Goal: Information Seeking & Learning: Learn about a topic

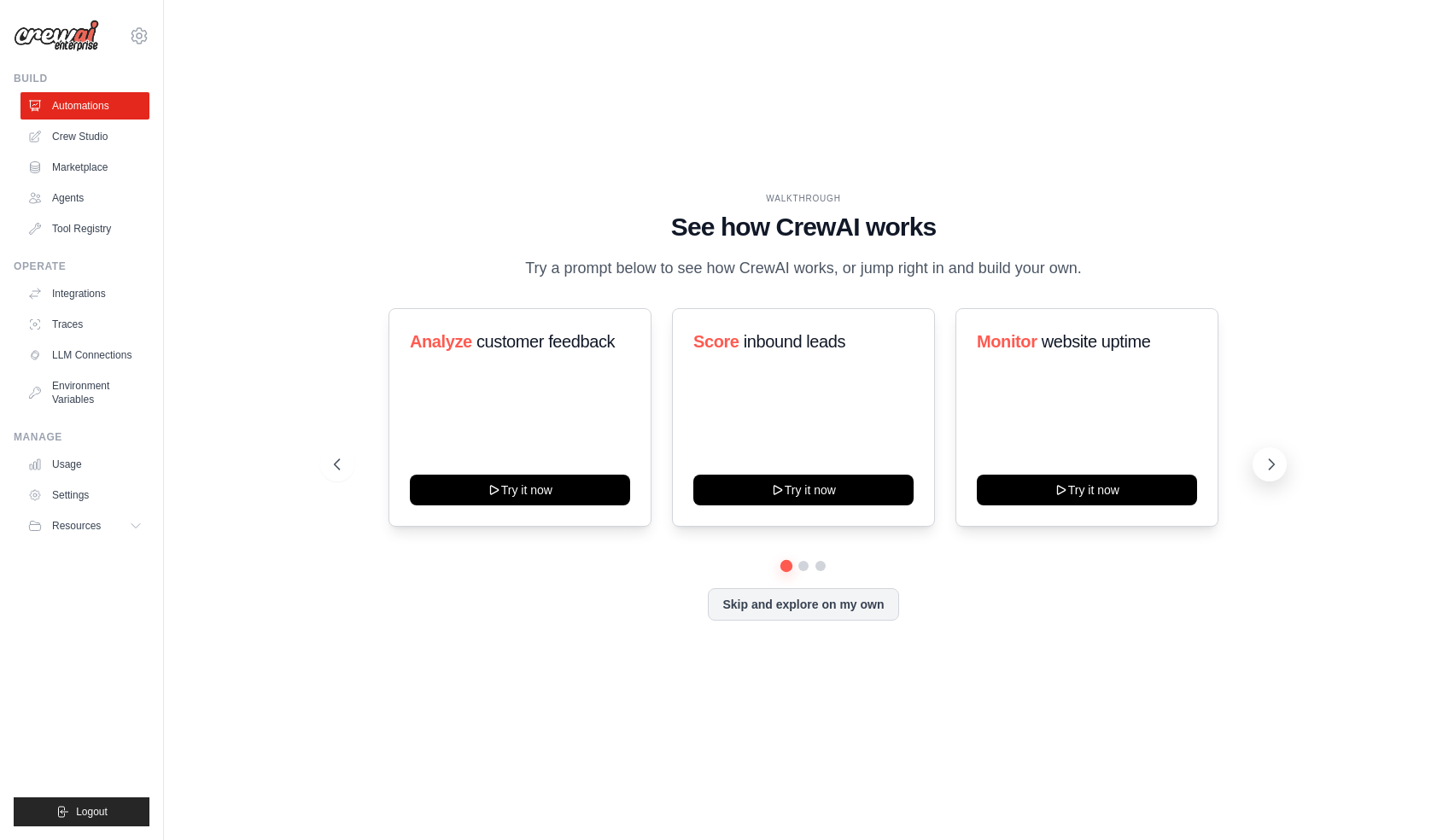
click at [1264, 460] on icon at bounding box center [1271, 464] width 17 height 17
click at [82, 140] on link "Crew Studio" at bounding box center [87, 136] width 129 height 27
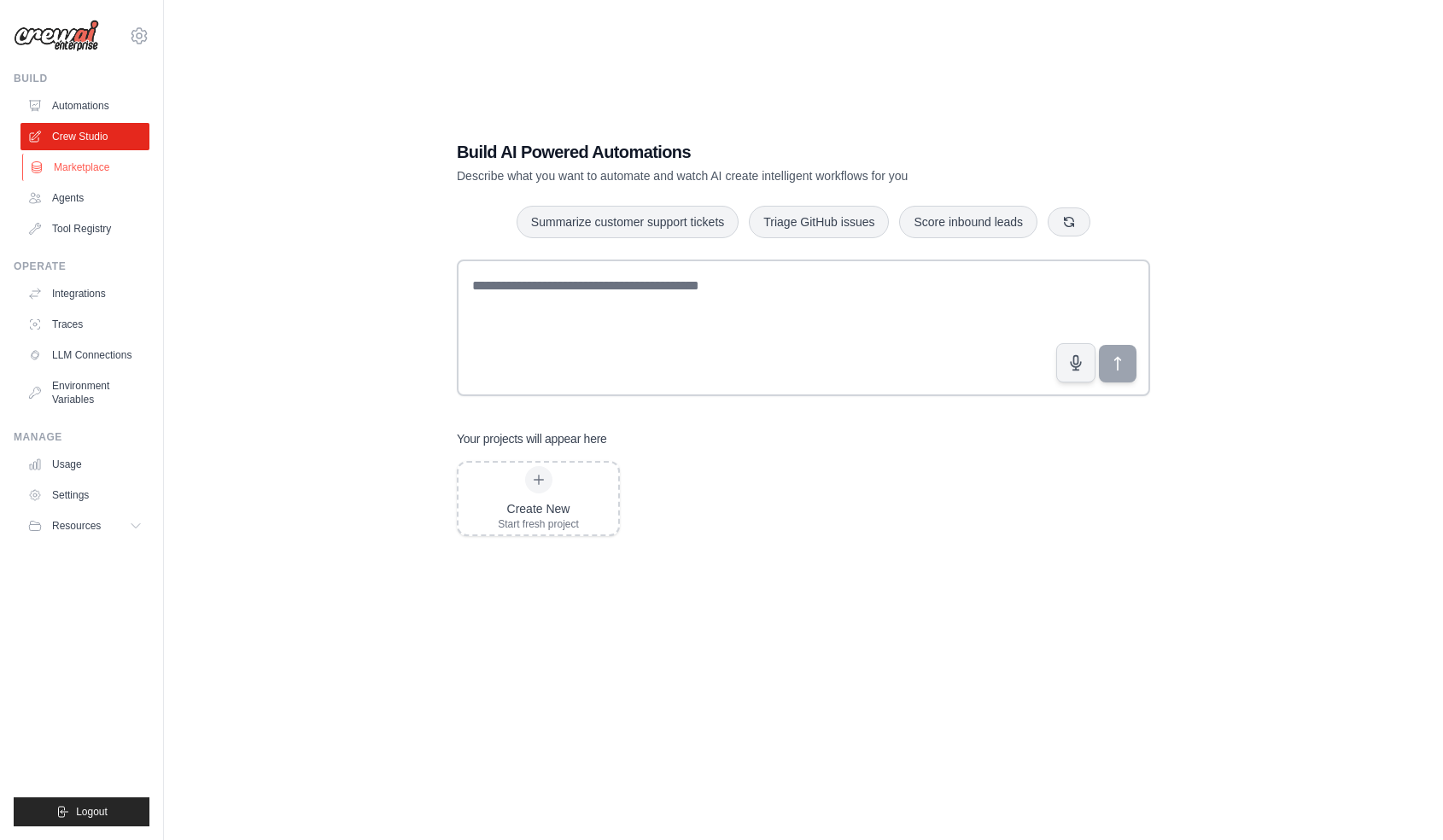
click at [74, 166] on link "Marketplace" at bounding box center [87, 167] width 129 height 27
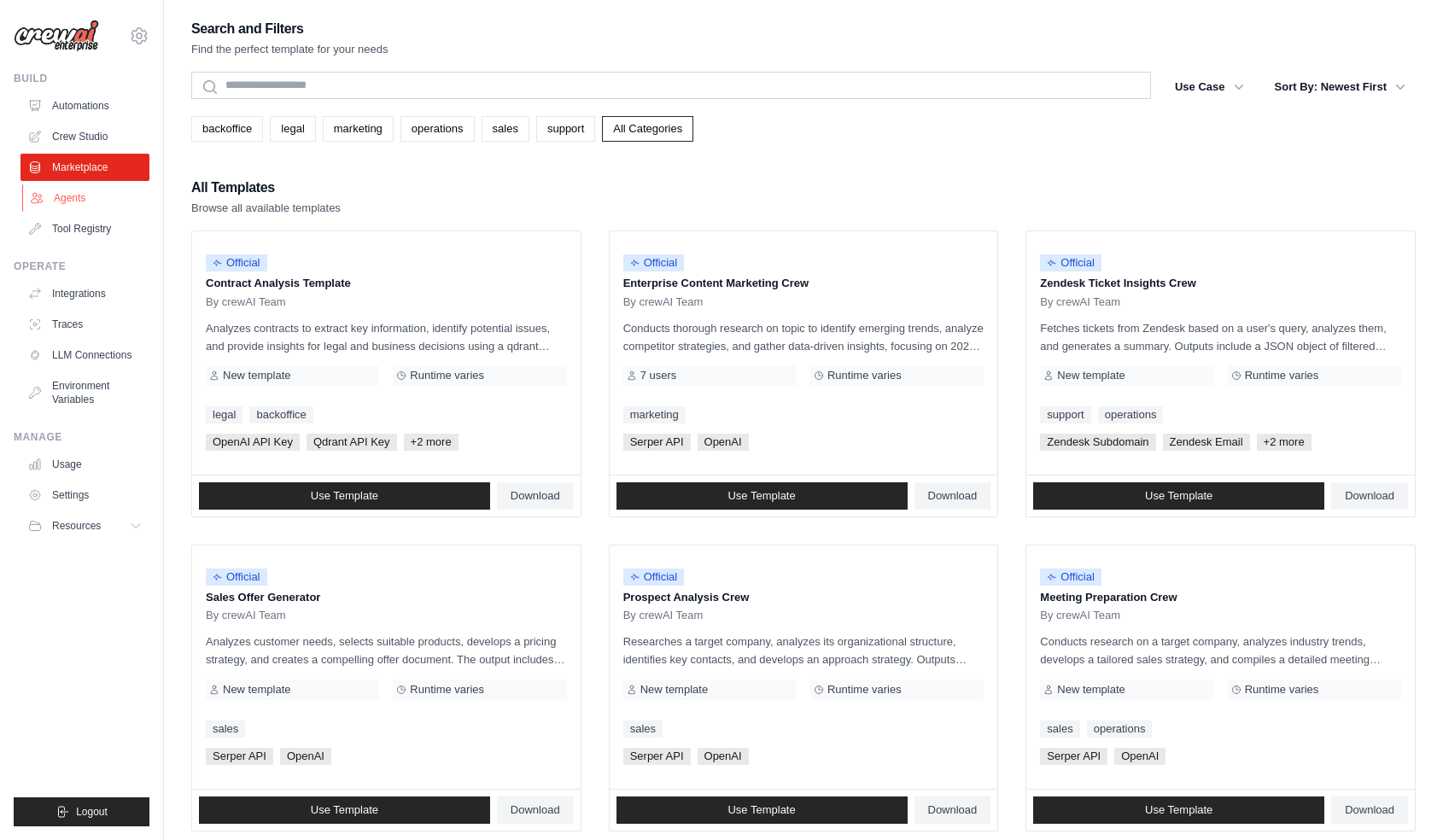
click at [78, 189] on link "Agents" at bounding box center [87, 198] width 129 height 27
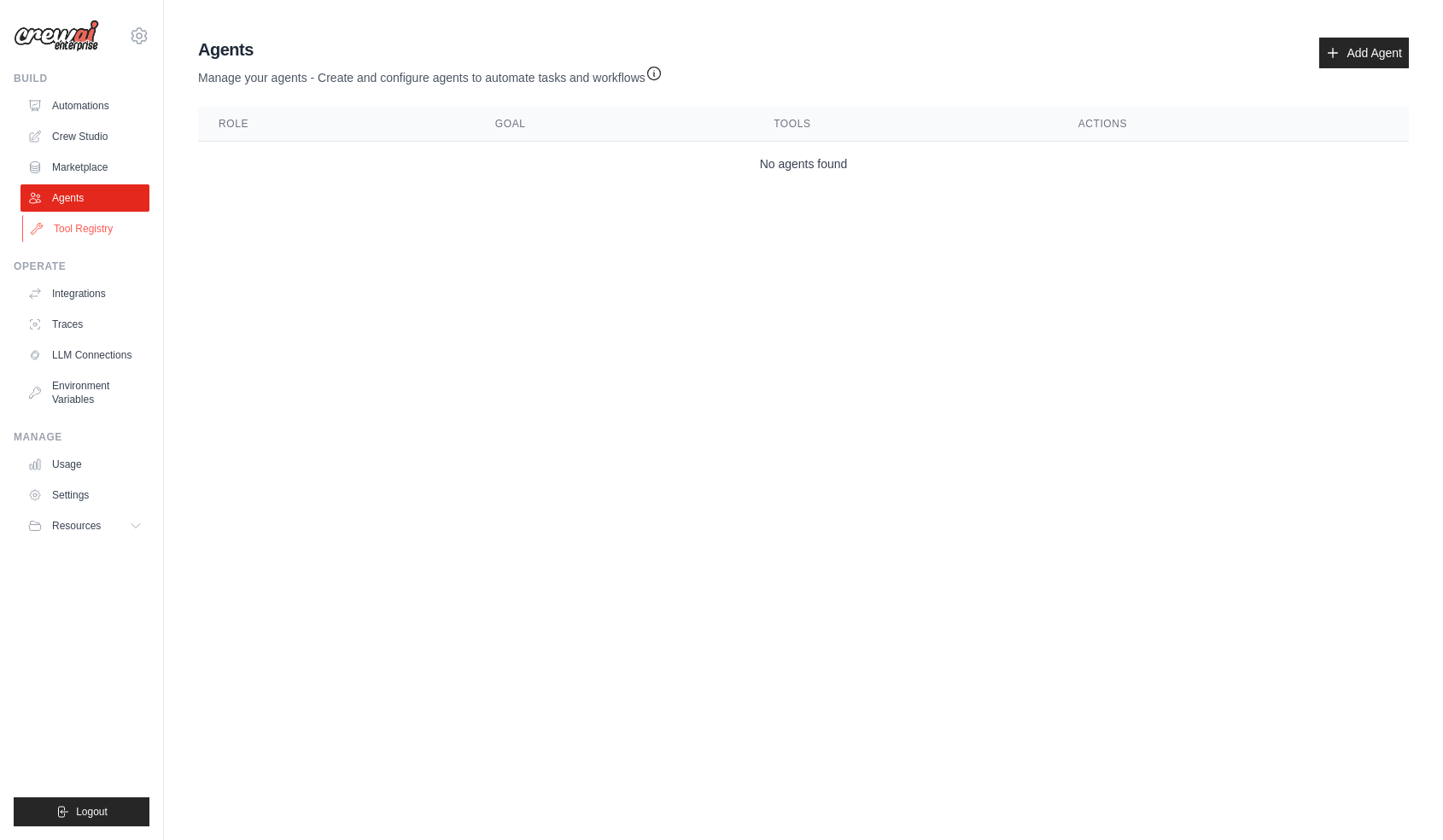
click at [82, 232] on link "Tool Registry" at bounding box center [87, 228] width 129 height 27
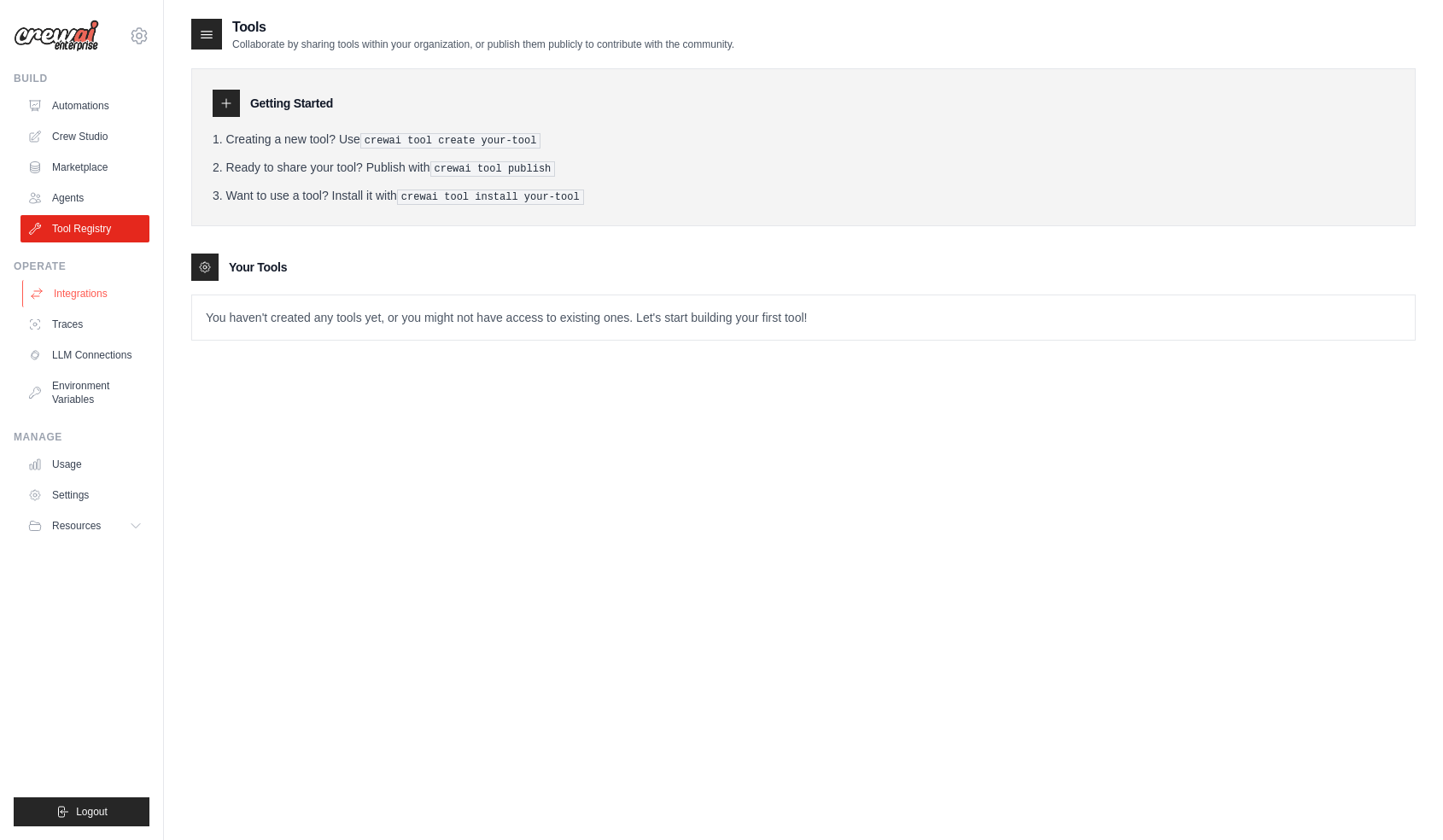
click at [86, 291] on link "Integrations" at bounding box center [87, 293] width 129 height 27
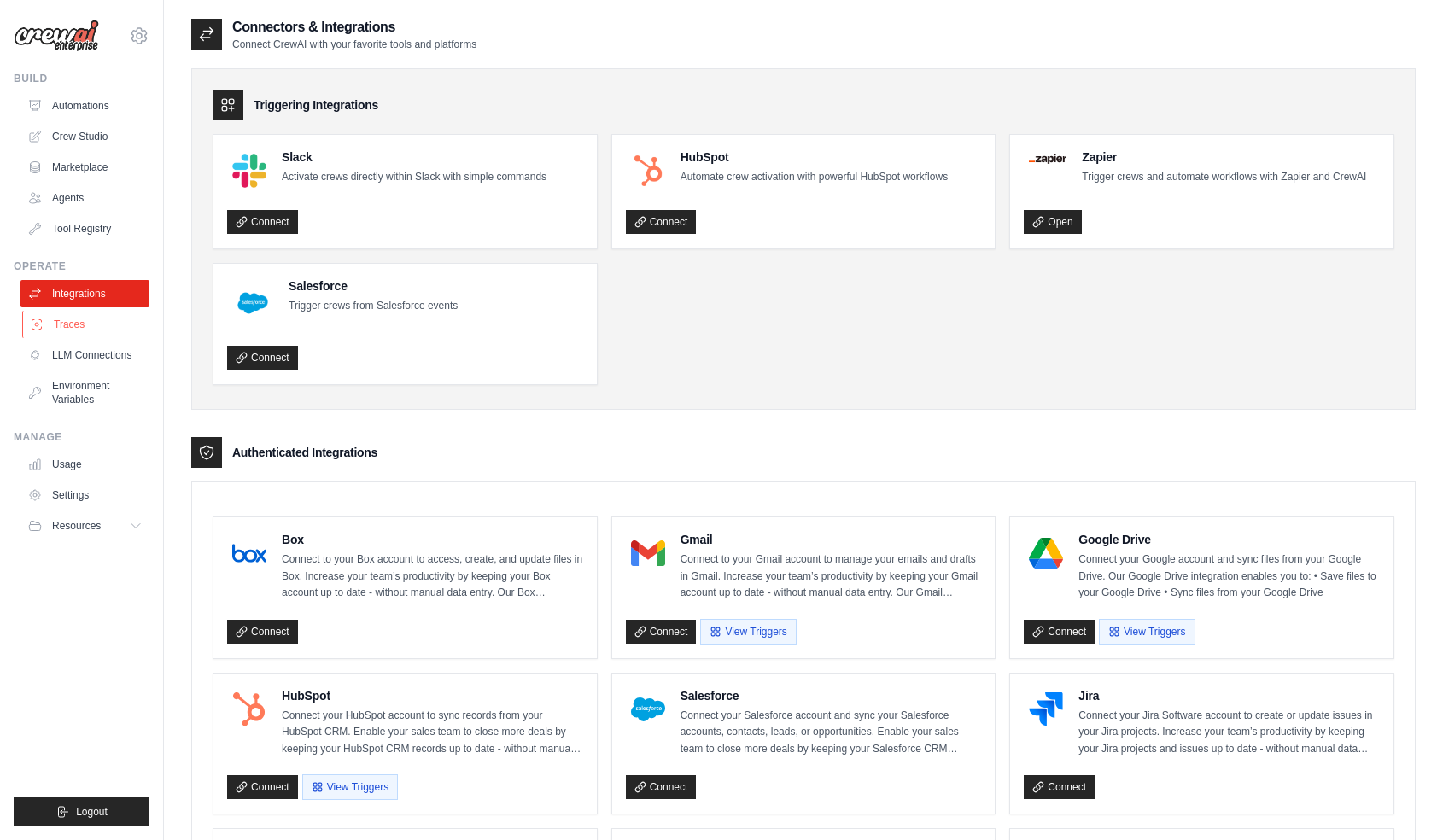
click at [89, 320] on link "Traces" at bounding box center [87, 324] width 129 height 27
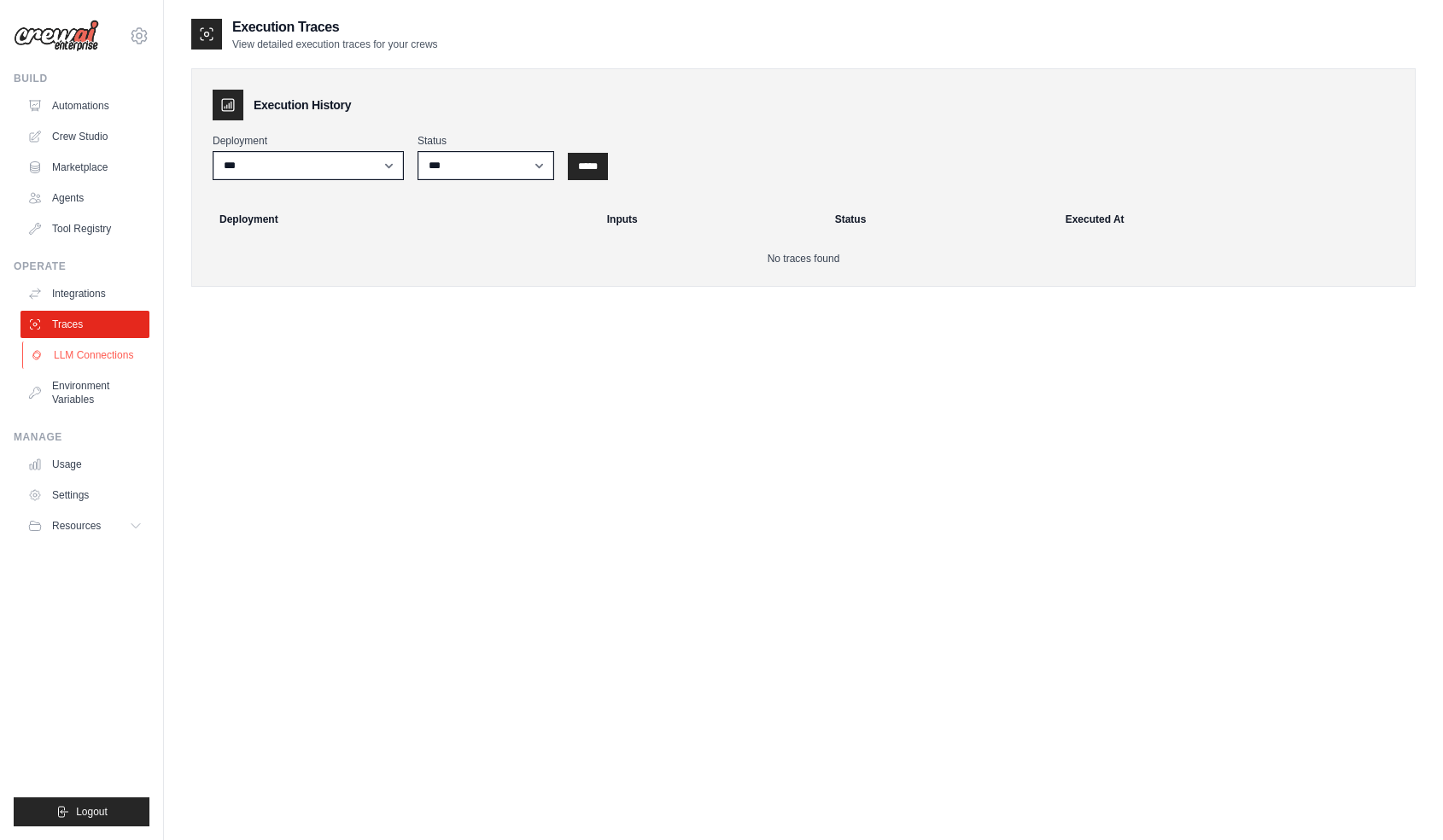
click at [97, 348] on link "LLM Connections" at bounding box center [87, 355] width 129 height 27
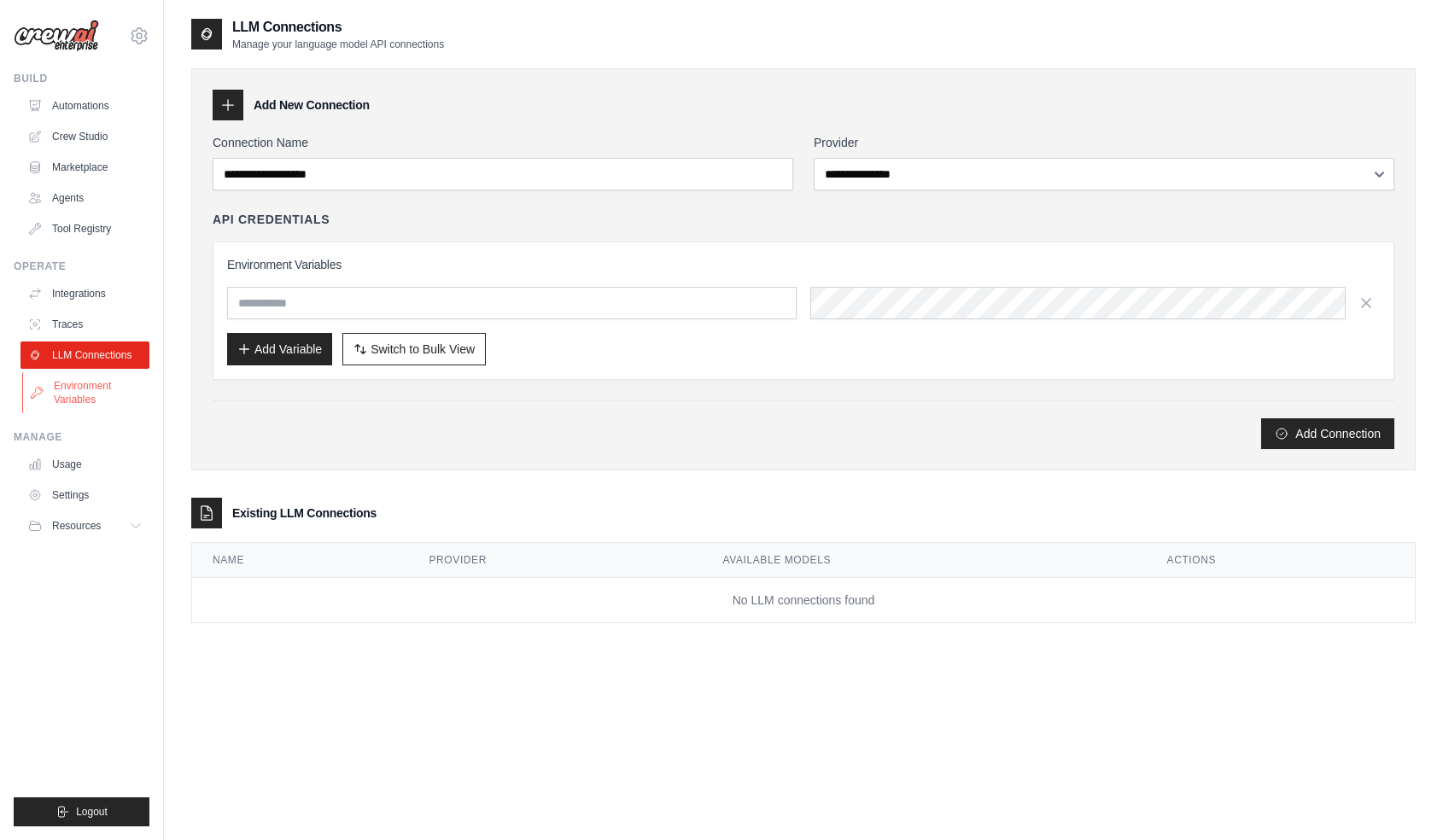
click at [95, 396] on link "Environment Variables" at bounding box center [87, 392] width 129 height 41
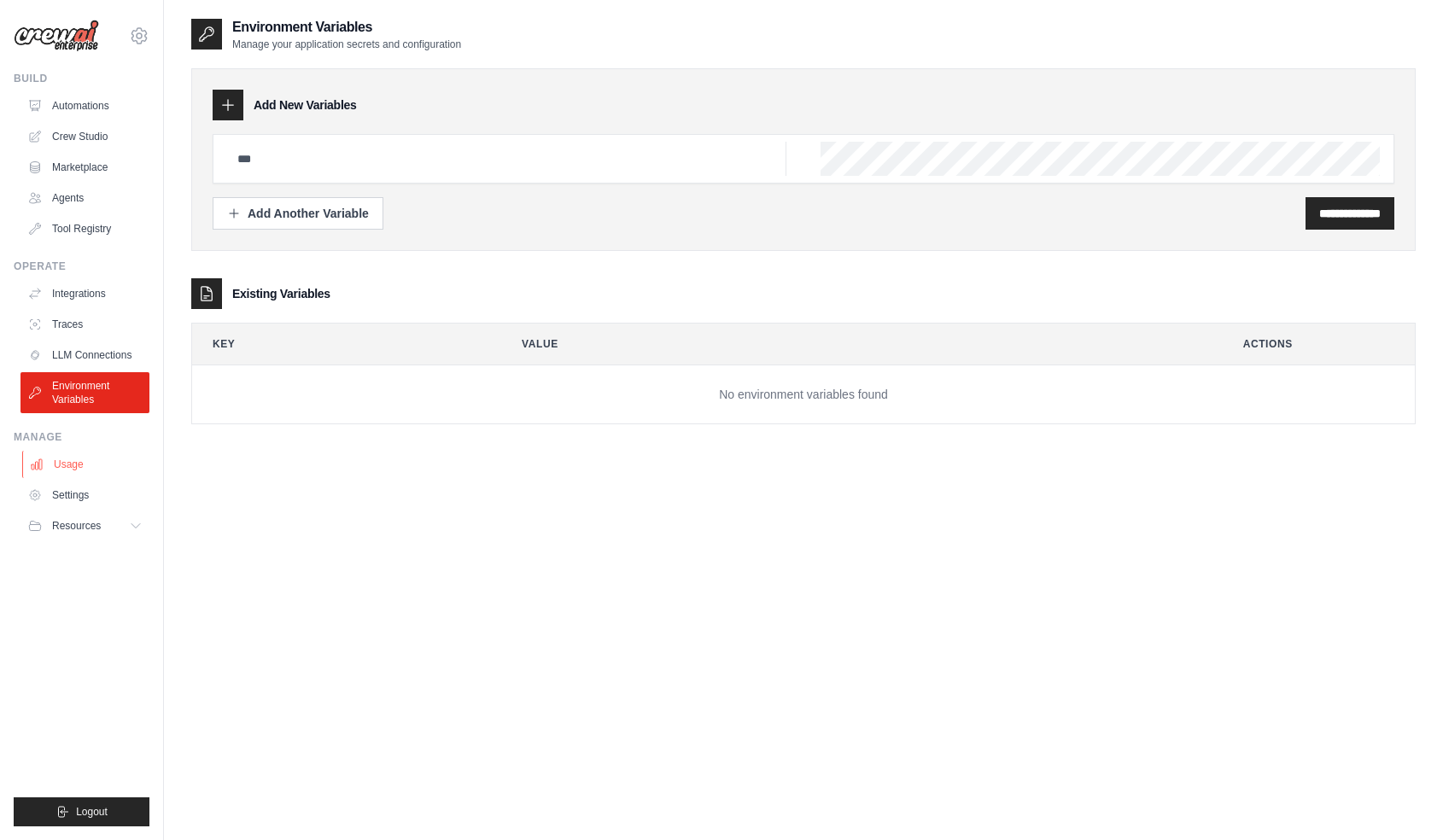
click at [95, 459] on link "Usage" at bounding box center [87, 464] width 129 height 27
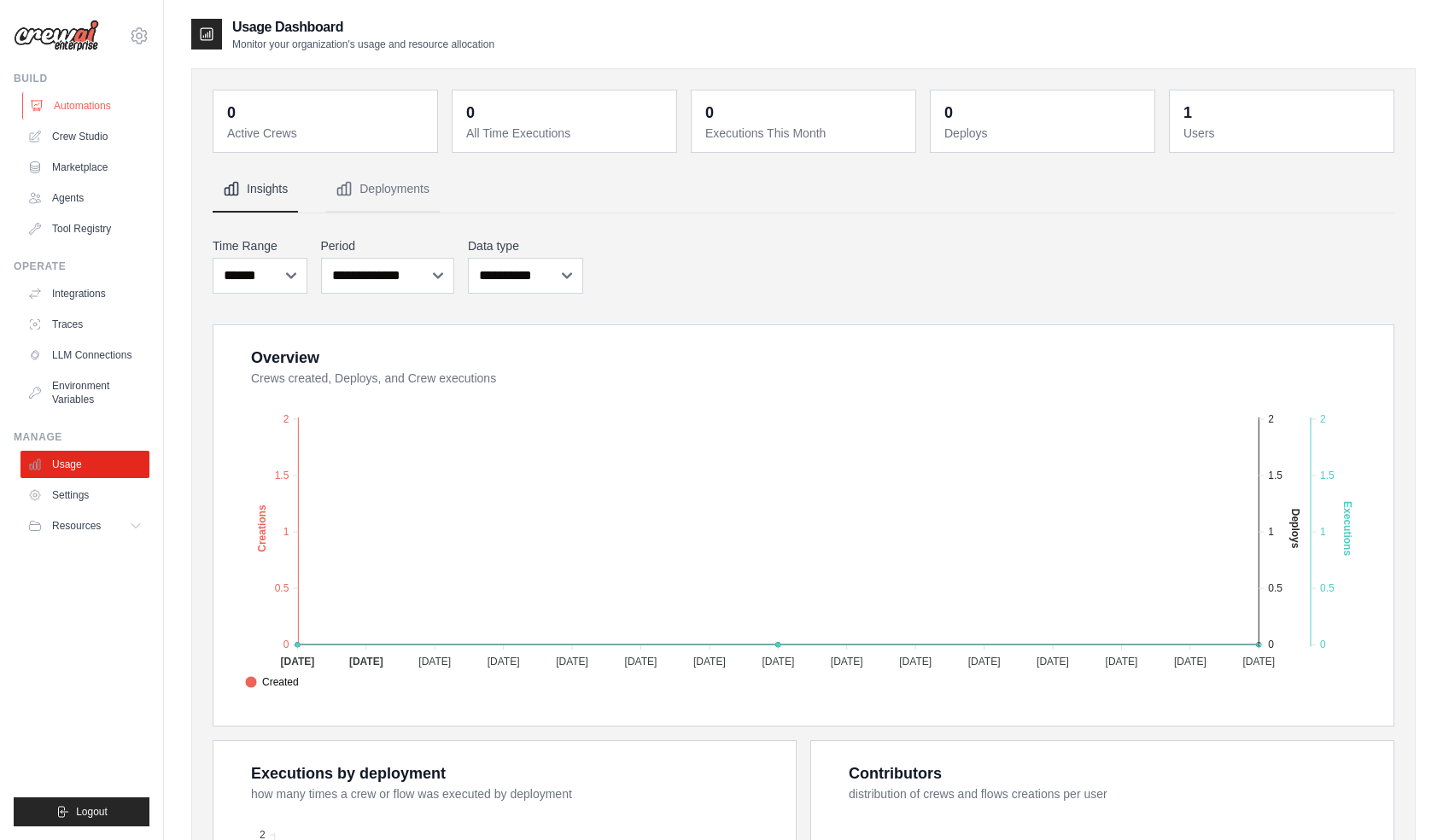
click at [70, 115] on link "Automations" at bounding box center [87, 106] width 129 height 27
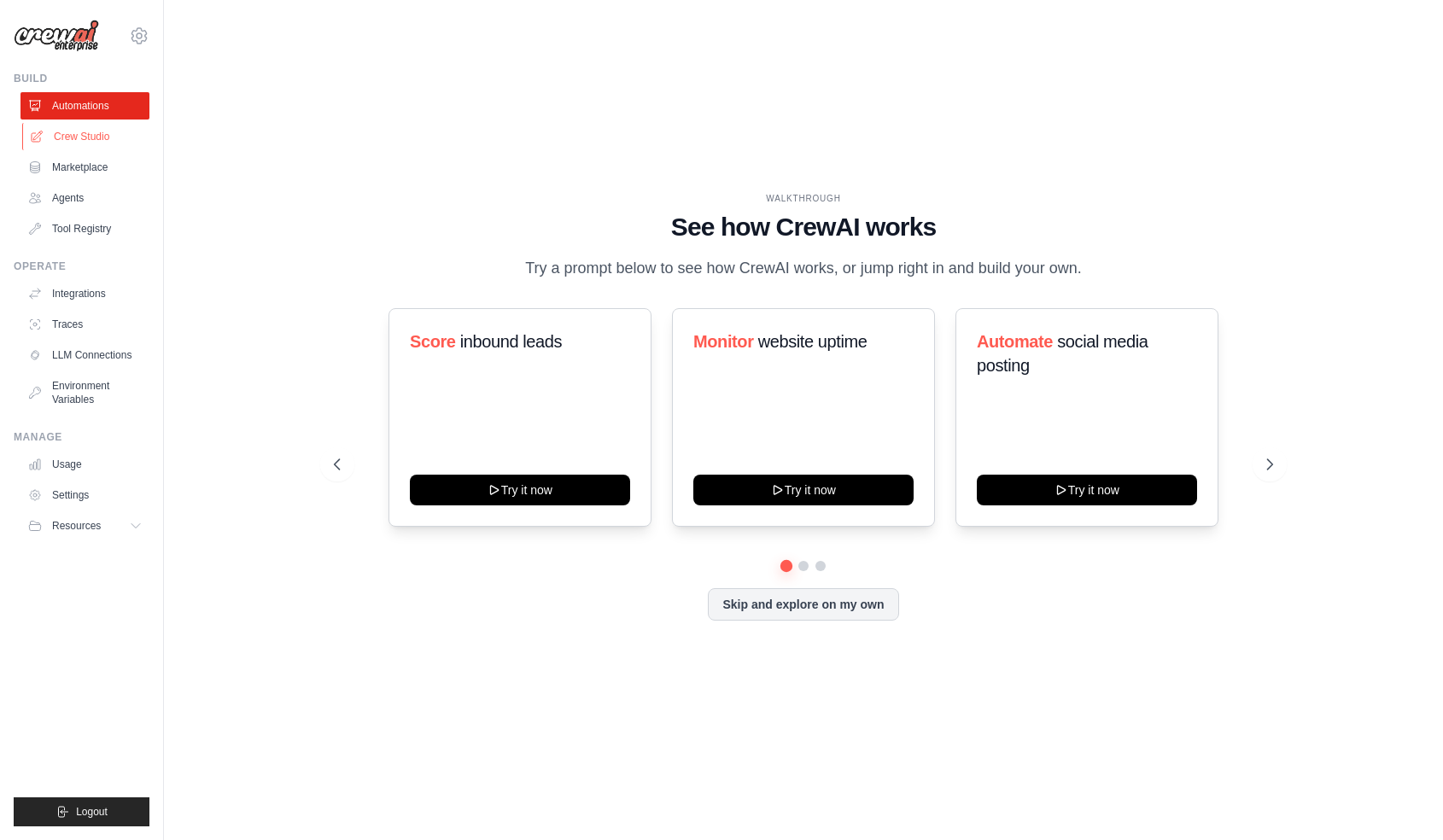
click at [70, 135] on link "Crew Studio" at bounding box center [87, 136] width 129 height 27
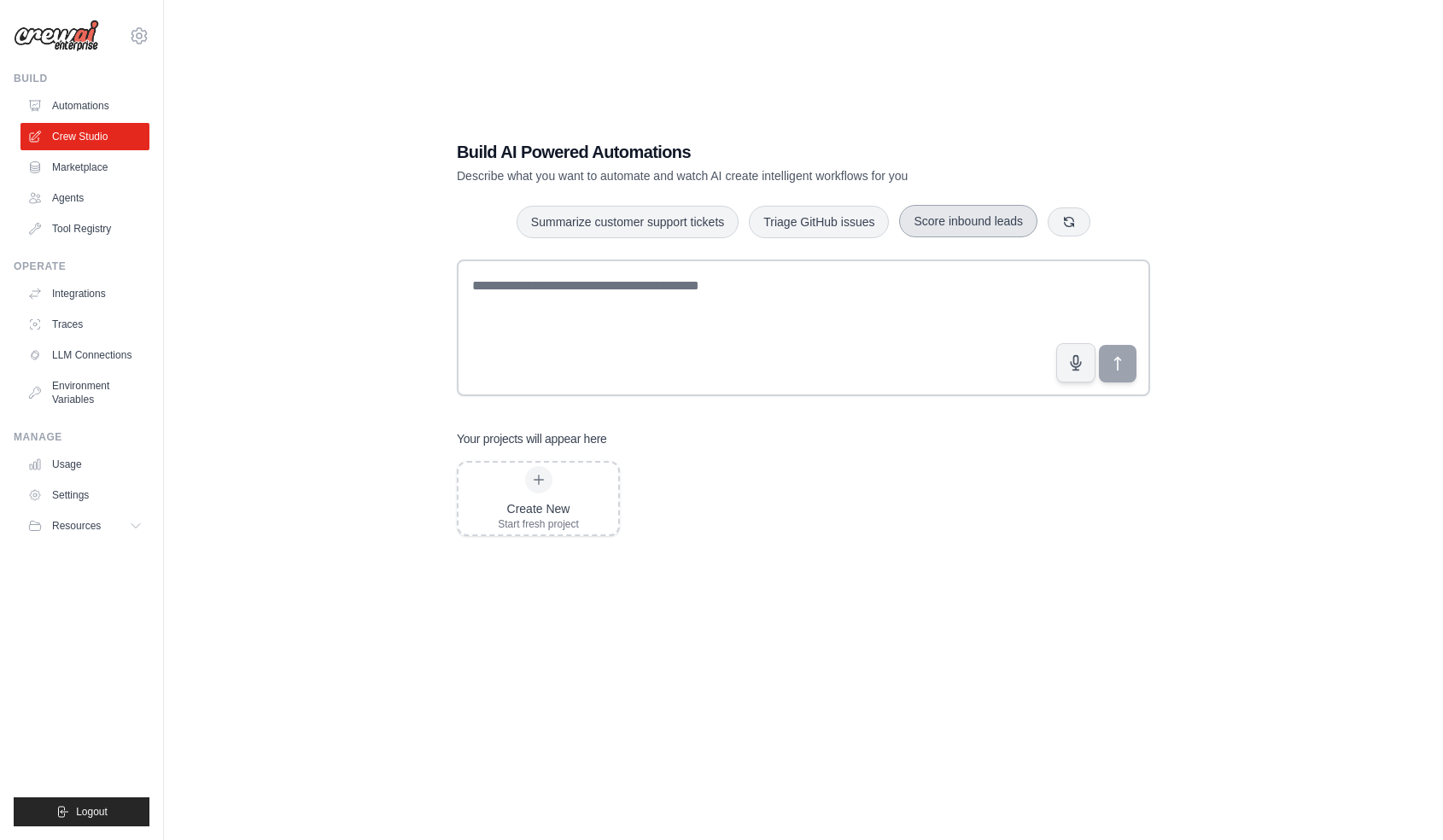
click at [959, 230] on button "Score inbound leads" at bounding box center [967, 221] width 138 height 32
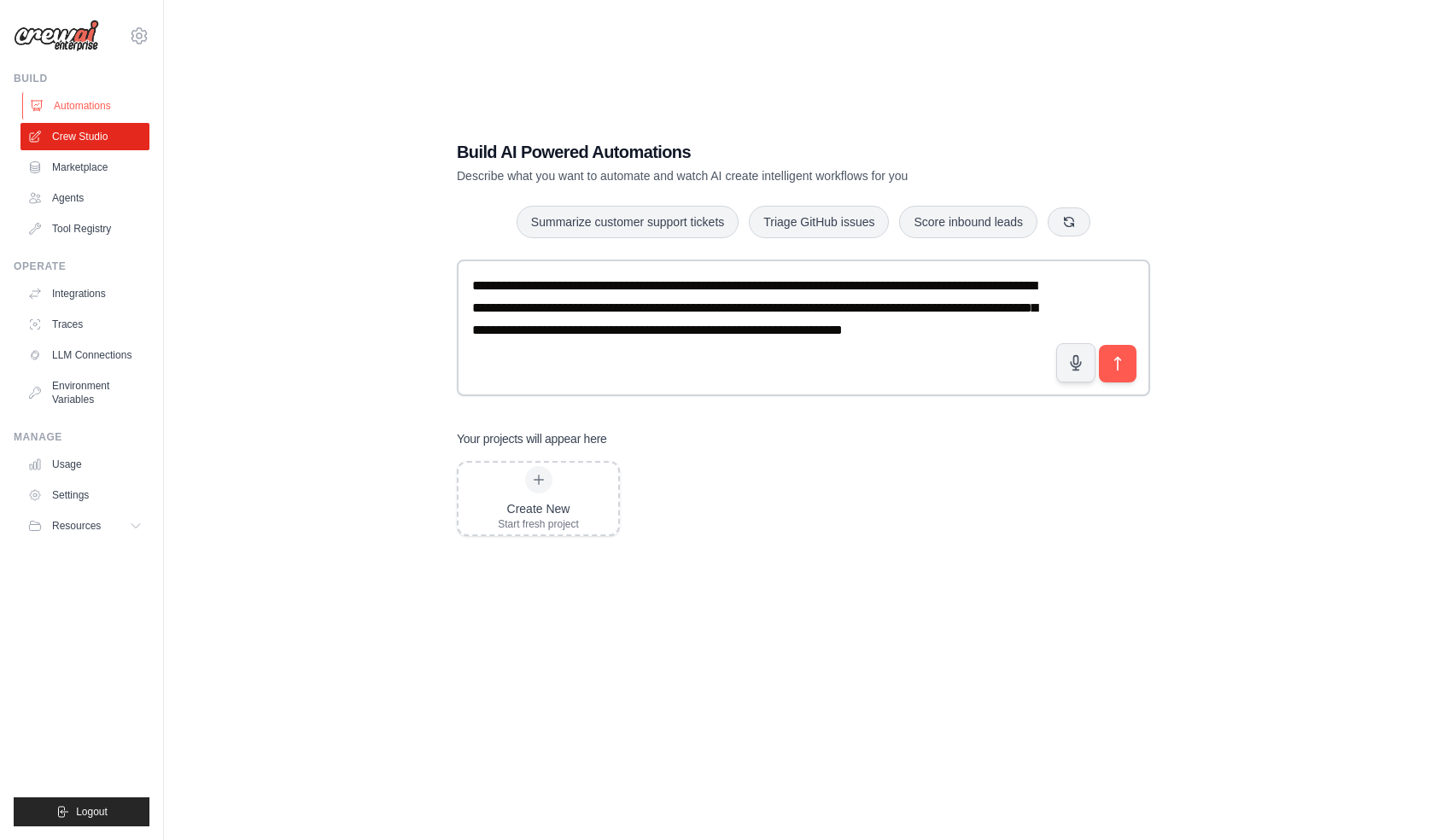
click at [48, 103] on link "Automations" at bounding box center [87, 106] width 129 height 27
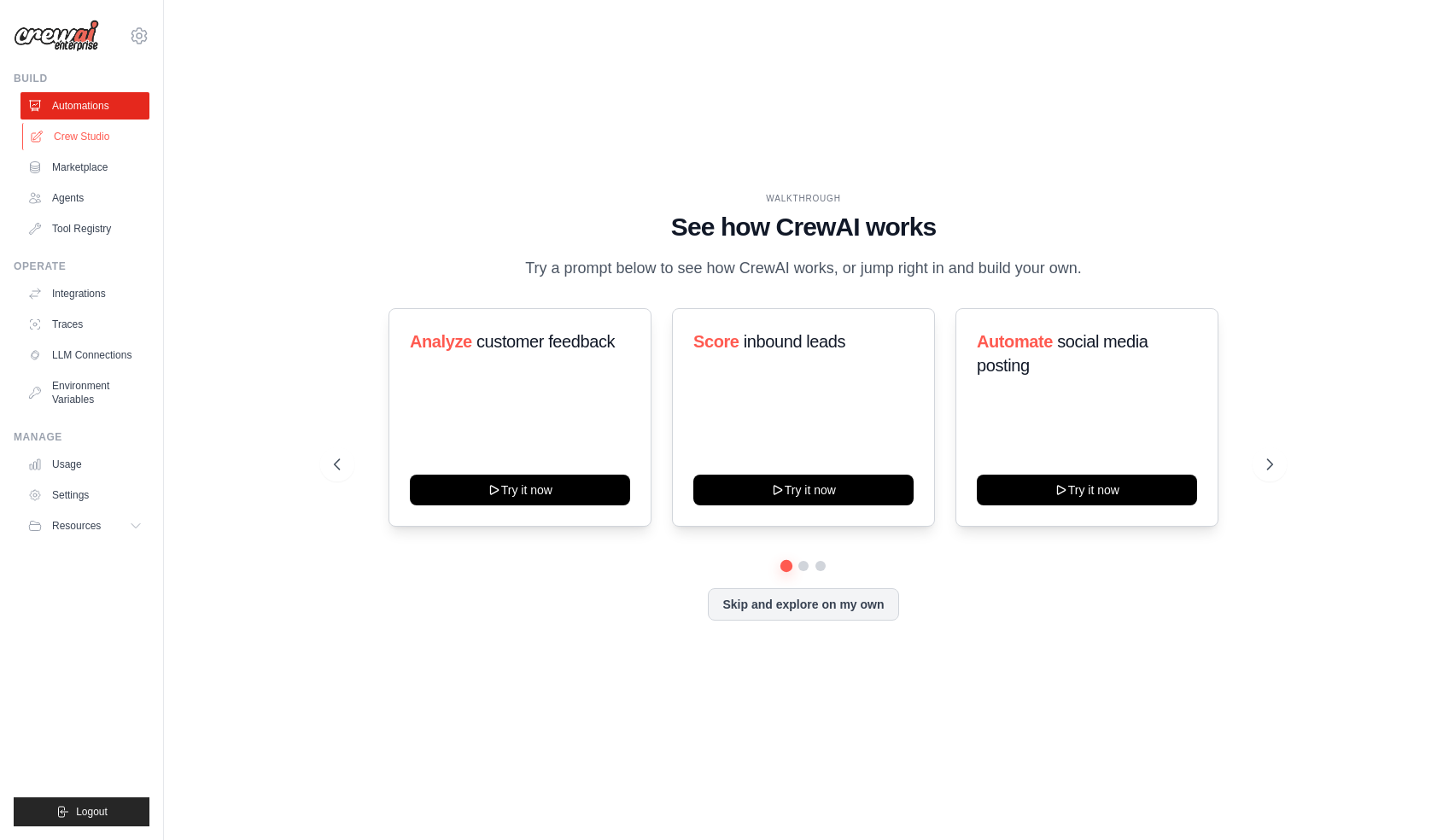
click at [85, 134] on link "Crew Studio" at bounding box center [87, 136] width 129 height 27
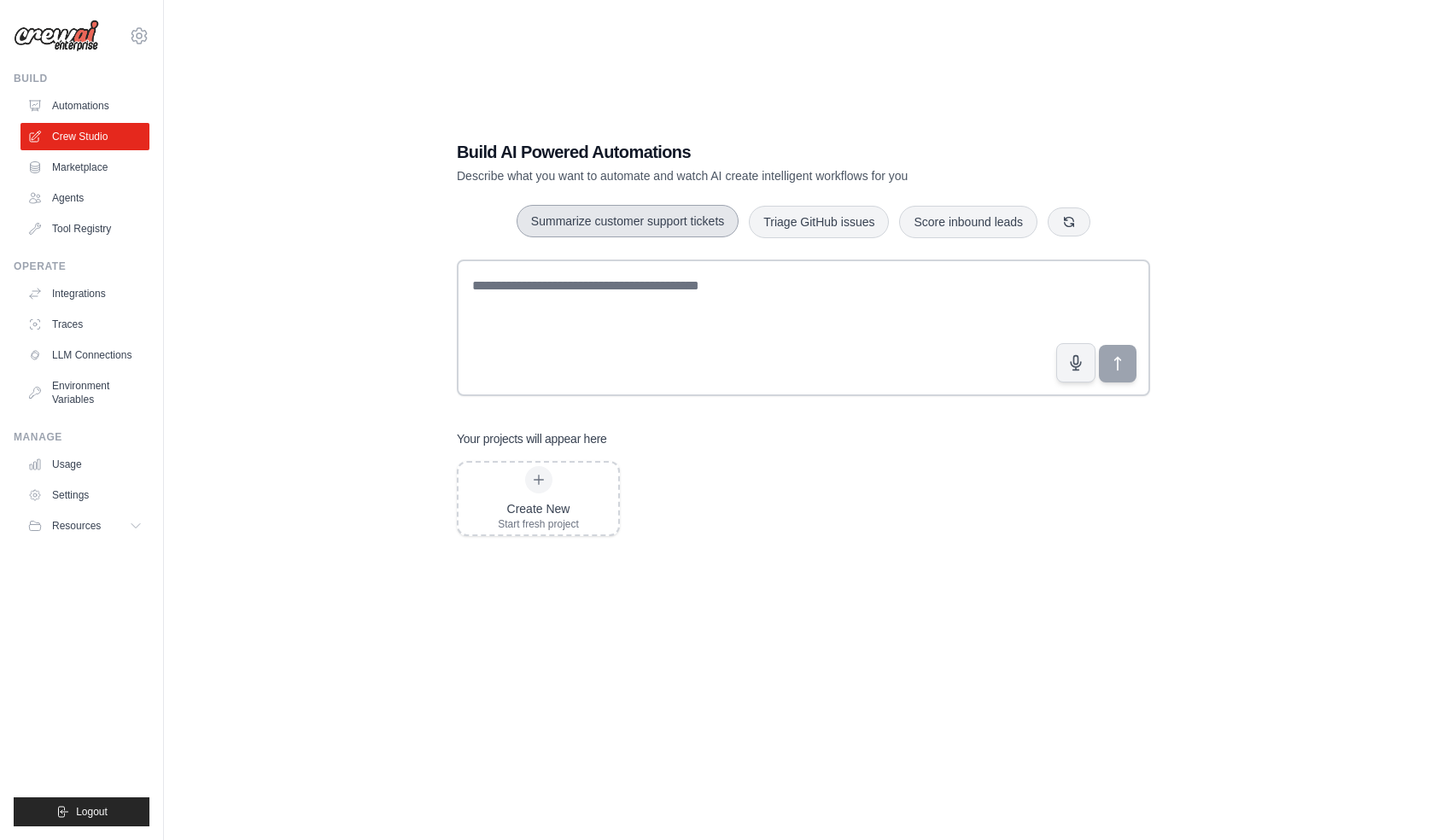
click at [641, 226] on button "Summarize customer support tickets" at bounding box center [627, 221] width 222 height 32
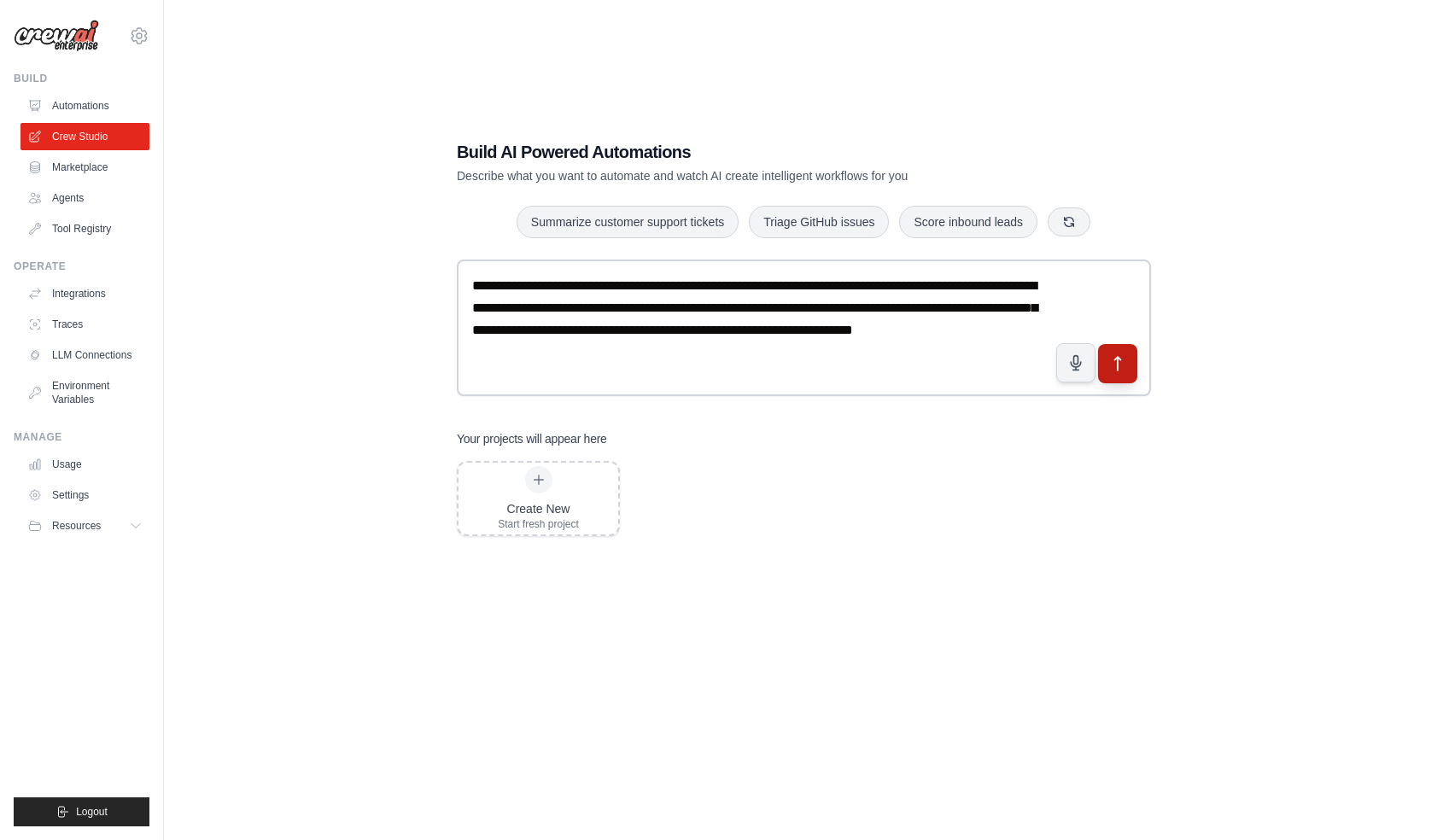
click at [1115, 368] on icon "submit" at bounding box center [1118, 365] width 18 height 18
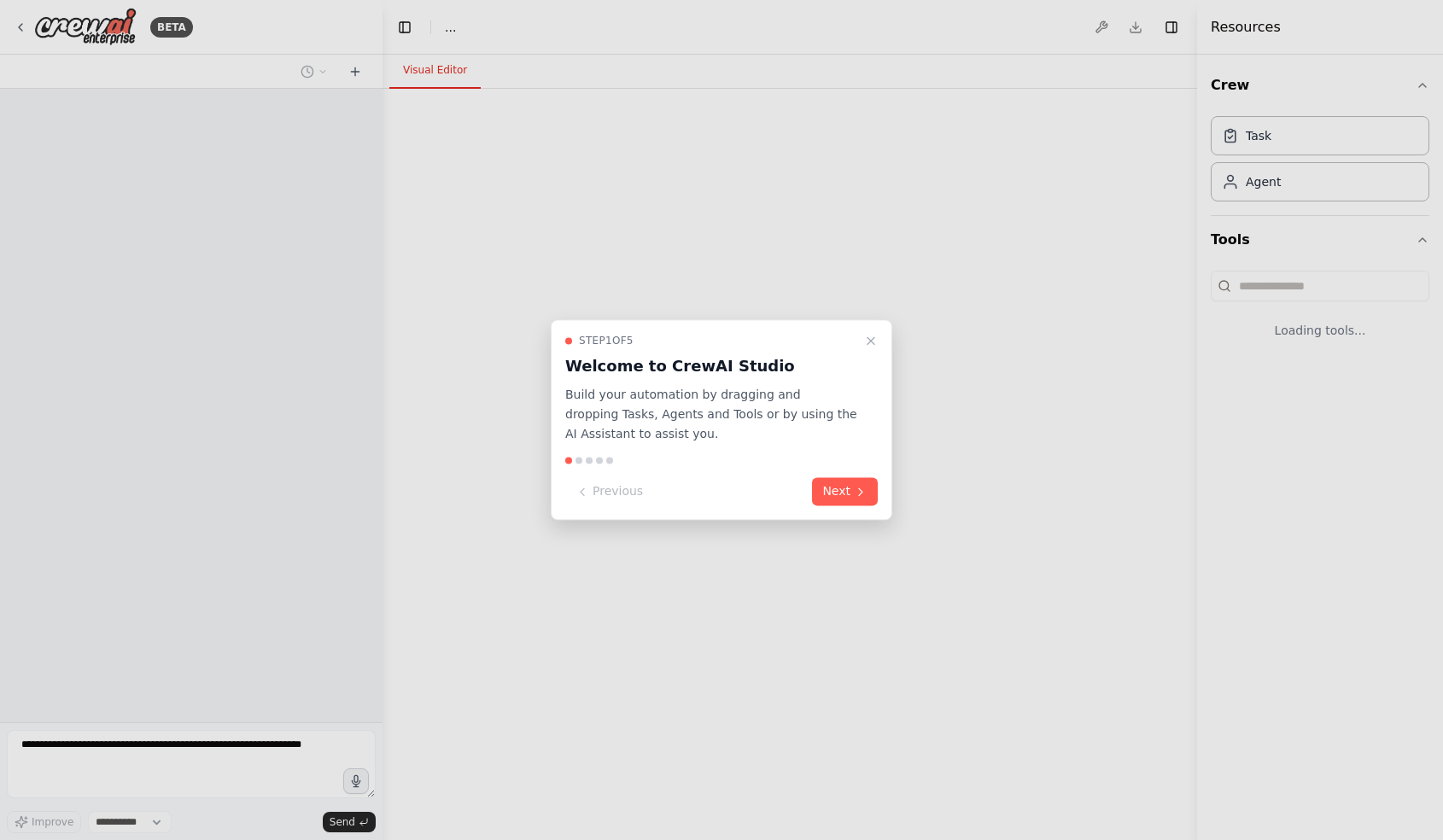
select select "****"
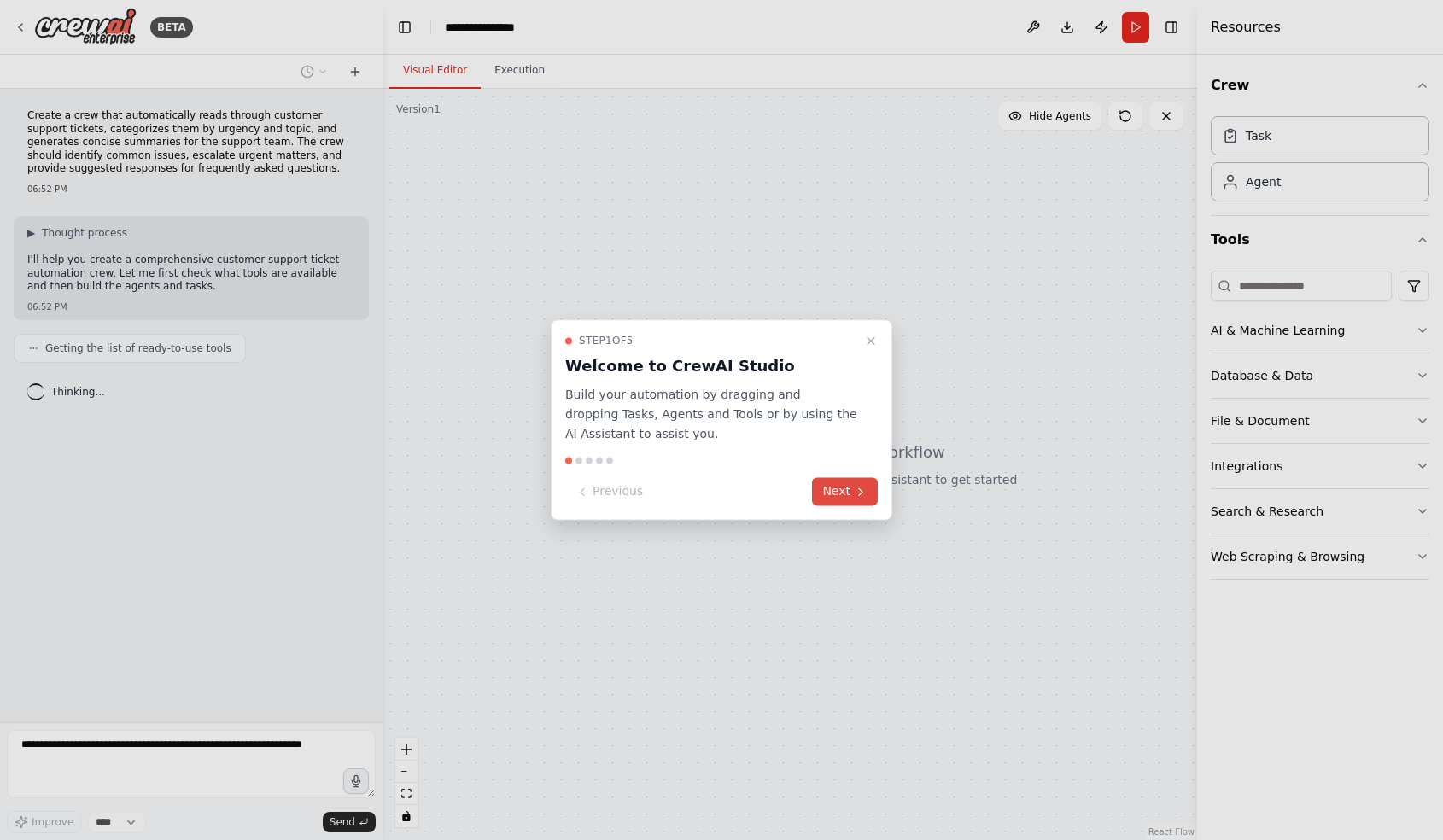
click at [857, 491] on icon at bounding box center [860, 491] width 14 height 14
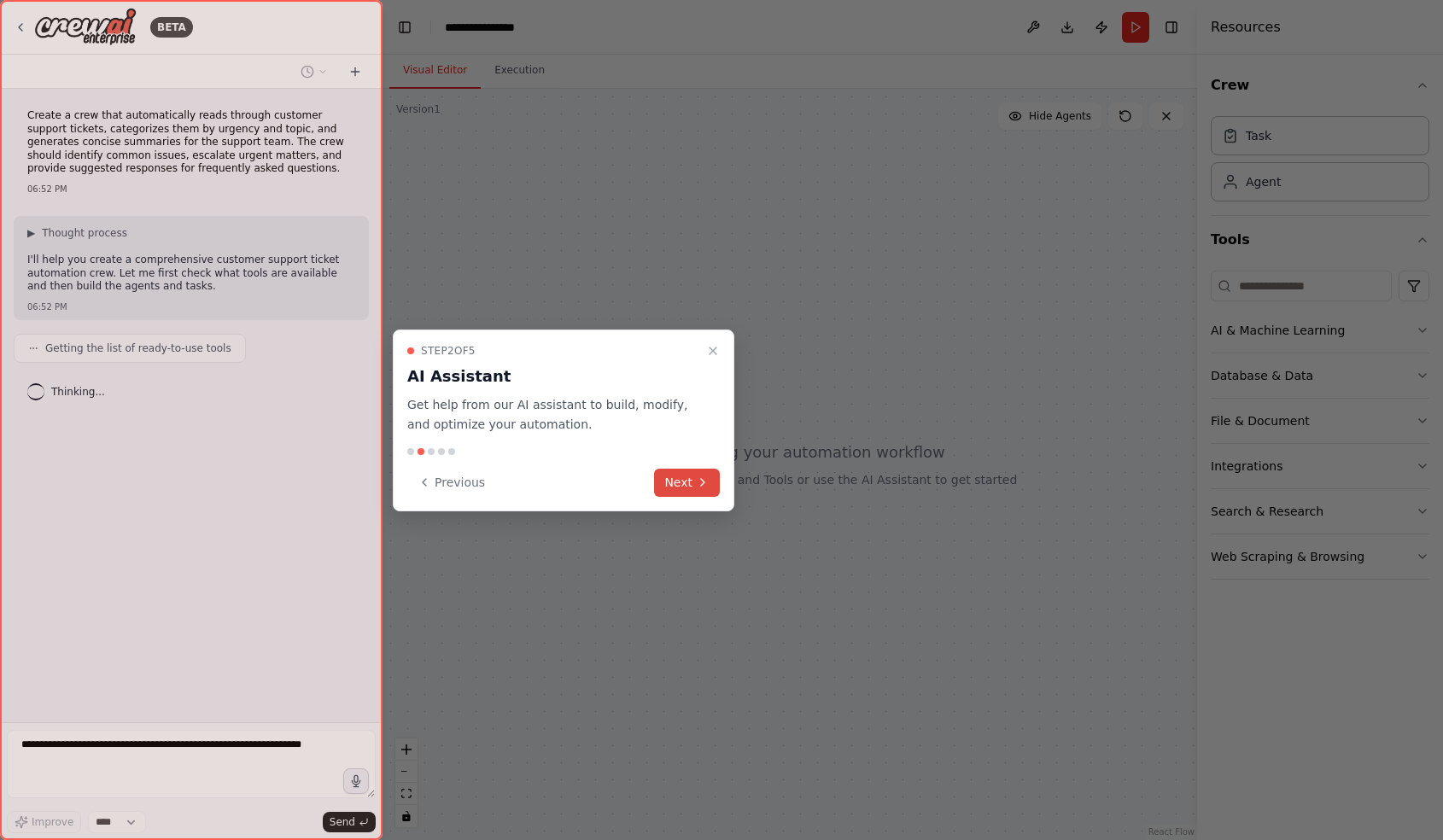
click at [710, 482] on button "Next" at bounding box center [687, 482] width 66 height 28
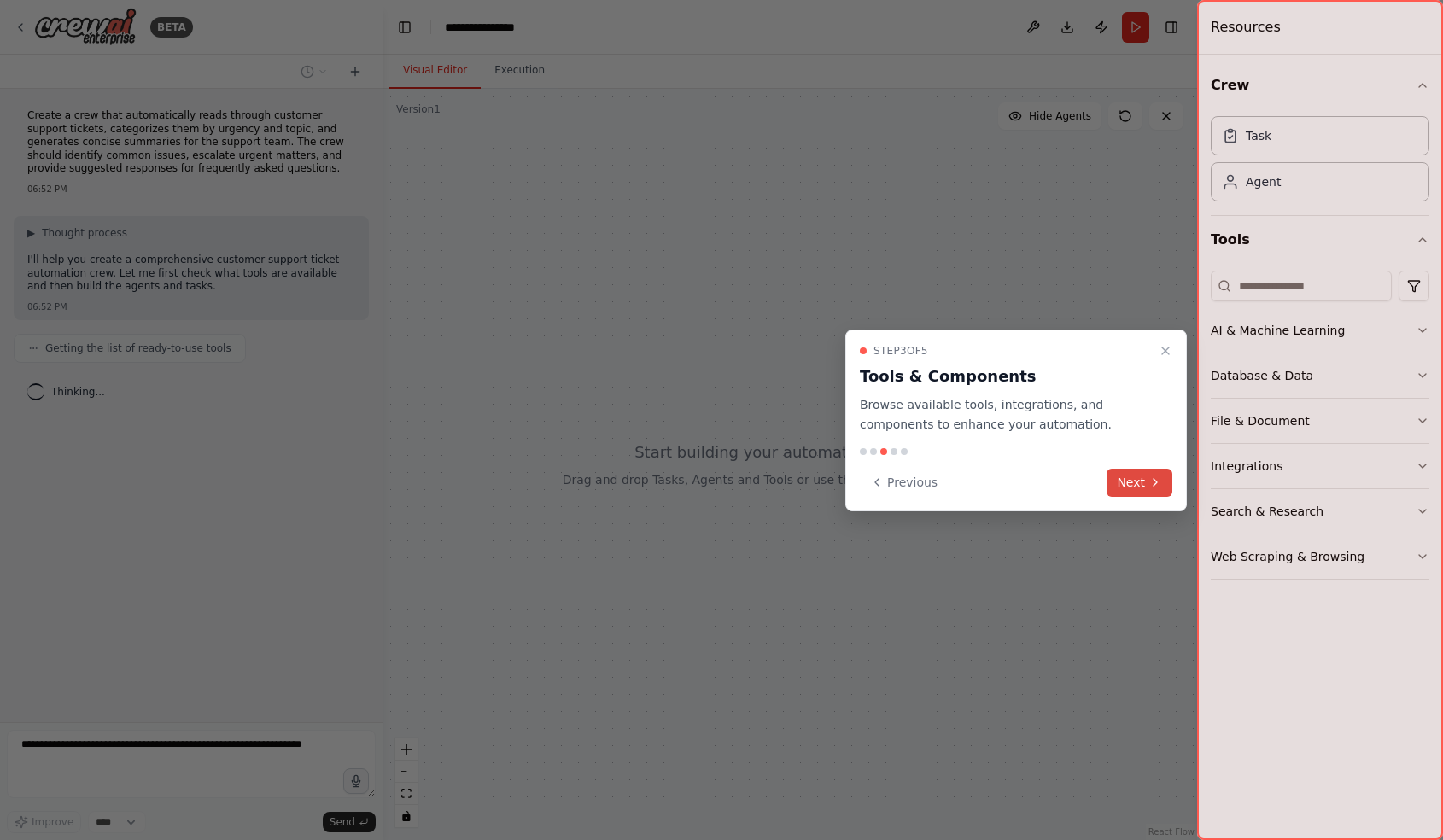
click at [1126, 484] on button "Next" at bounding box center [1139, 482] width 66 height 28
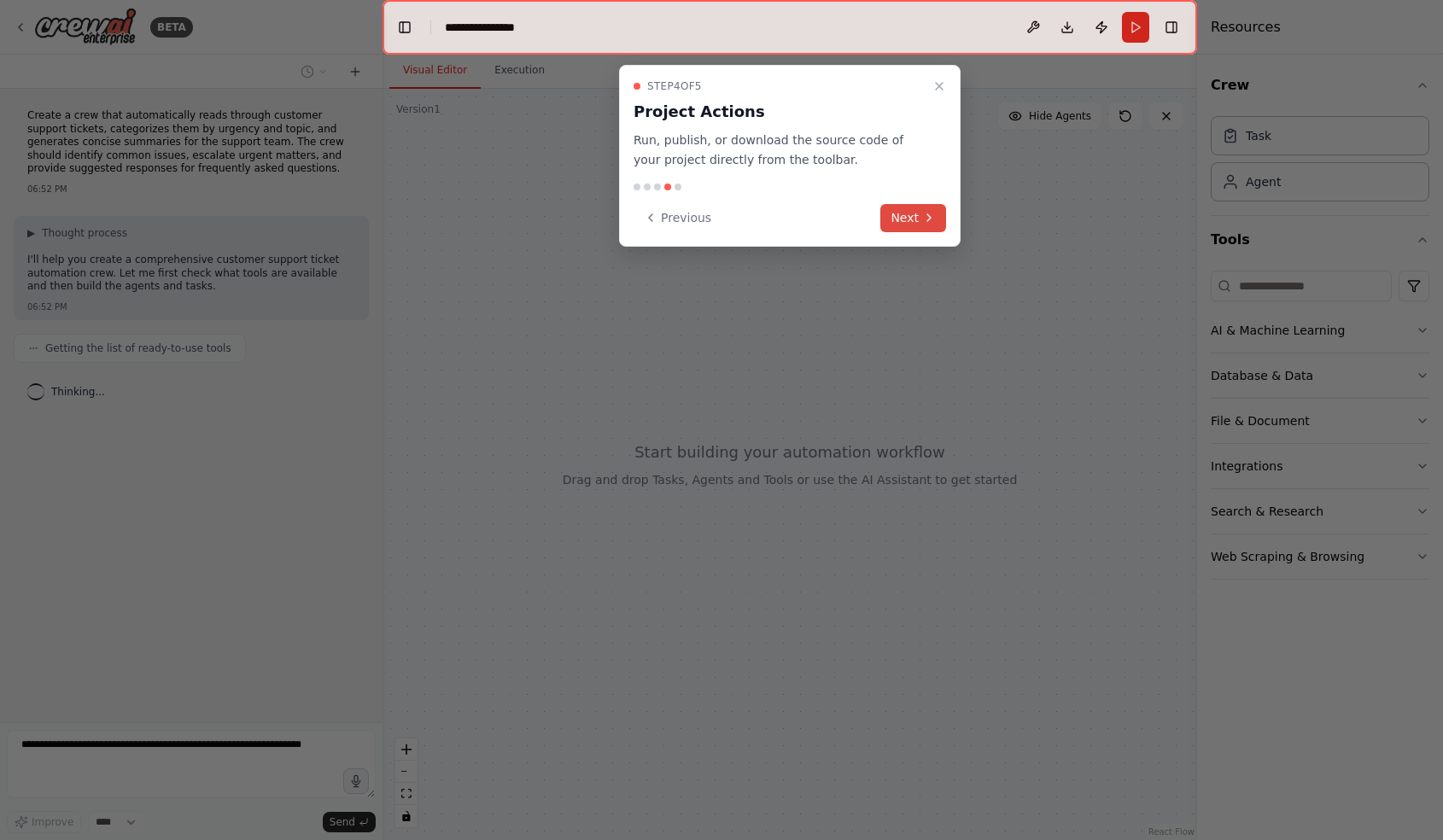
click at [913, 226] on button "Next" at bounding box center [912, 217] width 66 height 28
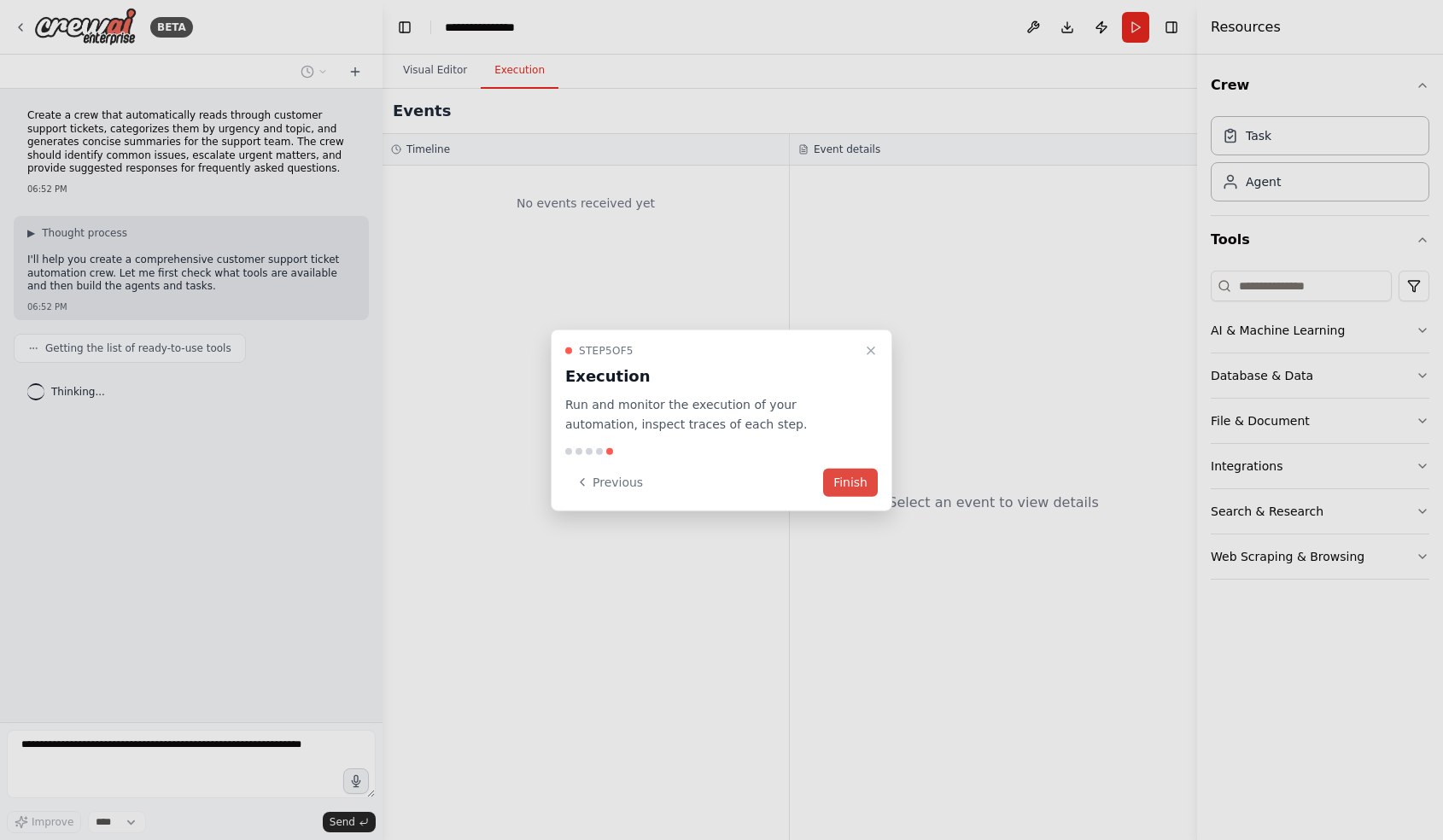
click at [875, 484] on button "Finish" at bounding box center [850, 481] width 55 height 28
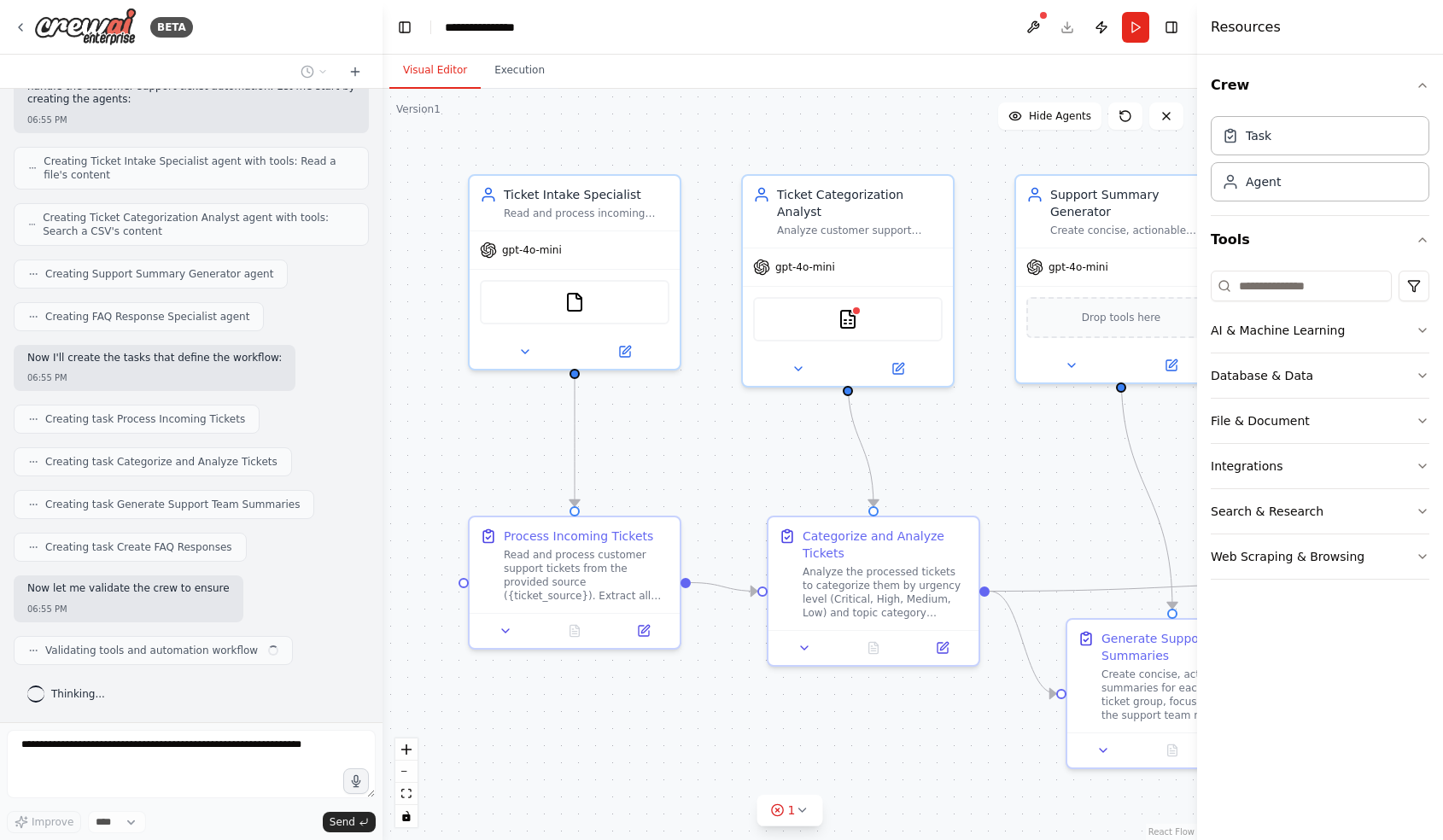
scroll to position [446, 0]
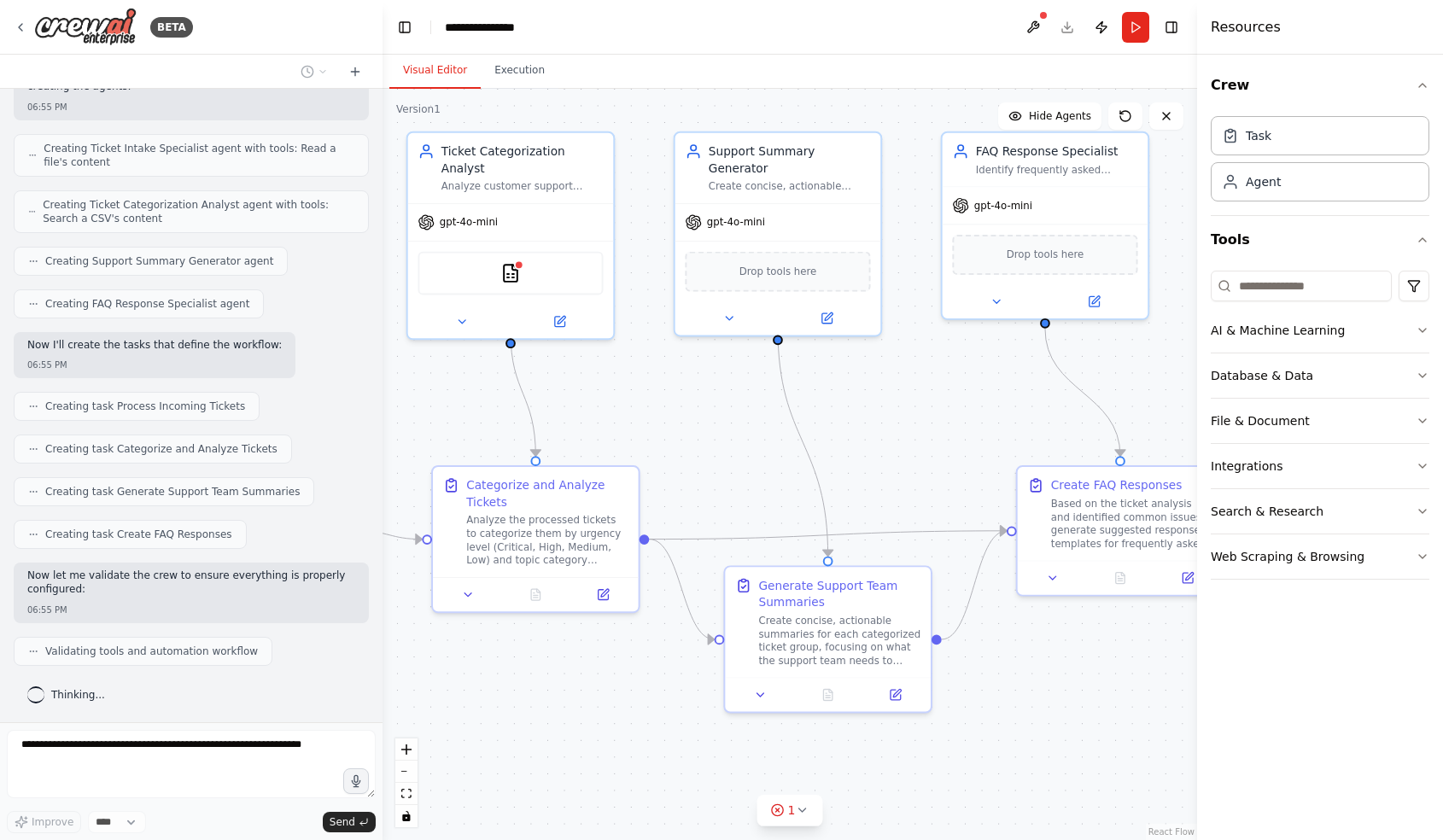
drag, startPoint x: 1081, startPoint y: 478, endPoint x: 738, endPoint y: 429, distance: 346.5
click at [738, 429] on div ".deletable-edge-delete-btn { width: 20px; height: 20px; border: 0px solid #ffff…" at bounding box center [790, 464] width 814 height 751
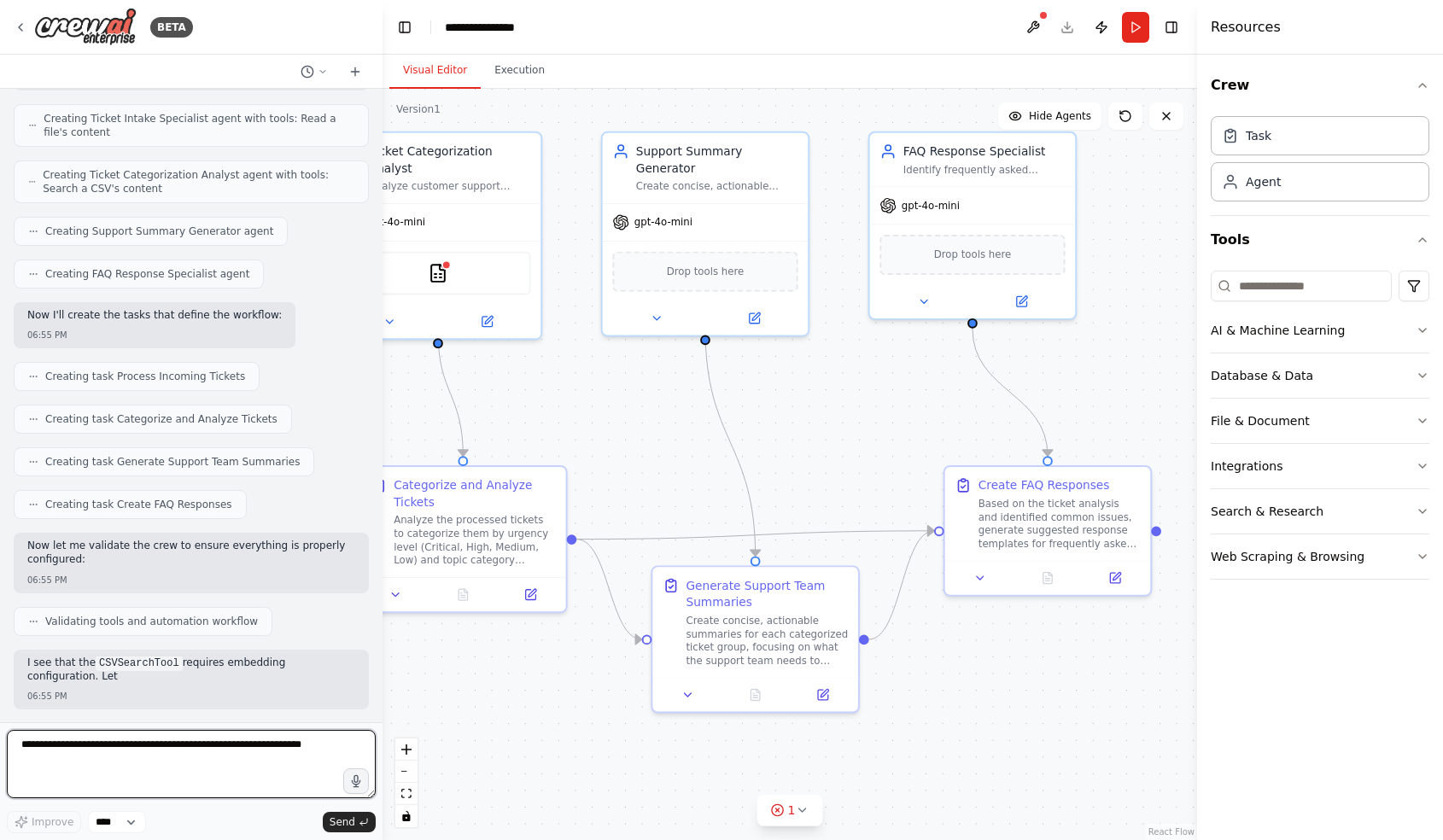
scroll to position [489, 0]
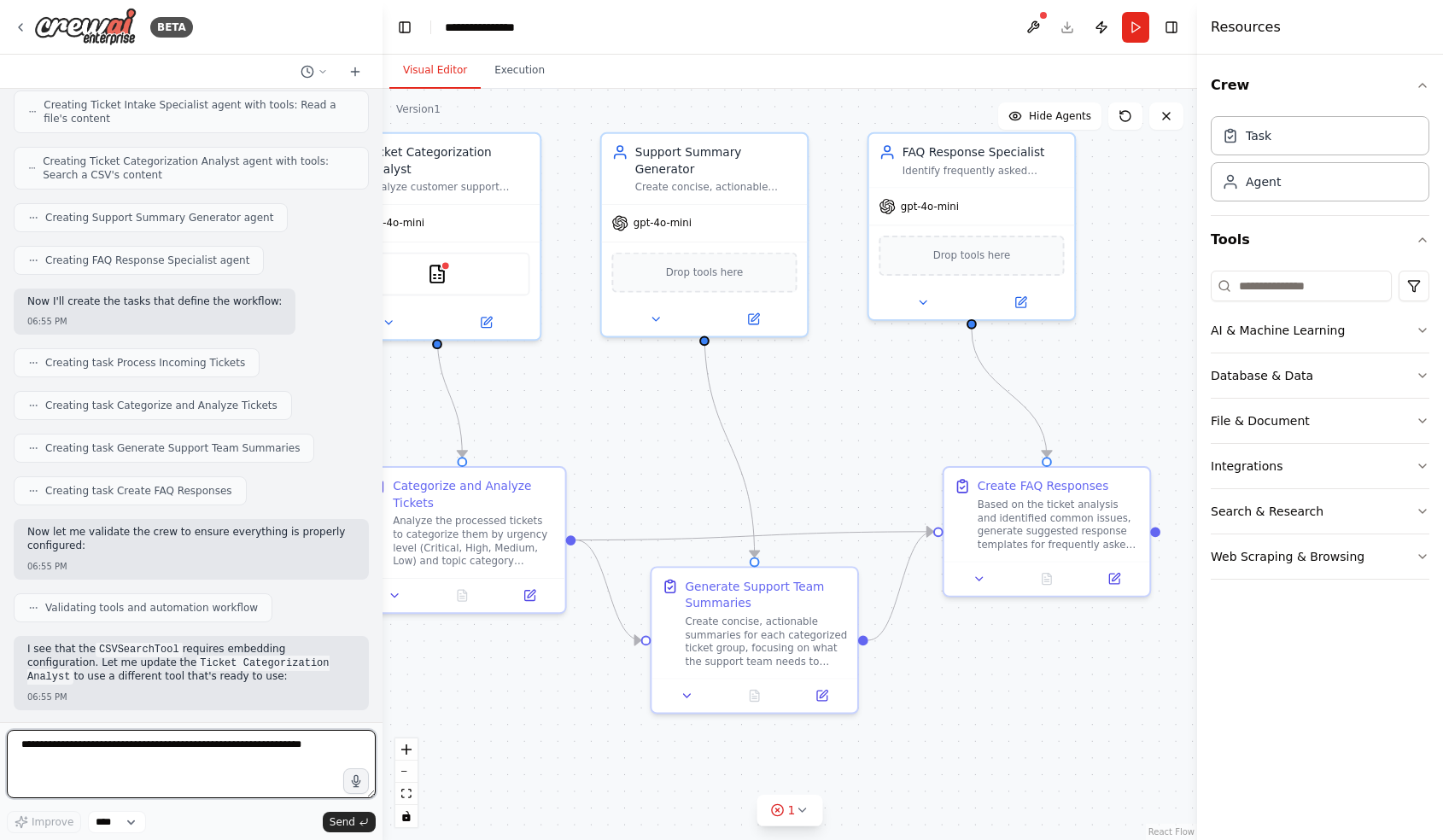
drag, startPoint x: 929, startPoint y: 421, endPoint x: 856, endPoint y: 422, distance: 73.0
click at [856, 422] on div ".deletable-edge-delete-btn { width: 20px; height: 20px; border: 0px solid #ffff…" at bounding box center [790, 464] width 814 height 751
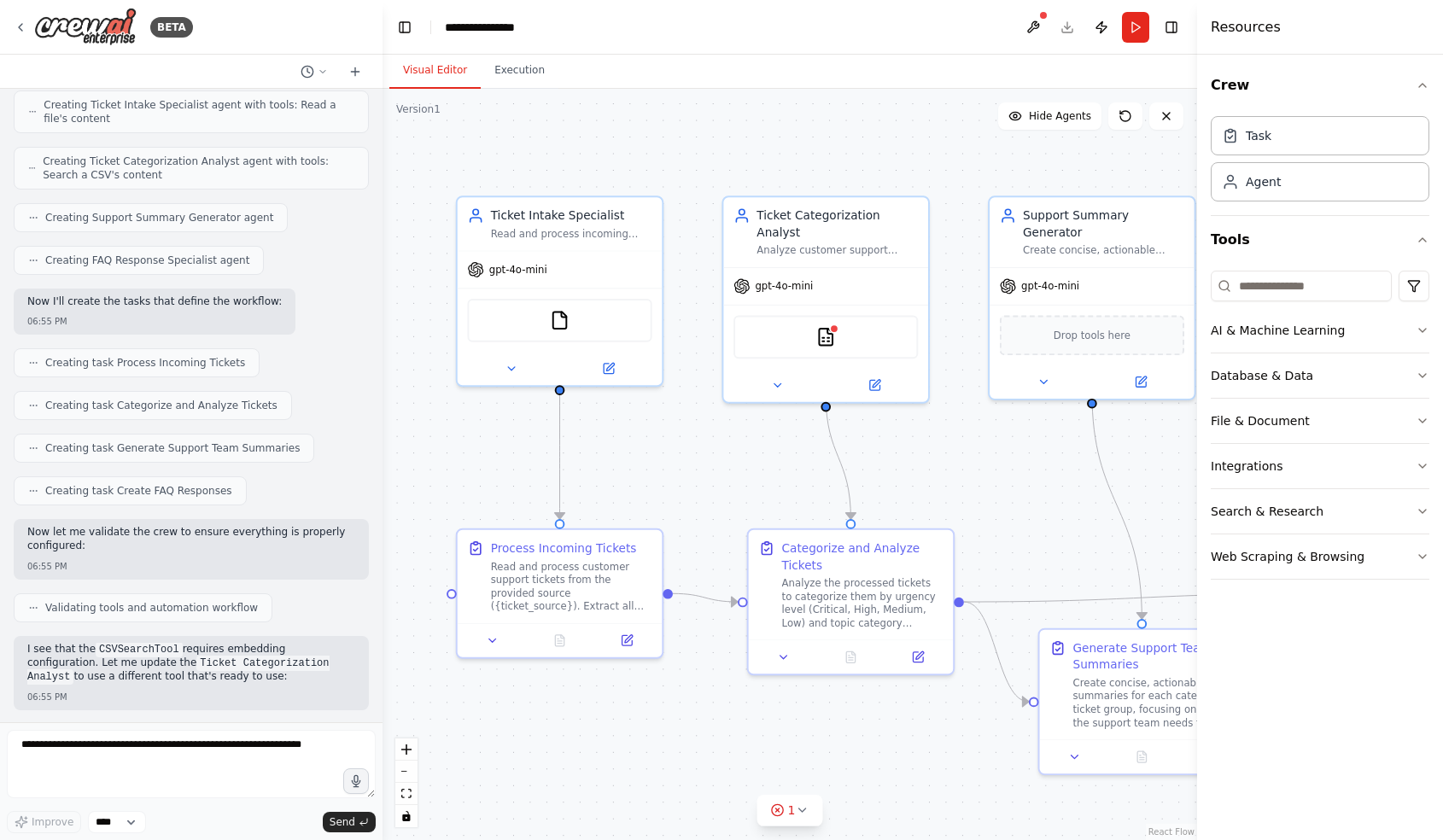
drag, startPoint x: 621, startPoint y: 416, endPoint x: 1007, endPoint y: 478, distance: 390.9
click at [1008, 478] on div ".deletable-edge-delete-btn { width: 20px; height: 20px; border: 0px solid #ffff…" at bounding box center [790, 464] width 814 height 751
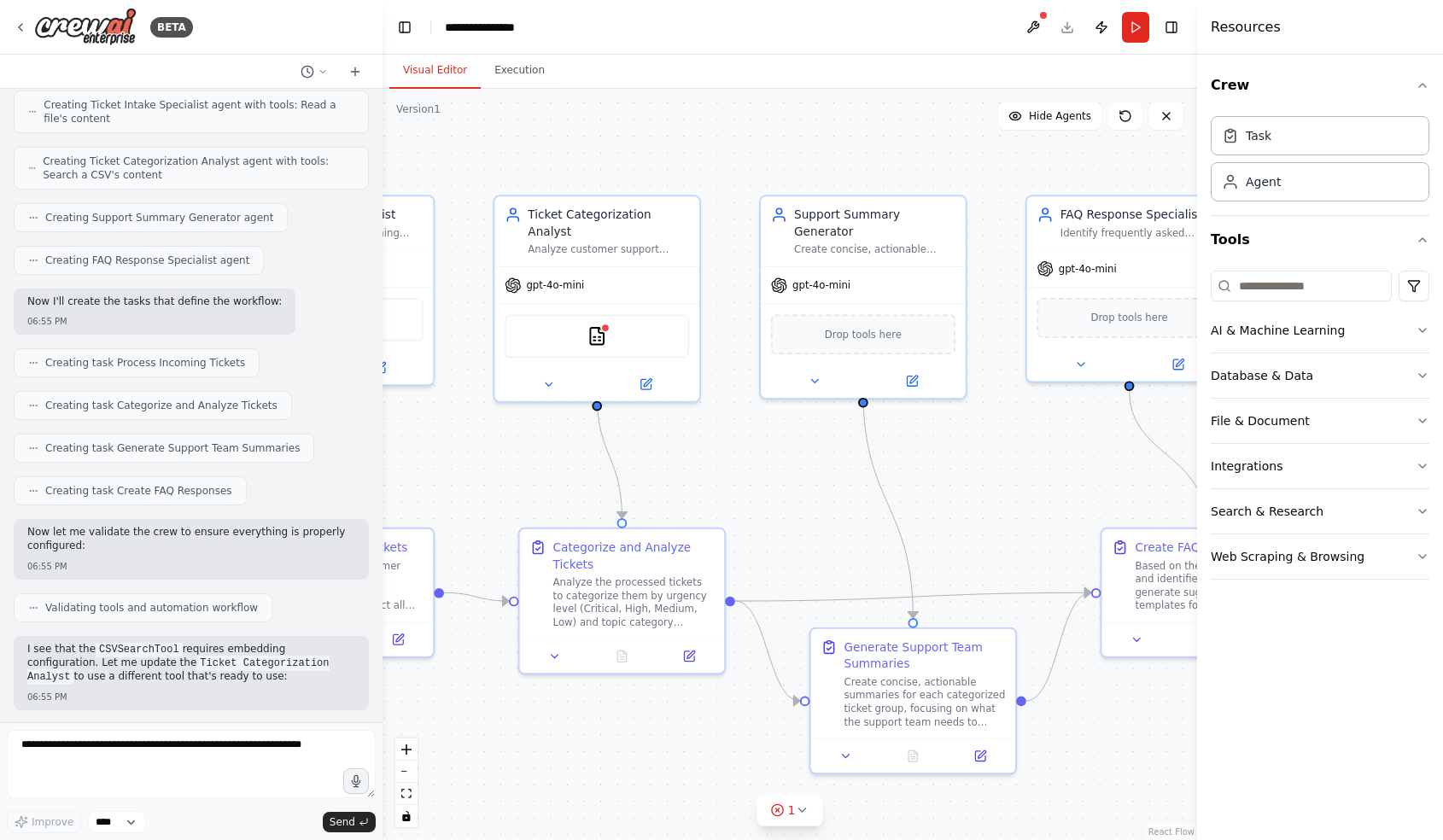
drag, startPoint x: 1023, startPoint y: 448, endPoint x: 797, endPoint y: 447, distance: 226.0
click at [794, 447] on div ".deletable-edge-delete-btn { width: 20px; height: 20px; border: 0px solid #ffff…" at bounding box center [790, 464] width 814 height 751
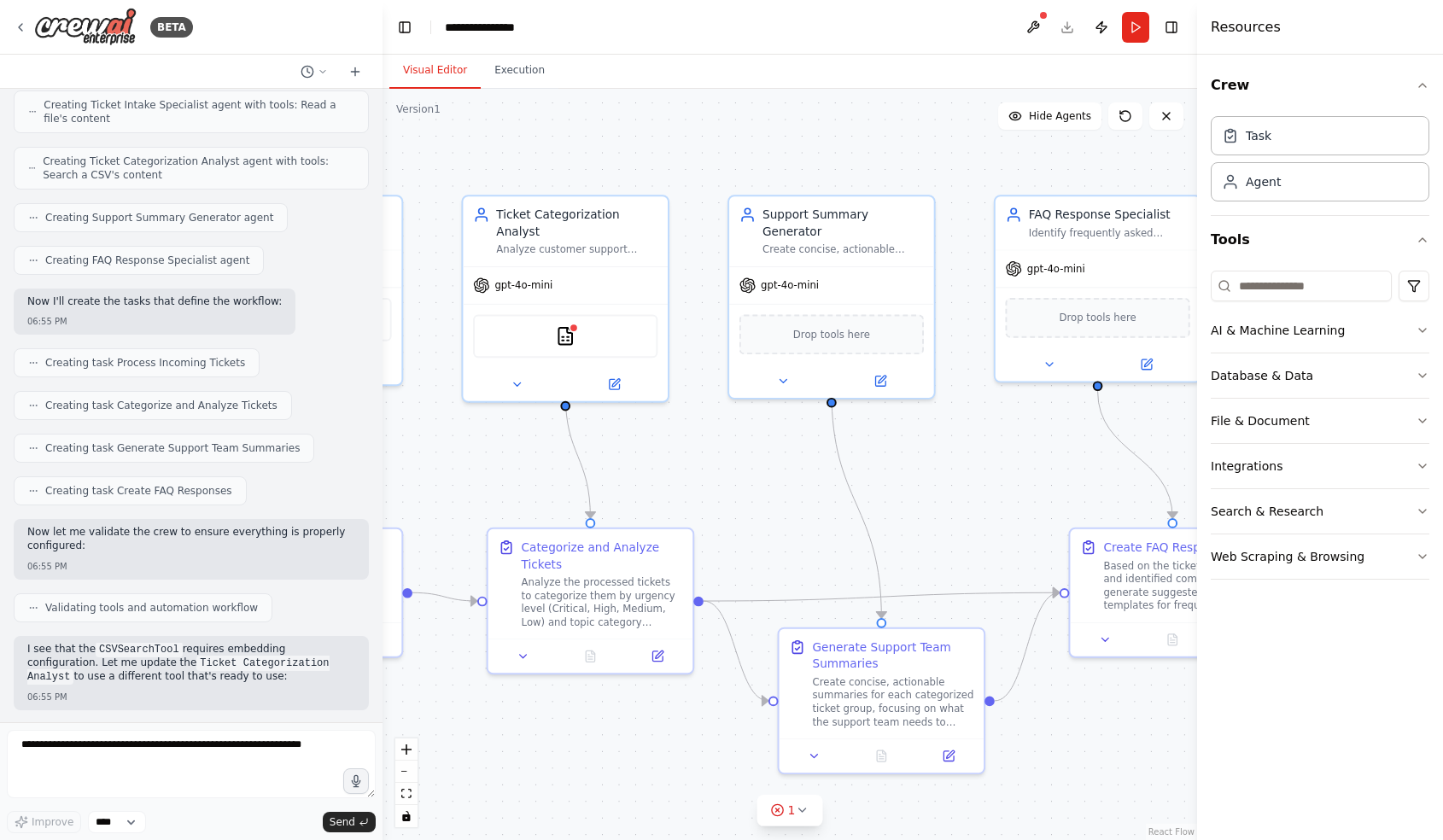
drag, startPoint x: 1022, startPoint y: 454, endPoint x: 904, endPoint y: 452, distance: 118.0
click at [903, 452] on div ".deletable-edge-delete-btn { width: 20px; height: 20px; border: 0px solid #ffff…" at bounding box center [790, 464] width 814 height 751
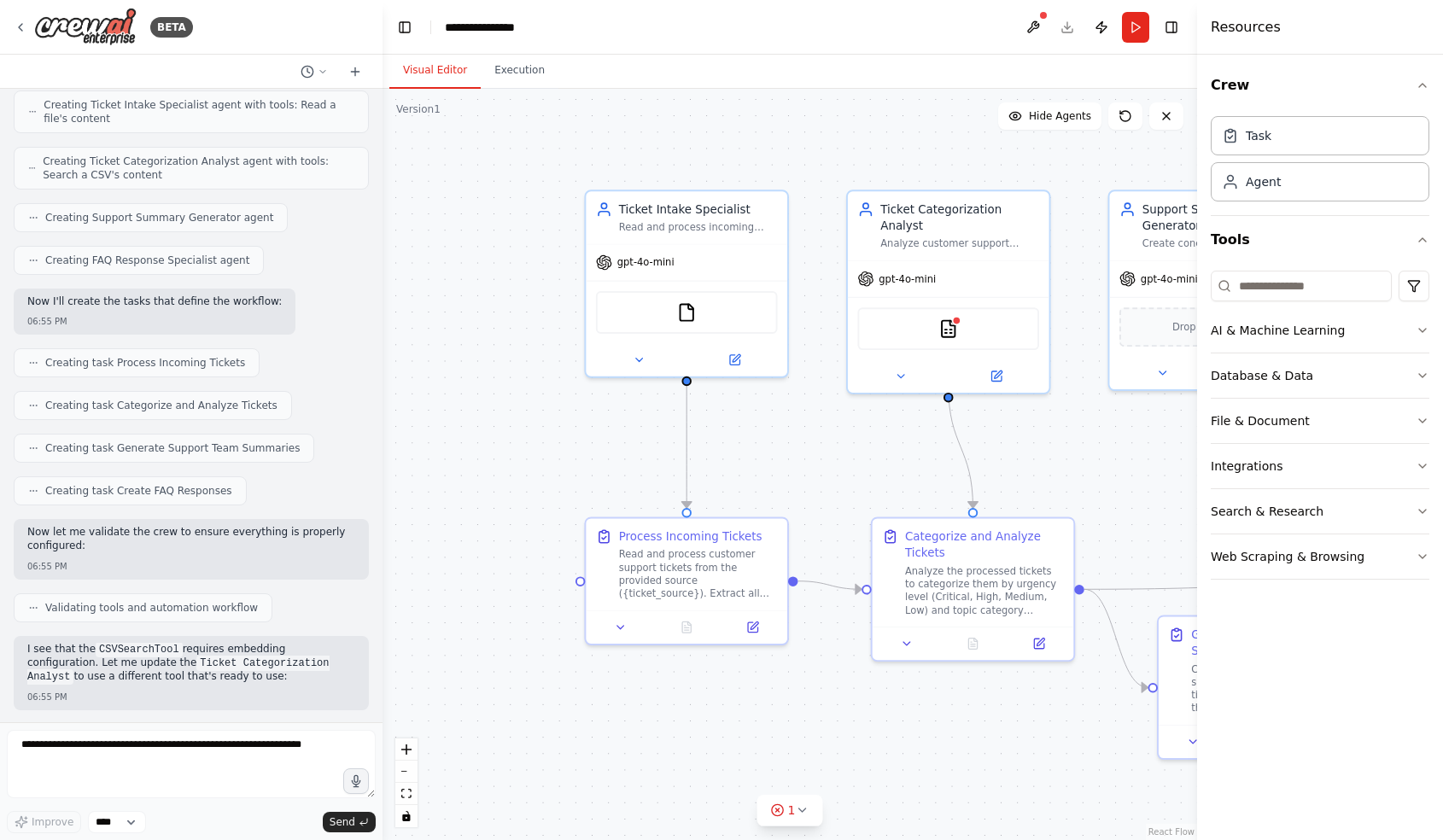
drag, startPoint x: 689, startPoint y: 534, endPoint x: 1158, endPoint y: 527, distance: 469.1
click at [1158, 527] on div ".deletable-edge-delete-btn { width: 20px; height: 20px; border: 0px solid #ffff…" at bounding box center [790, 464] width 814 height 751
click at [696, 308] on img at bounding box center [690, 309] width 20 height 20
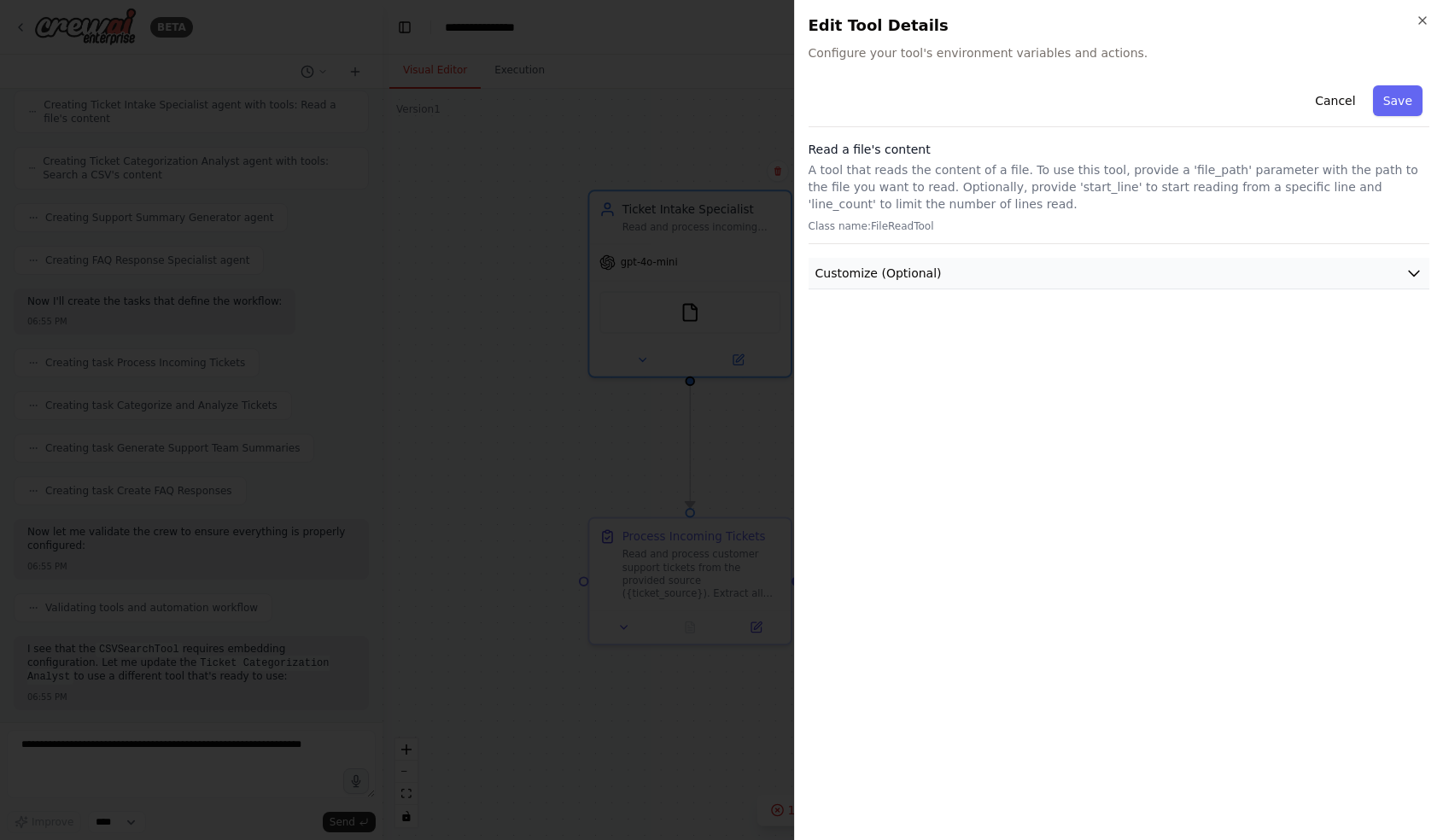
click at [920, 267] on span "Customize (Optional)" at bounding box center [878, 272] width 126 height 17
click at [1335, 103] on button "Cancel" at bounding box center [1335, 101] width 60 height 31
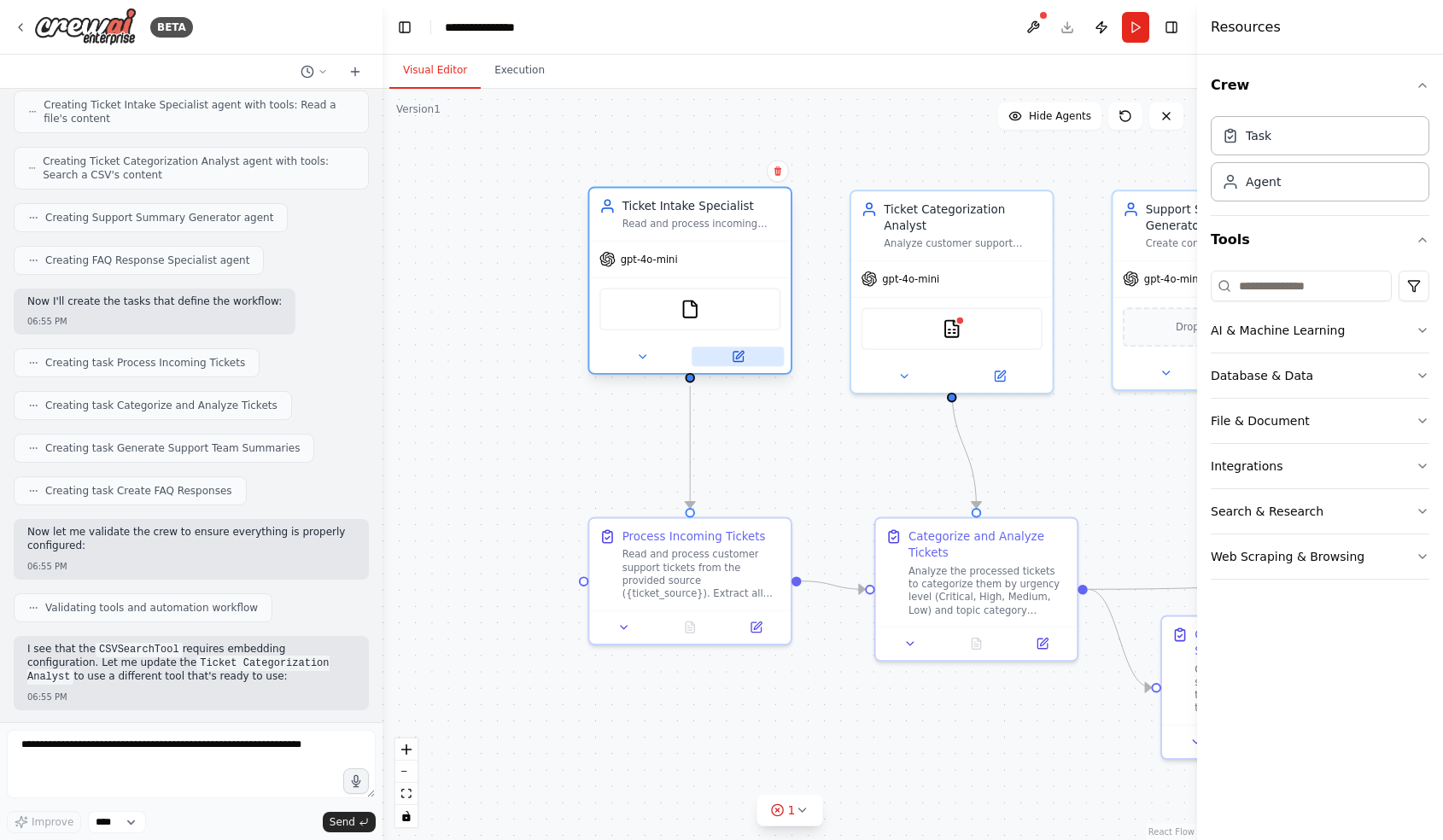
scroll to position [636, 0]
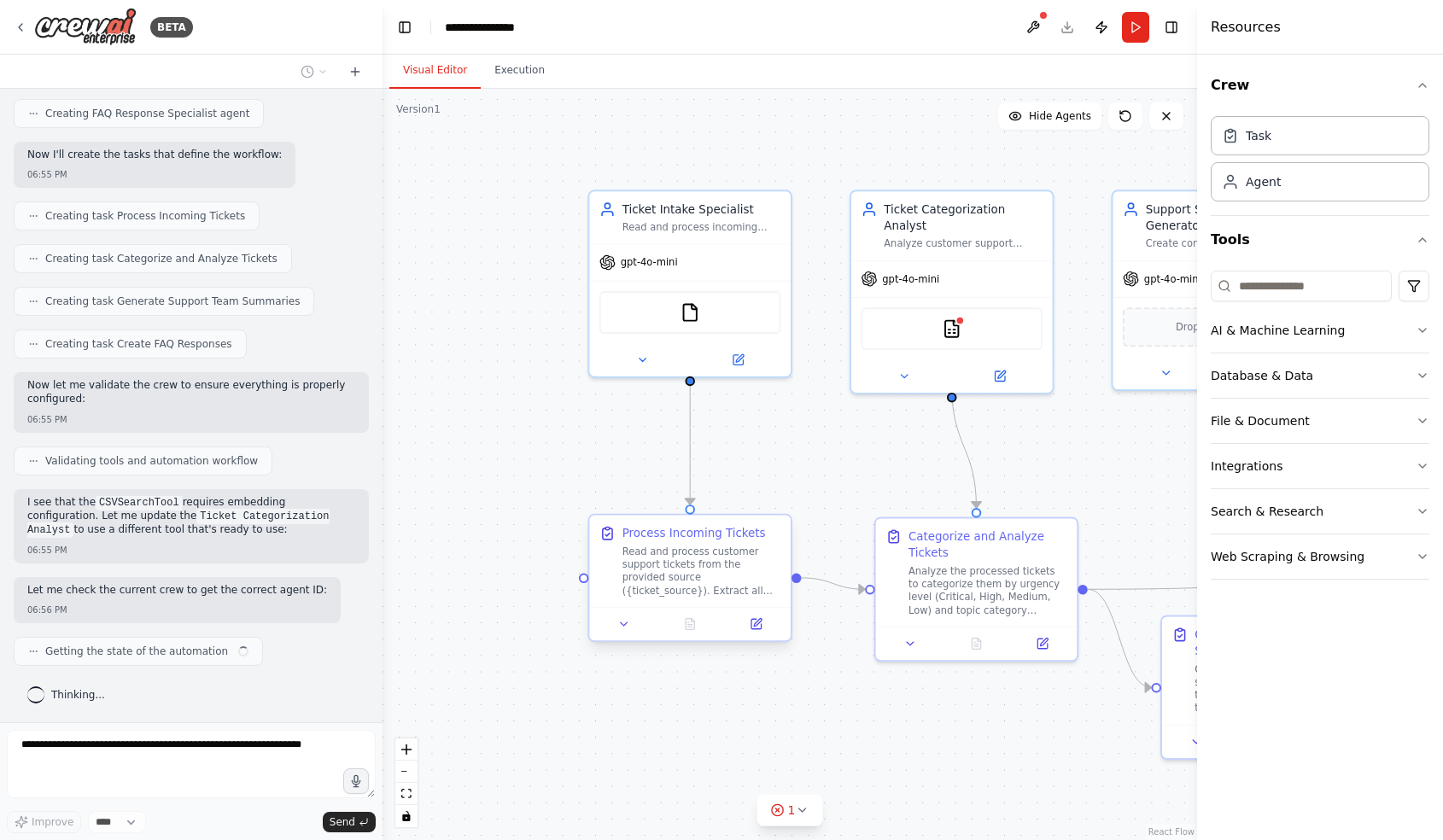
click at [705, 558] on div "Read and process customer support tickets from the provided source ({ticket_sou…" at bounding box center [702, 571] width 159 height 52
click at [686, 577] on div "Read and process customer support tickets from the provided source ({ticket_sou…" at bounding box center [702, 571] width 159 height 52
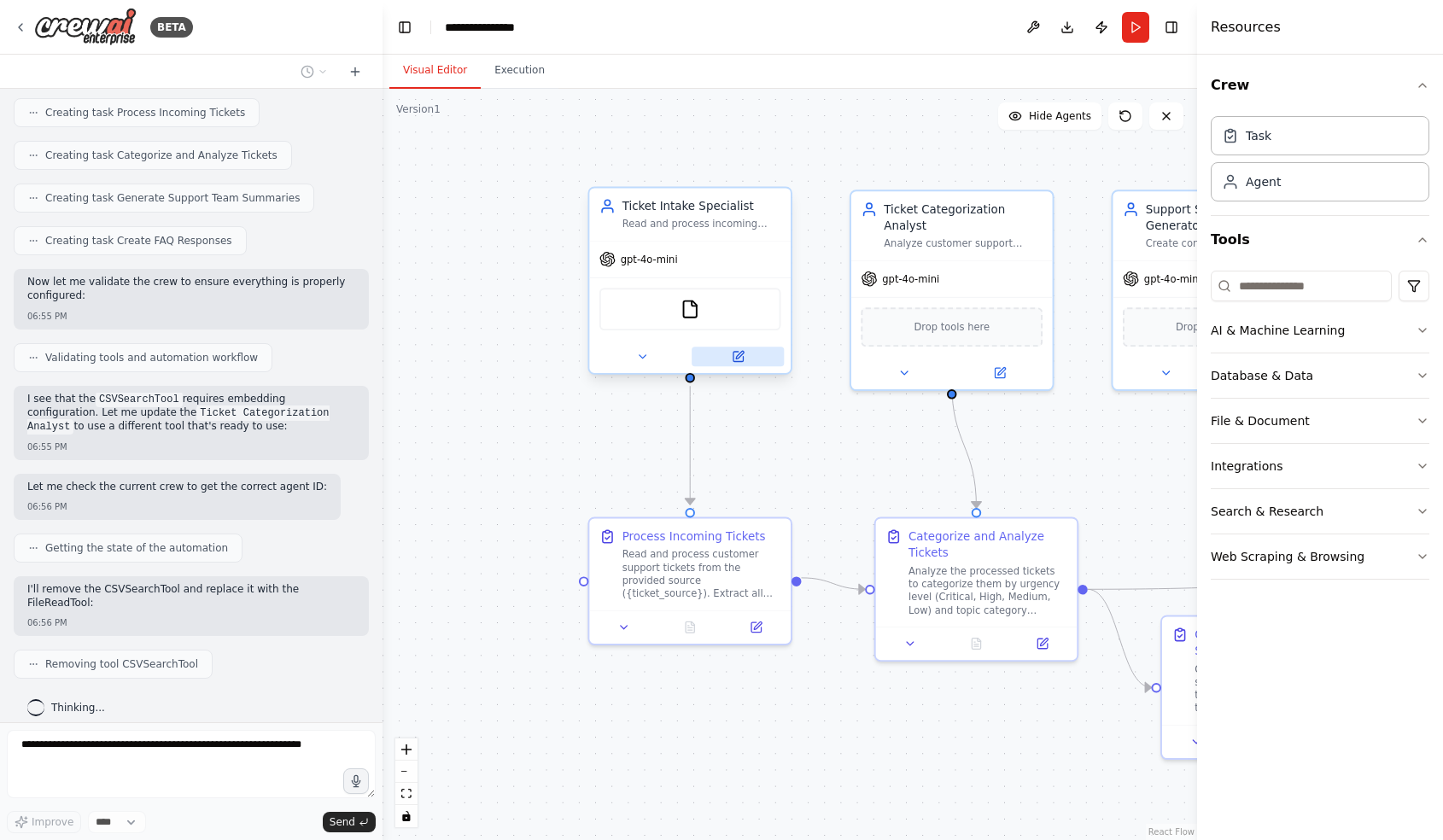
click at [744, 365] on button at bounding box center [737, 356] width 92 height 20
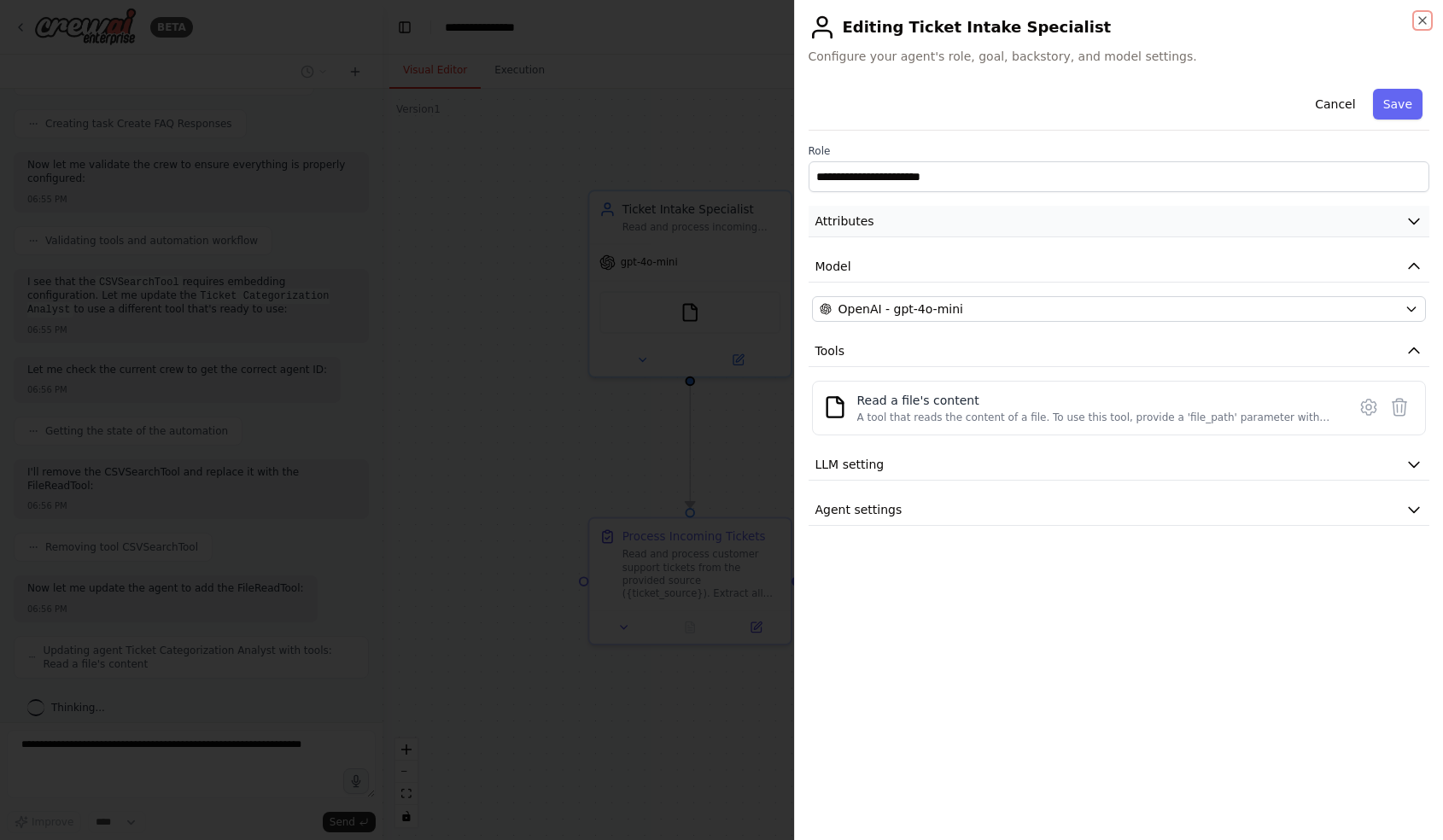
scroll to position [958, 0]
click at [878, 215] on button "Attributes" at bounding box center [1119, 221] width 622 height 32
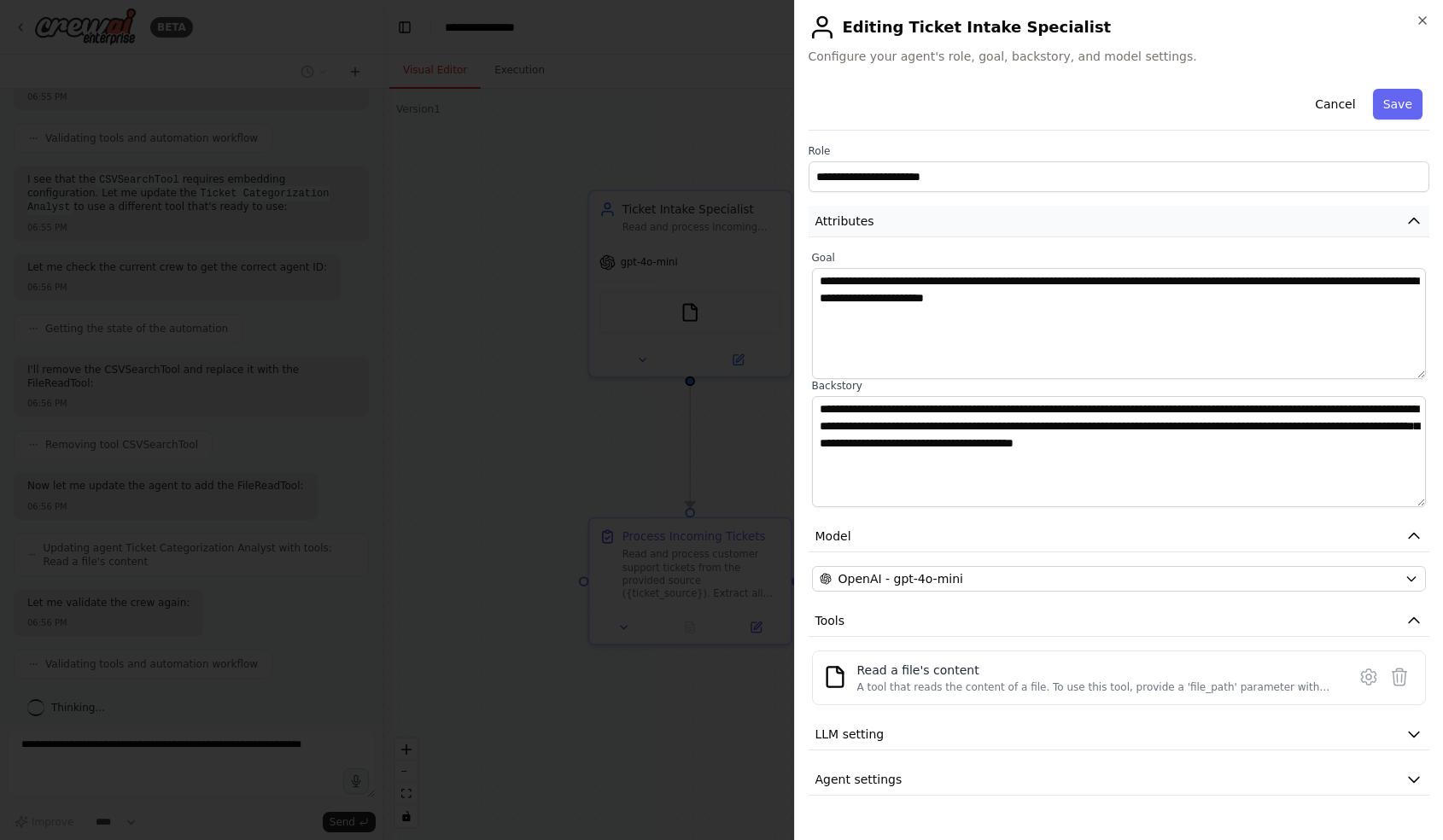
scroll to position [1062, 0]
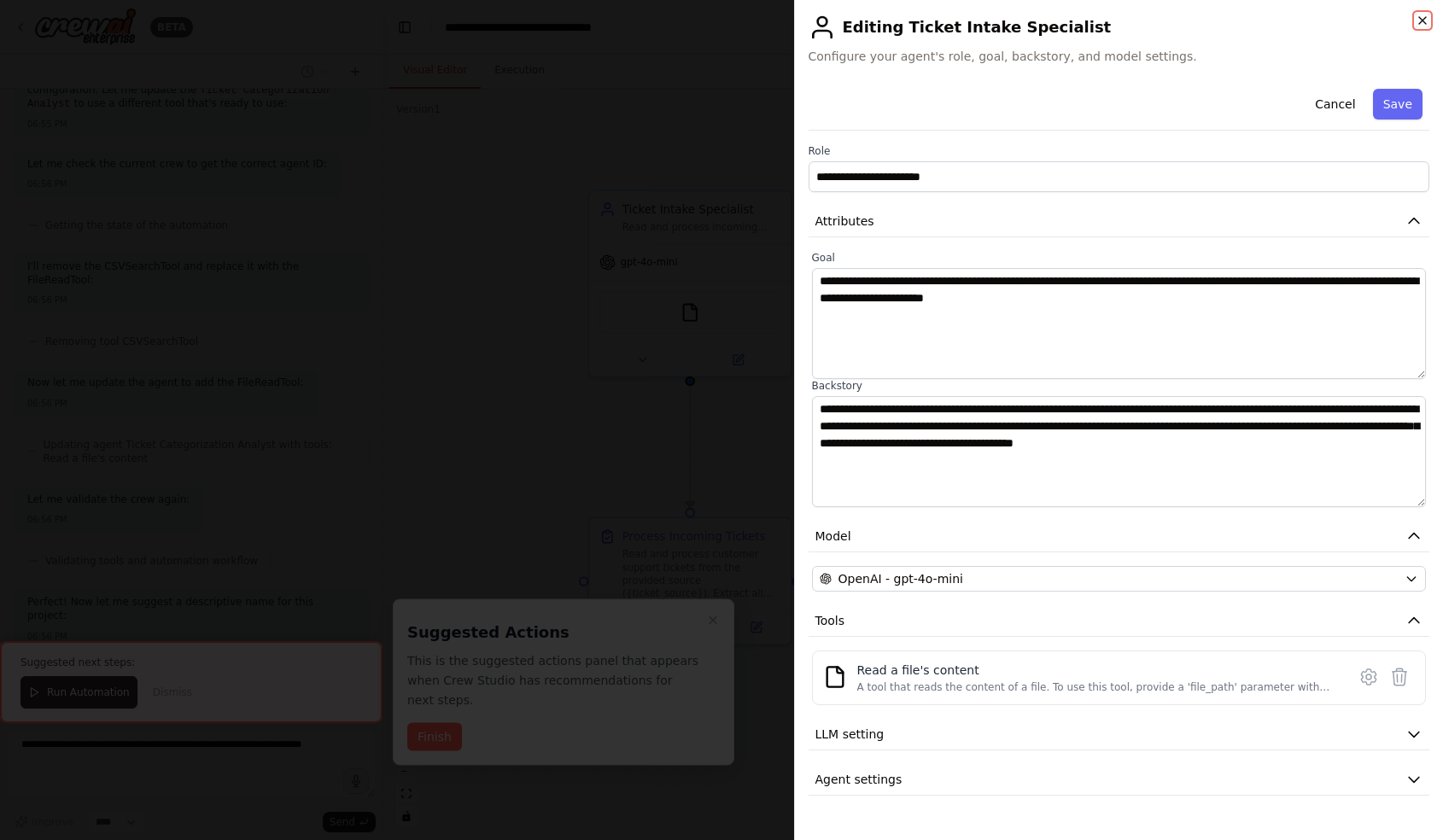
click at [1422, 21] on icon "button" at bounding box center [1422, 21] width 7 height 7
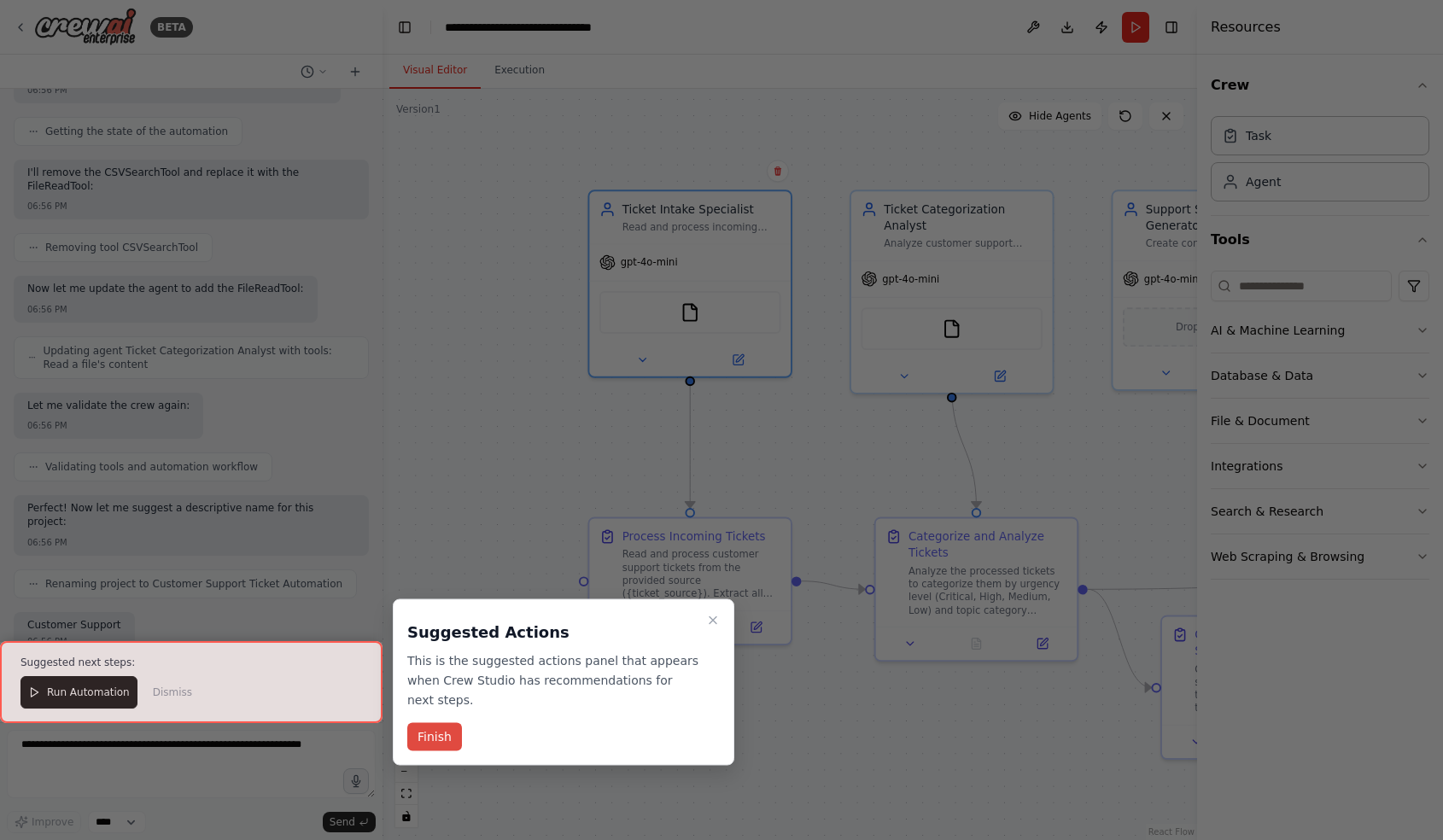
click at [431, 745] on button "Finish" at bounding box center [434, 736] width 55 height 28
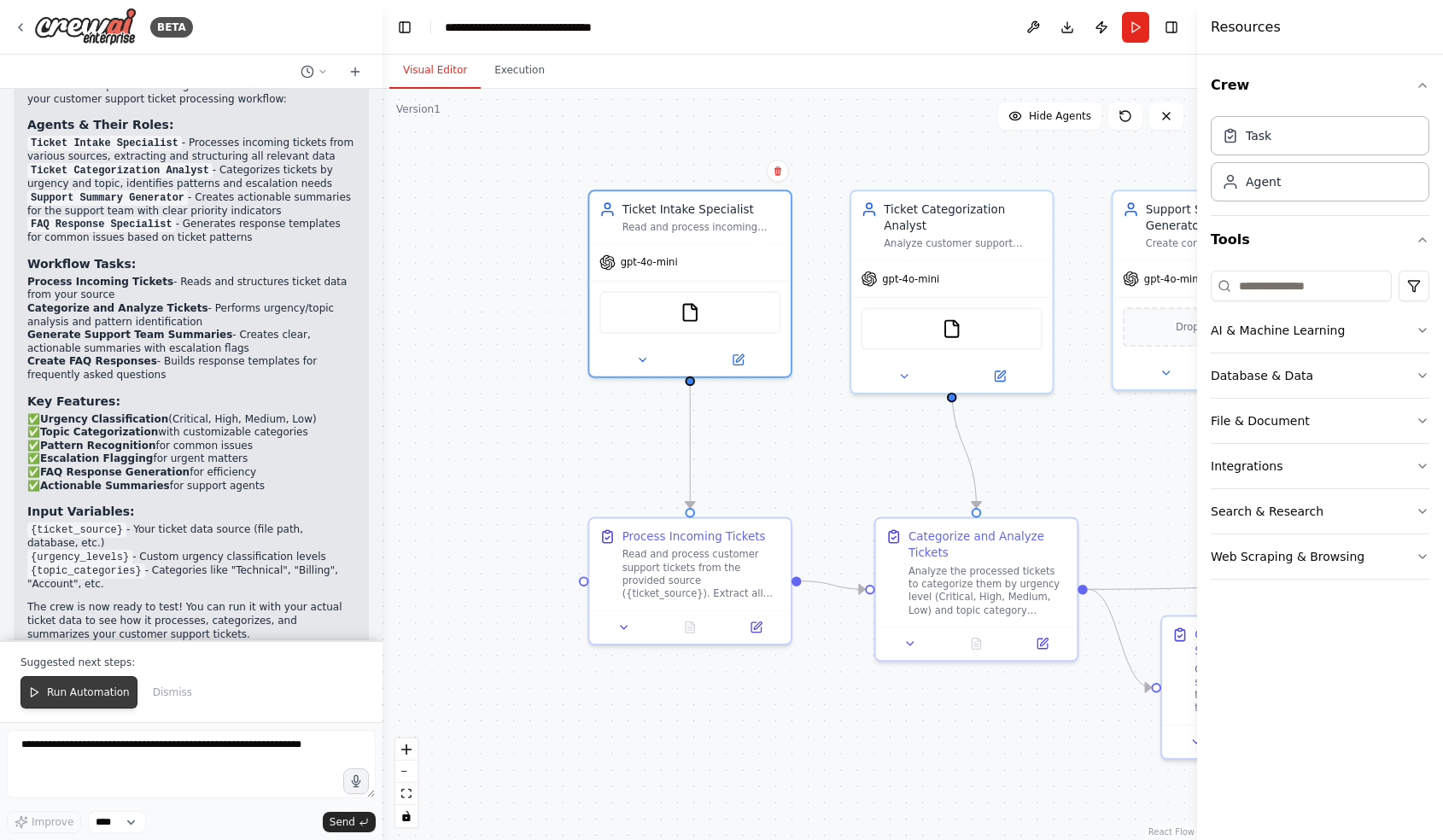
scroll to position [1721, 0]
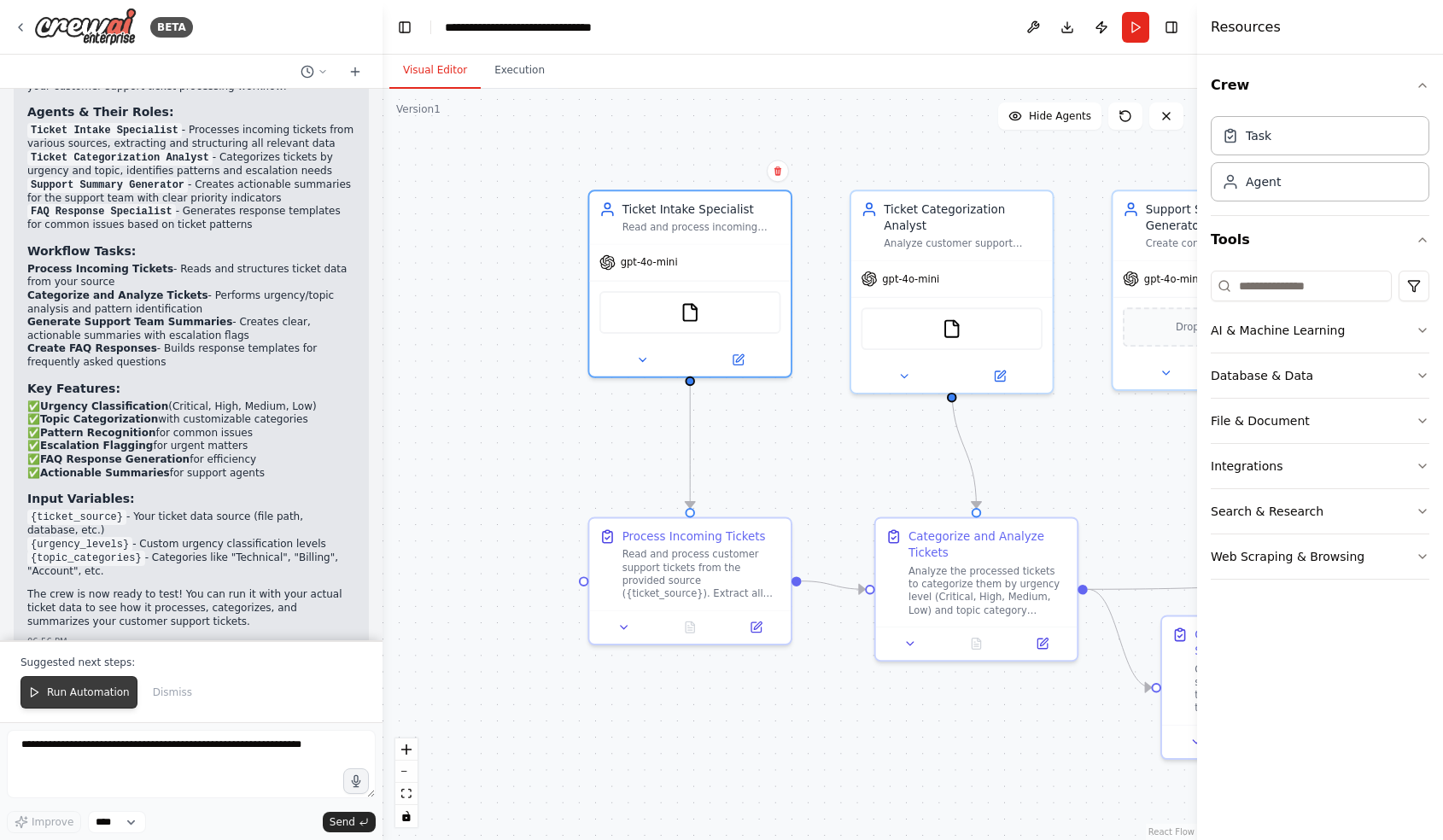
click at [88, 694] on span "Run Automation" at bounding box center [88, 692] width 83 height 14
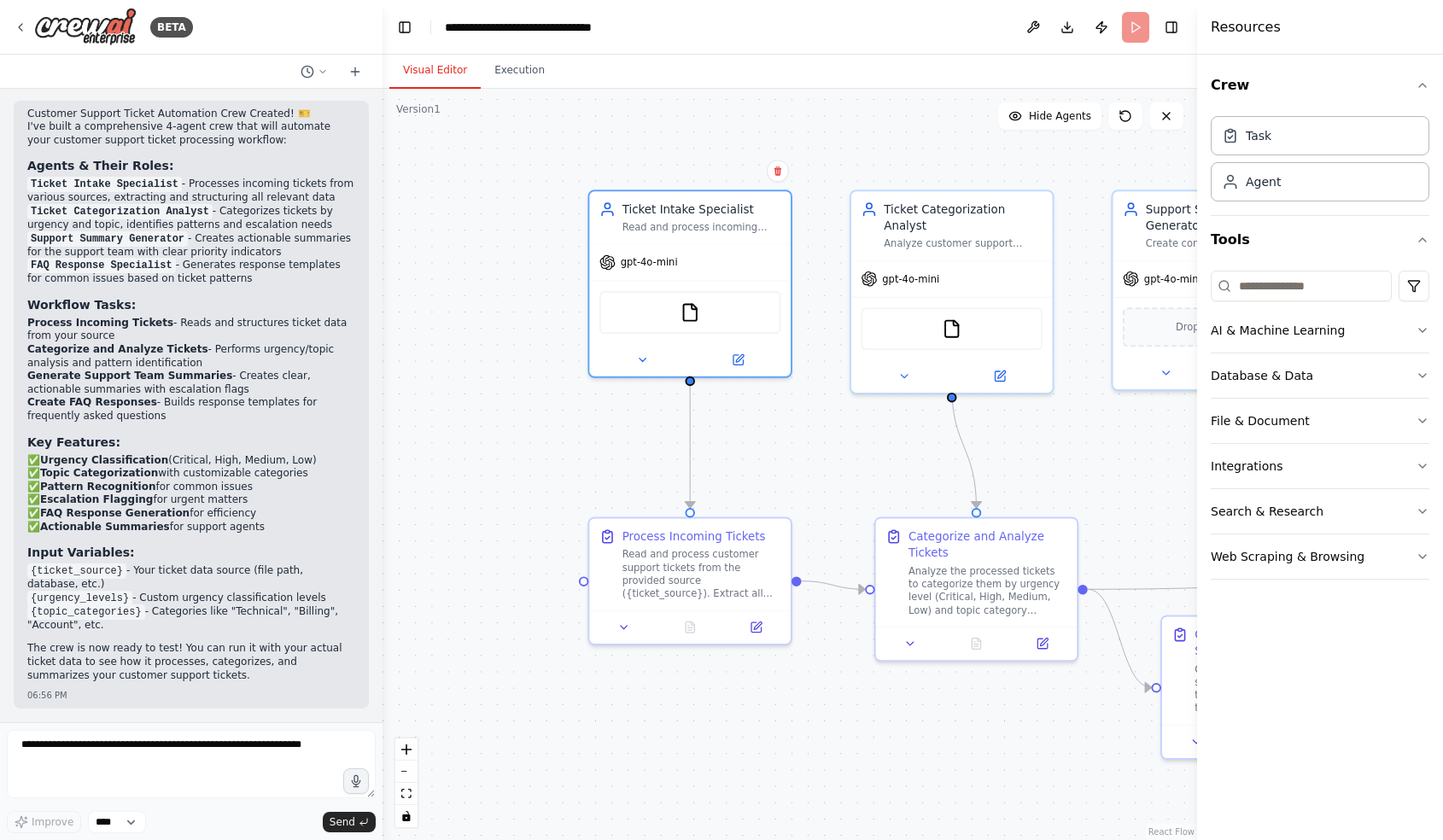
scroll to position [1638, 0]
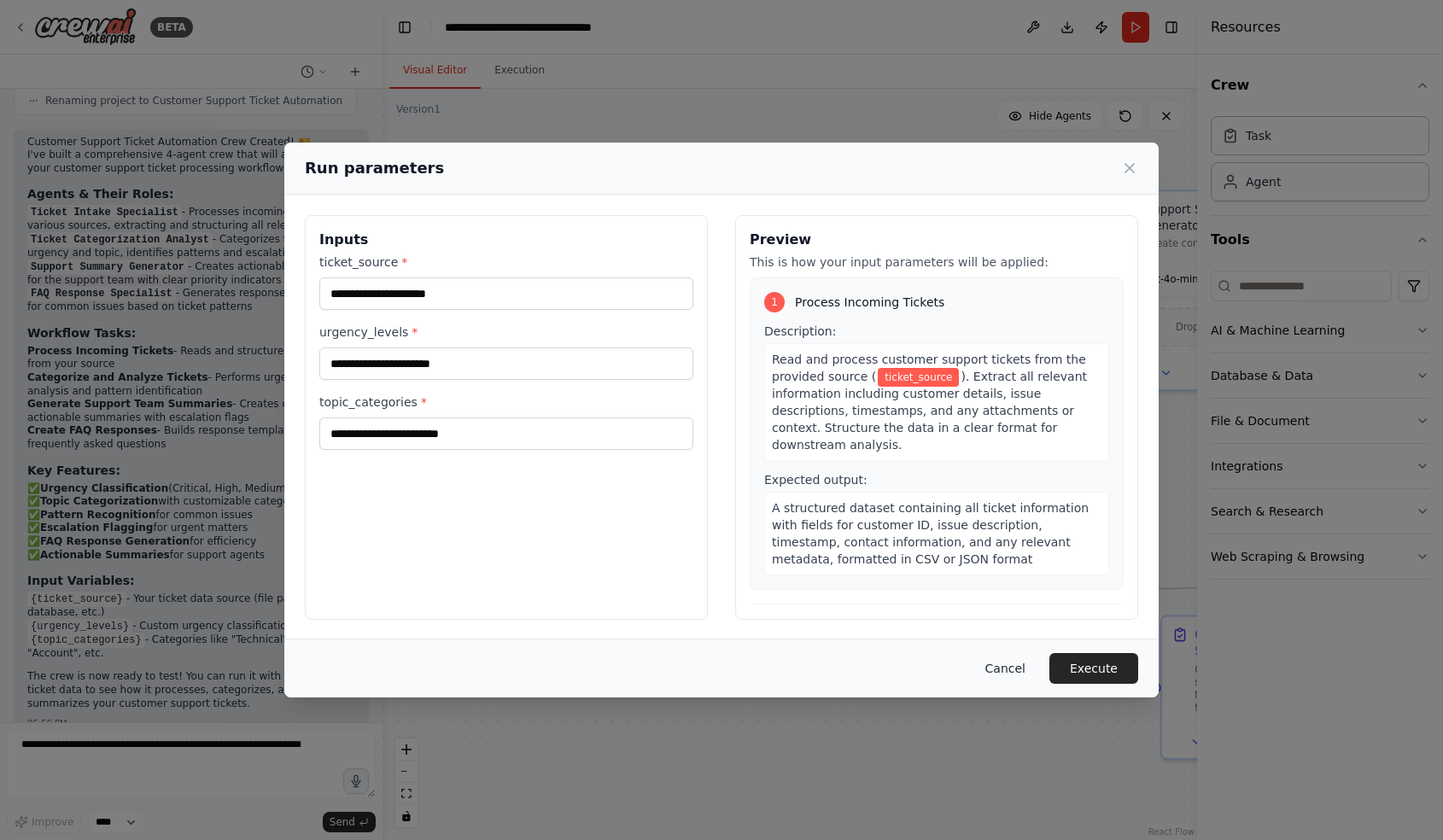
click at [1015, 671] on button "Cancel" at bounding box center [1005, 669] width 68 height 31
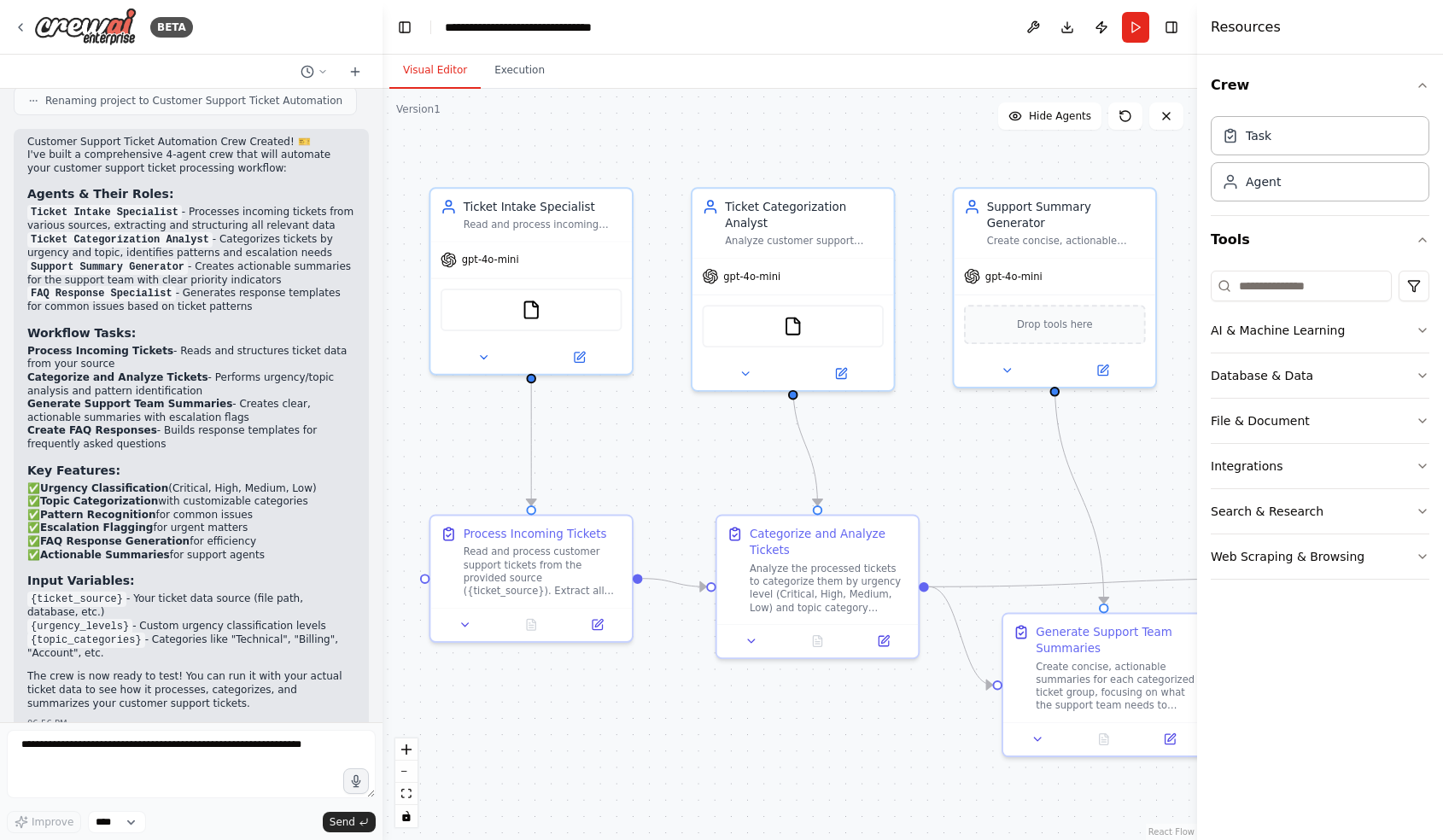
drag, startPoint x: 748, startPoint y: 460, endPoint x: 600, endPoint y: 458, distance: 148.0
click at [600, 458] on div ".deletable-edge-delete-btn { width: 20px; height: 20px; border: 0px solid #ffff…" at bounding box center [790, 464] width 814 height 751
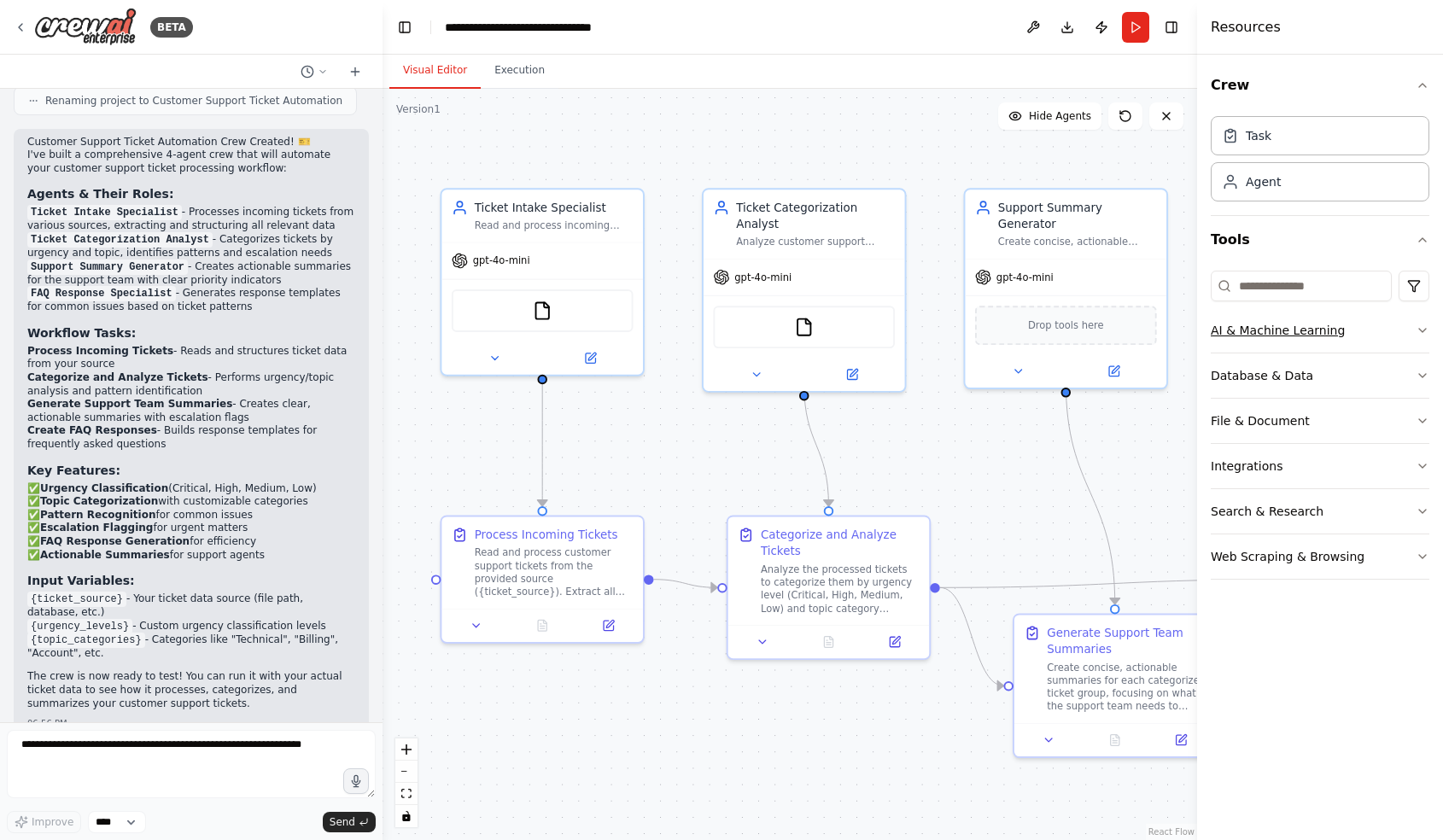
click at [1419, 330] on icon "button" at bounding box center [1421, 330] width 14 height 14
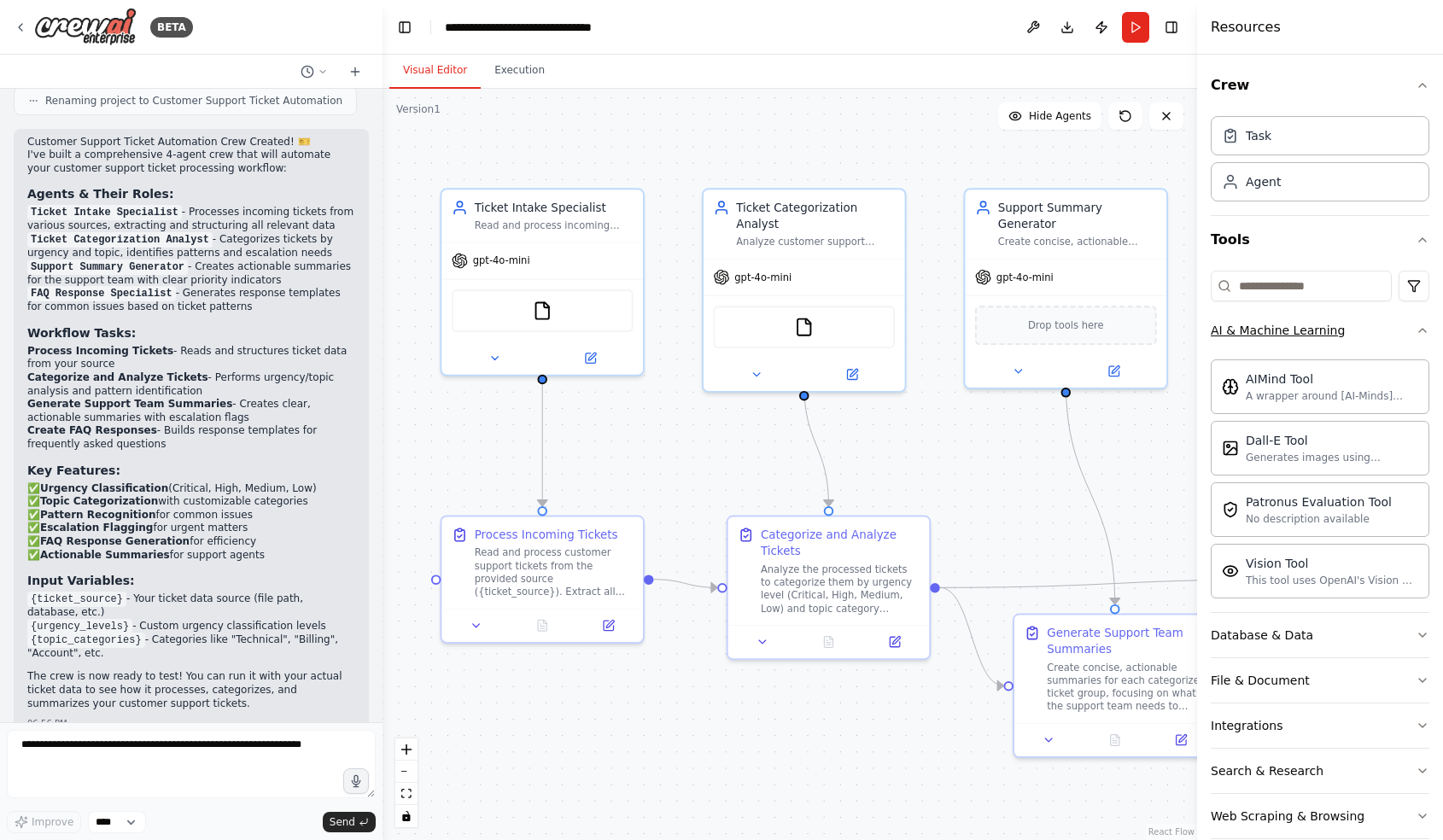
click at [1419, 330] on icon "button" at bounding box center [1422, 330] width 7 height 4
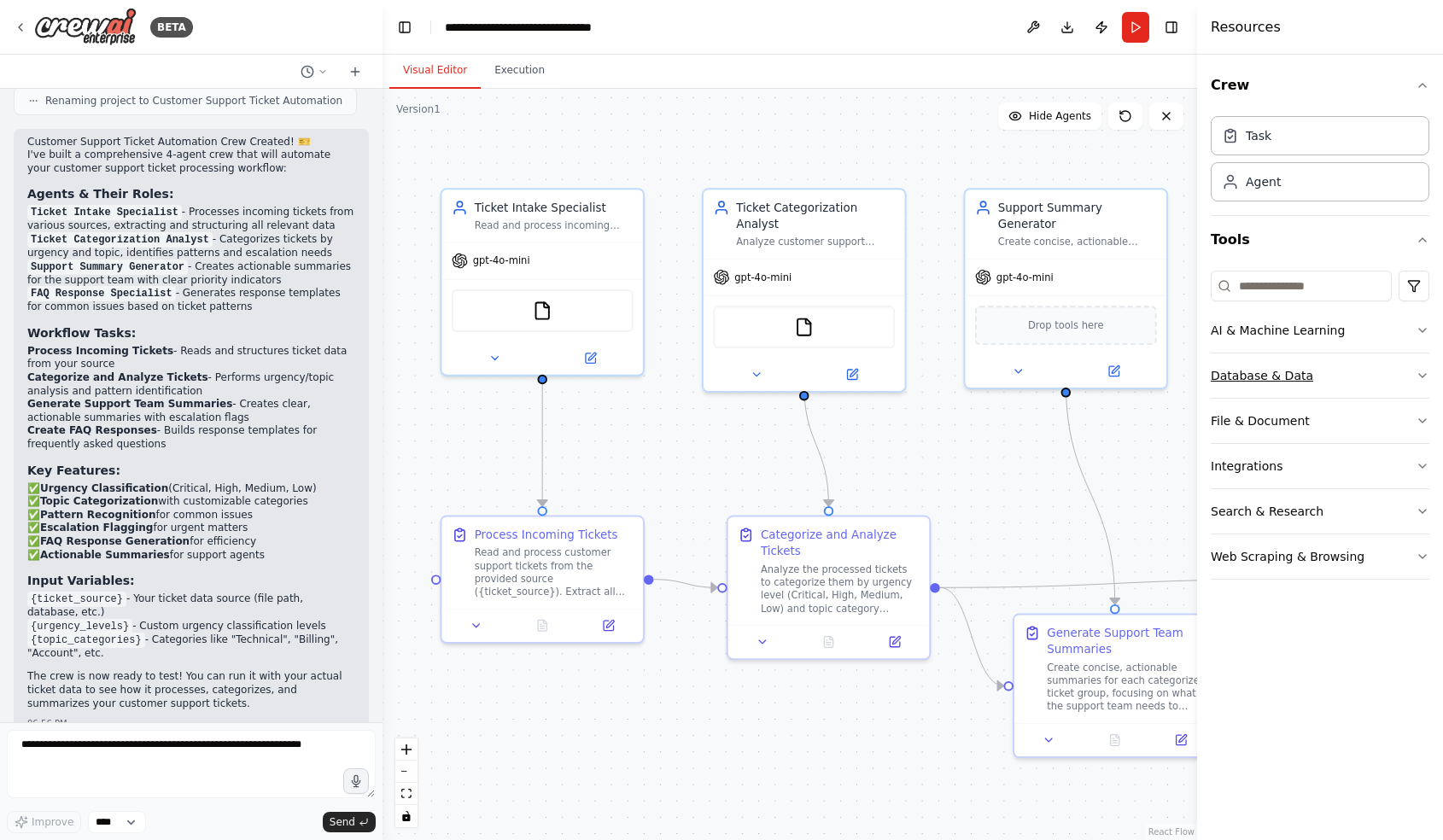
click at [1416, 355] on button "Database & Data" at bounding box center [1319, 375] width 218 height 44
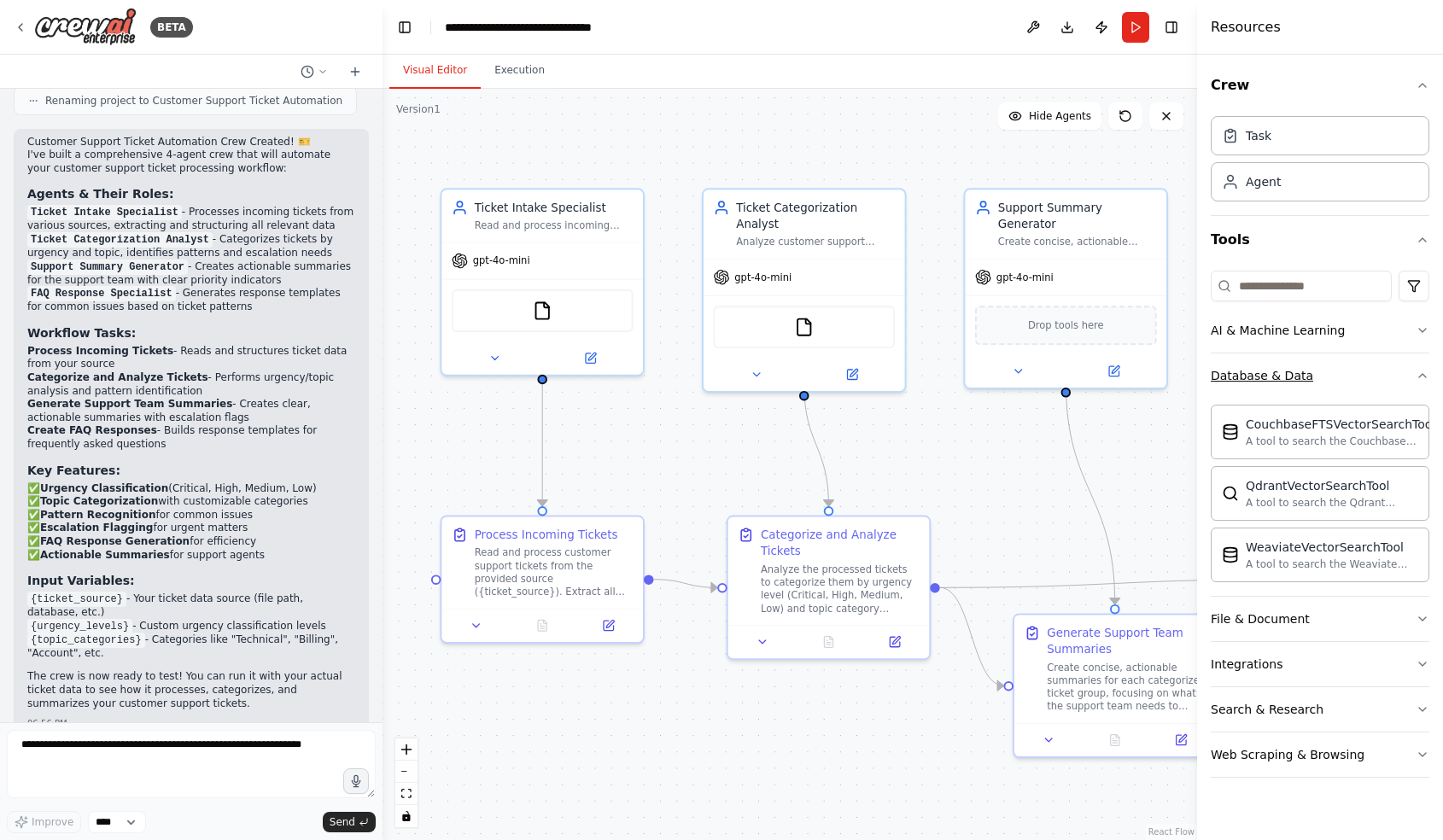
click at [1416, 355] on button "Database & Data" at bounding box center [1319, 375] width 218 height 44
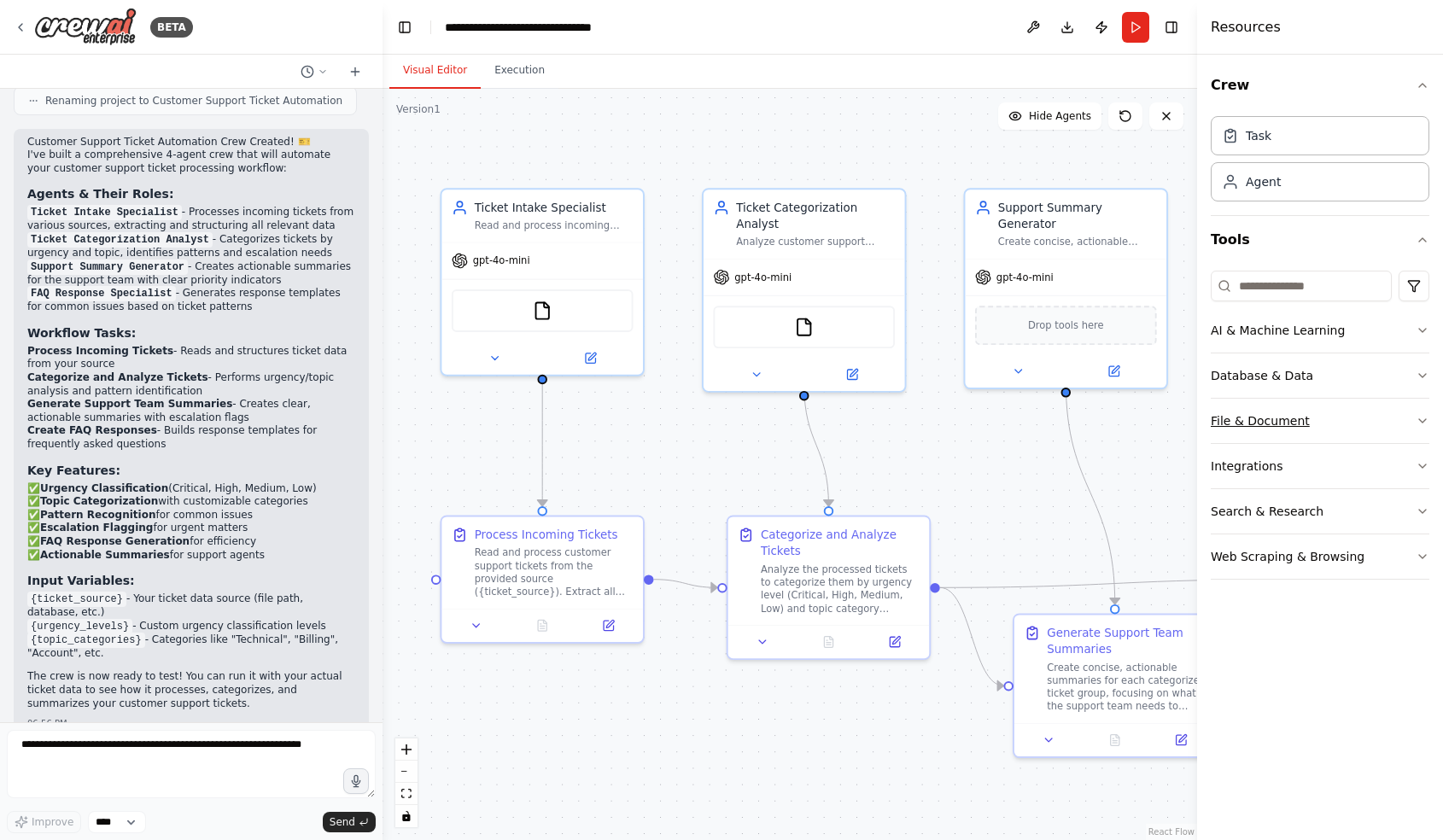
click at [1420, 407] on button "File & Document" at bounding box center [1319, 420] width 218 height 44
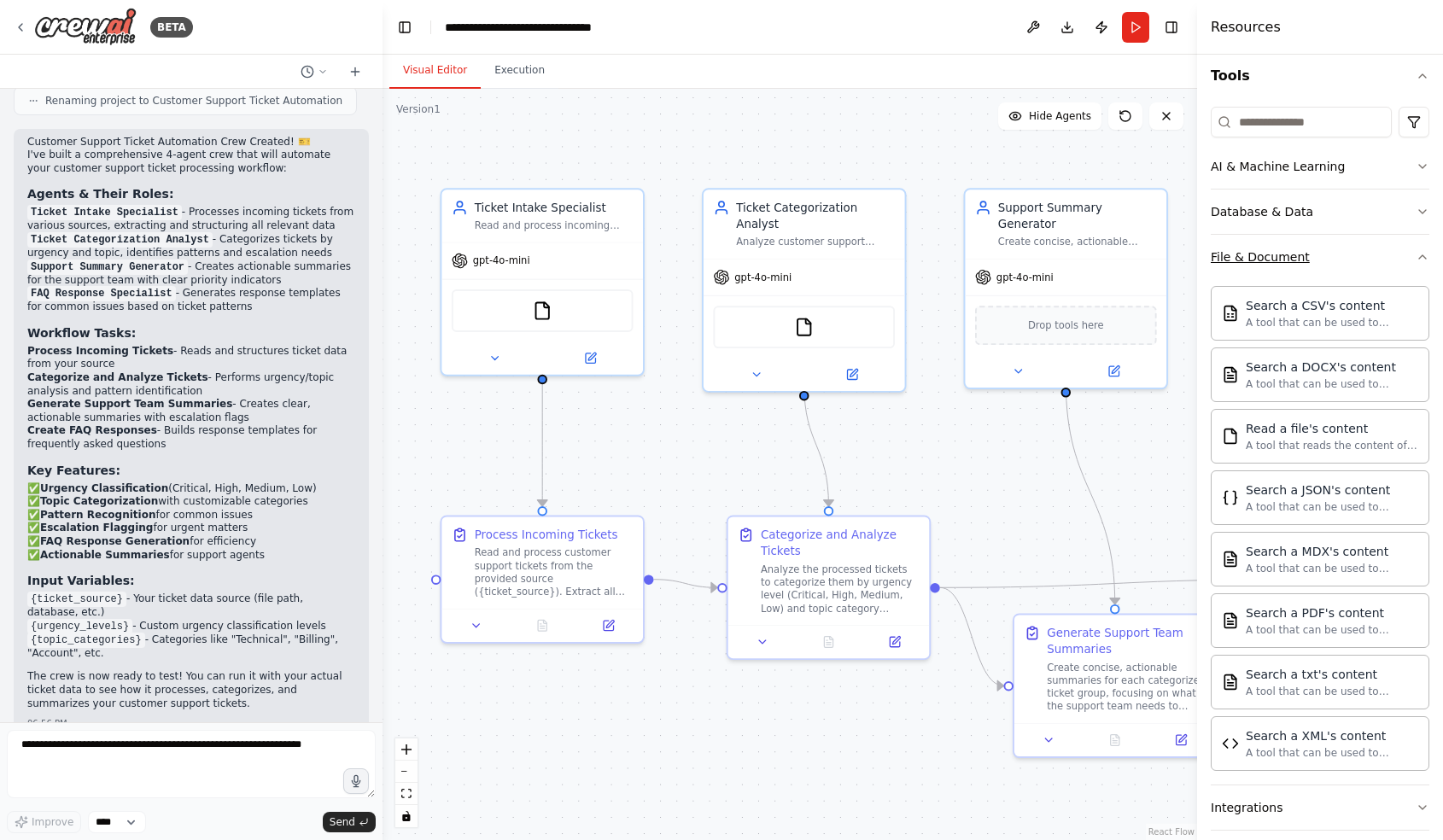
scroll to position [166, 0]
click at [1419, 263] on button "File & Document" at bounding box center [1319, 254] width 218 height 44
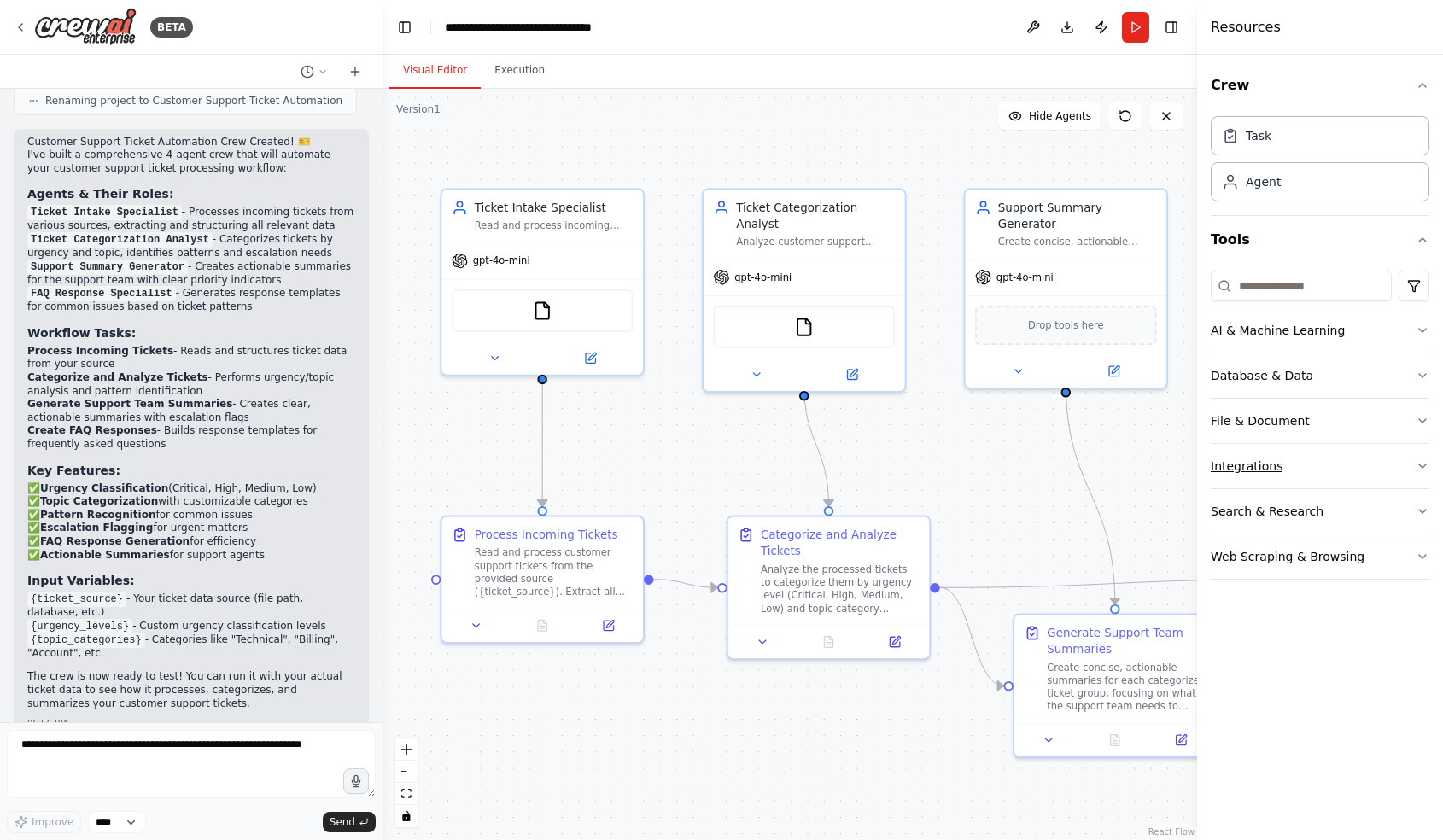
click at [1312, 455] on button "Integrations" at bounding box center [1319, 466] width 218 height 44
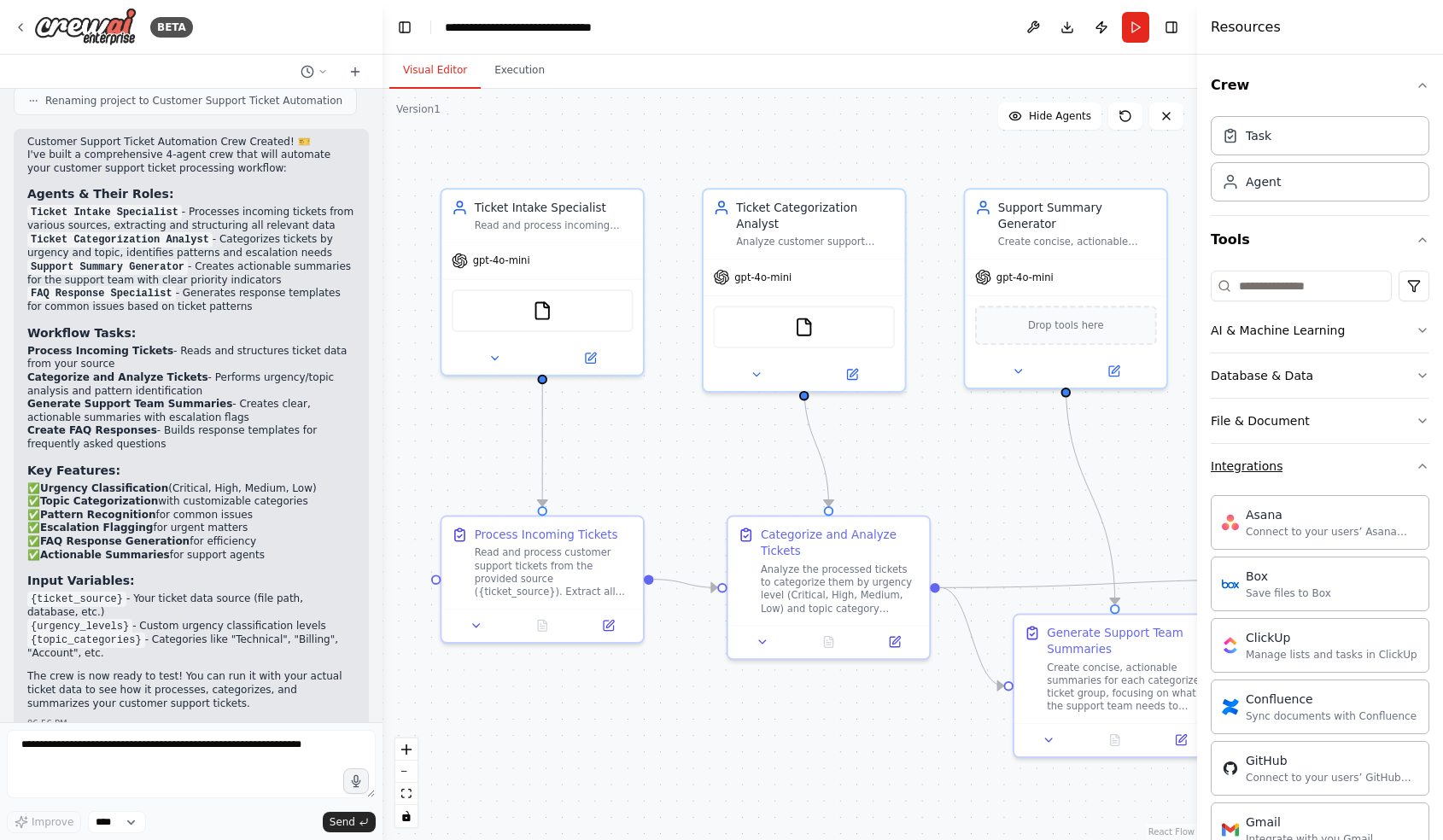
click at [1312, 455] on button "Integrations" at bounding box center [1319, 466] width 218 height 44
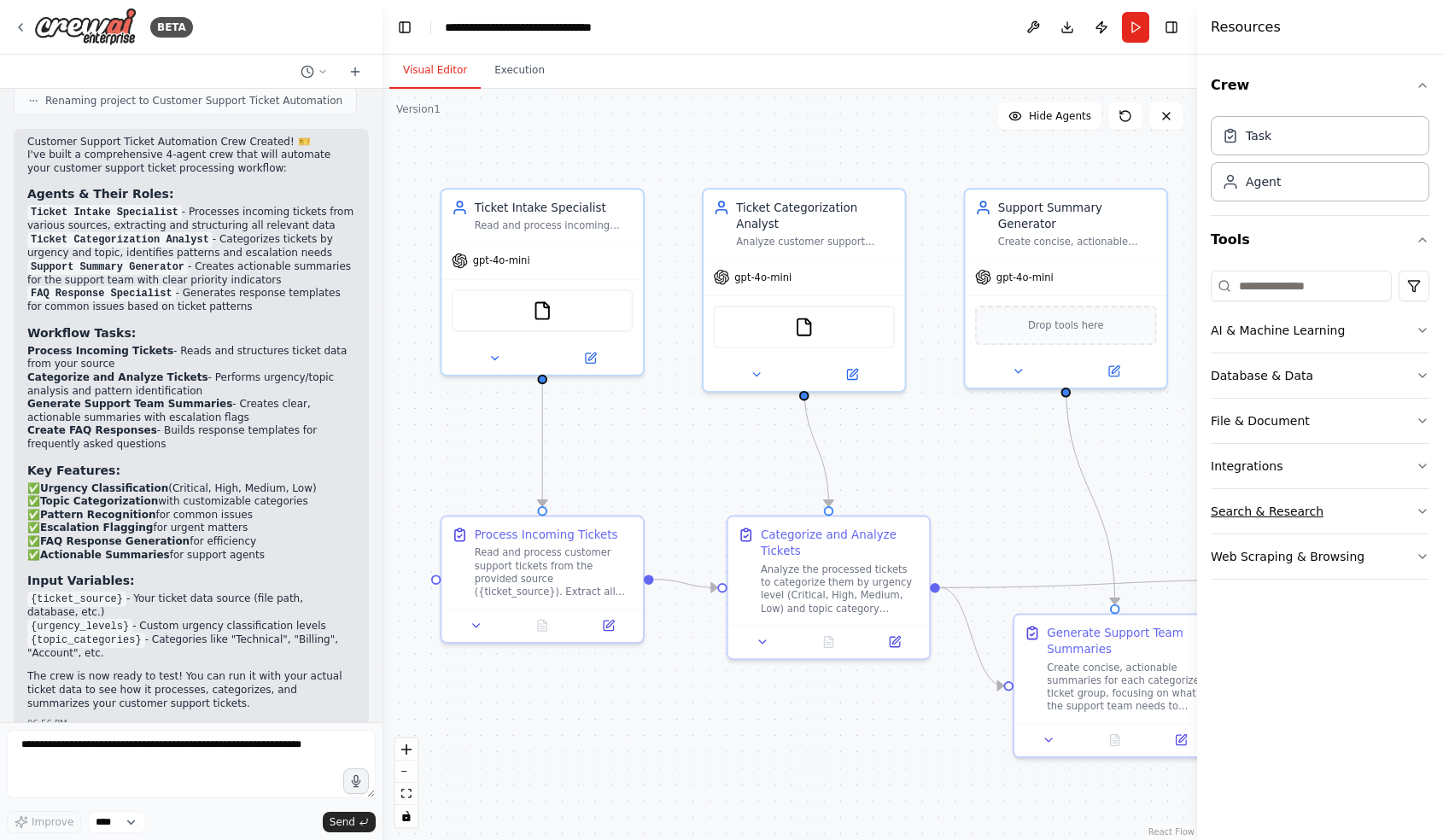
click at [1353, 504] on button "Search & Research" at bounding box center [1319, 511] width 218 height 44
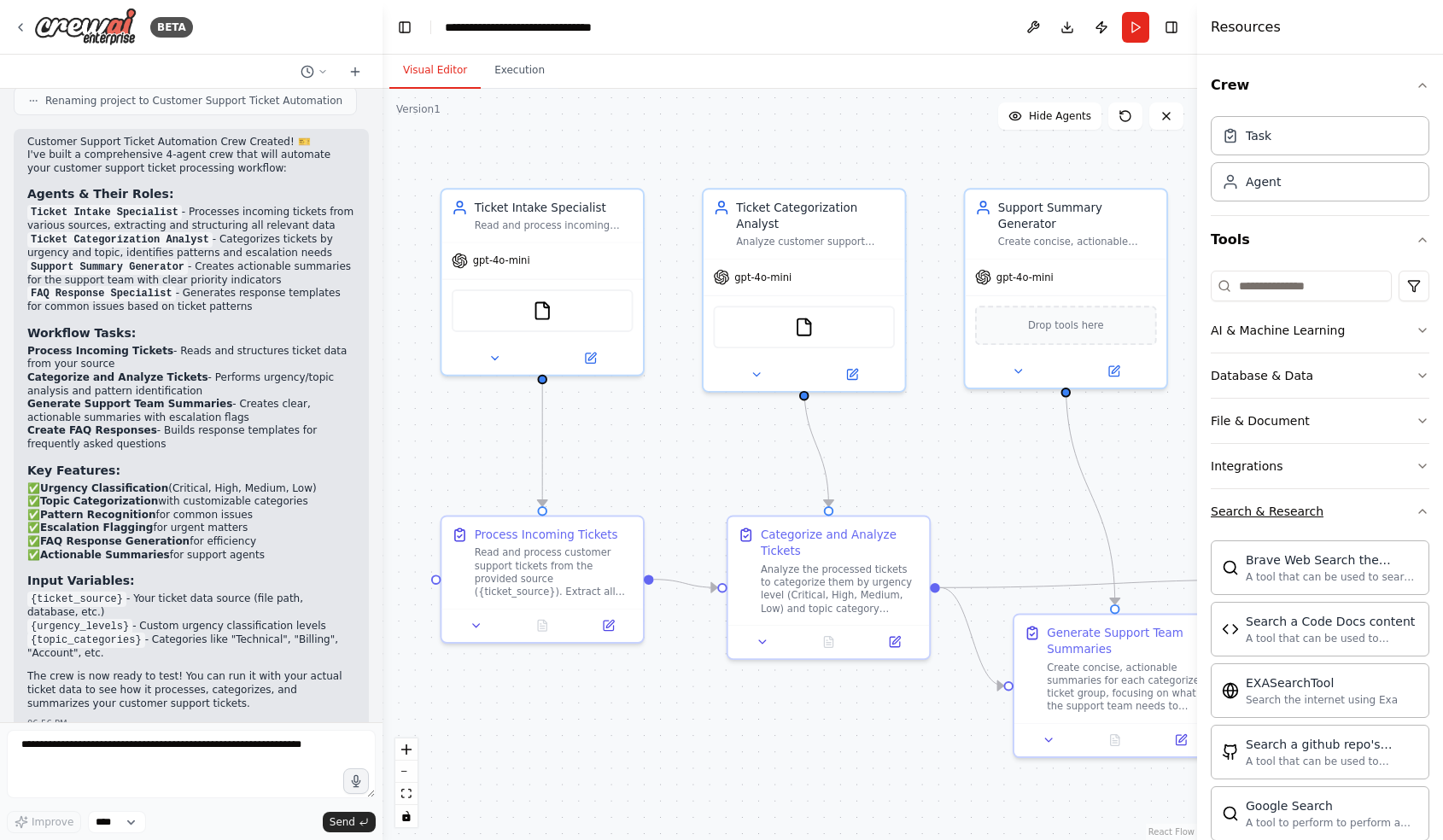
click at [1353, 504] on button "Search & Research" at bounding box center [1319, 511] width 218 height 44
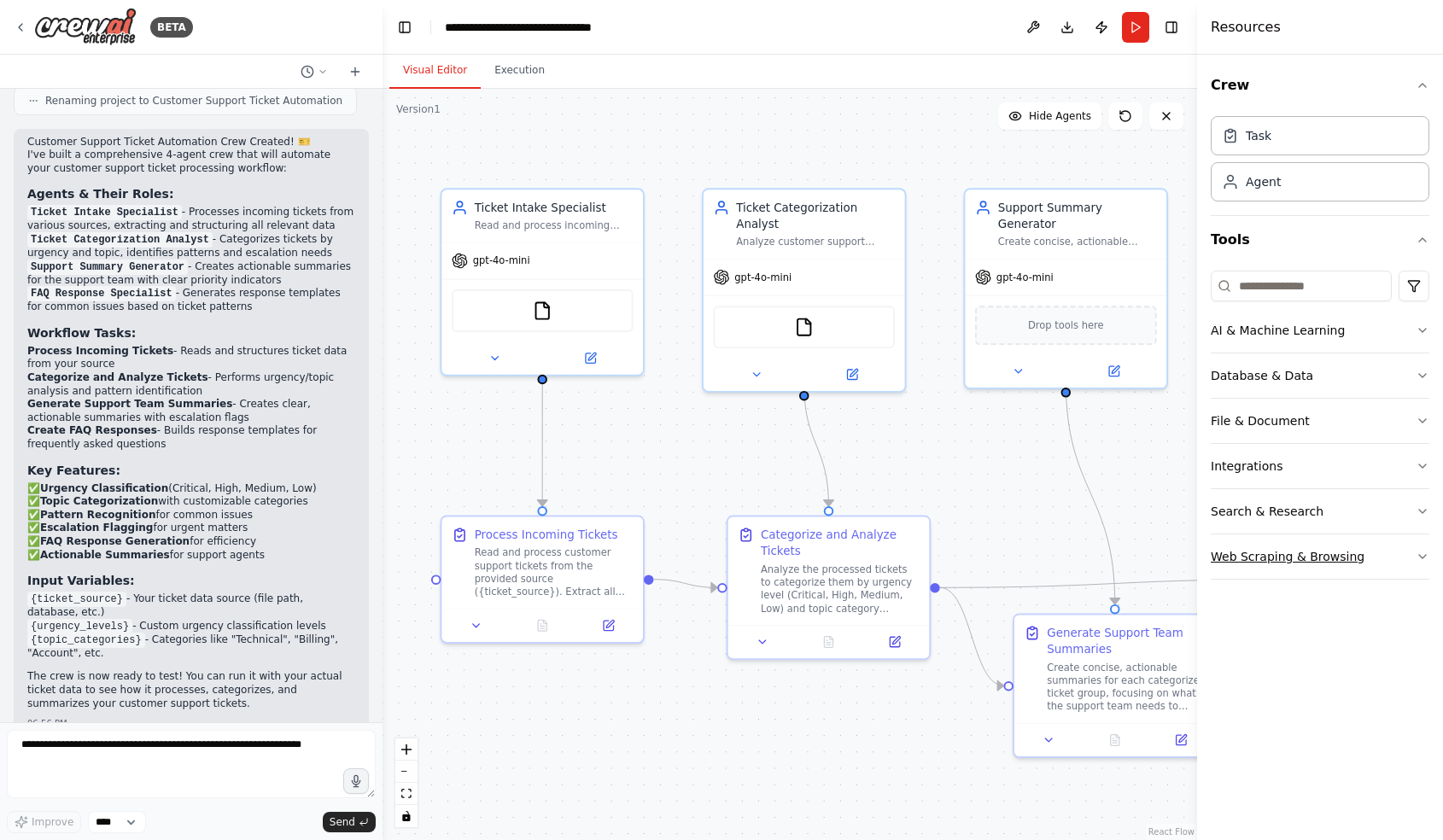
click at [1394, 564] on button "Web Scraping & Browsing" at bounding box center [1319, 556] width 218 height 44
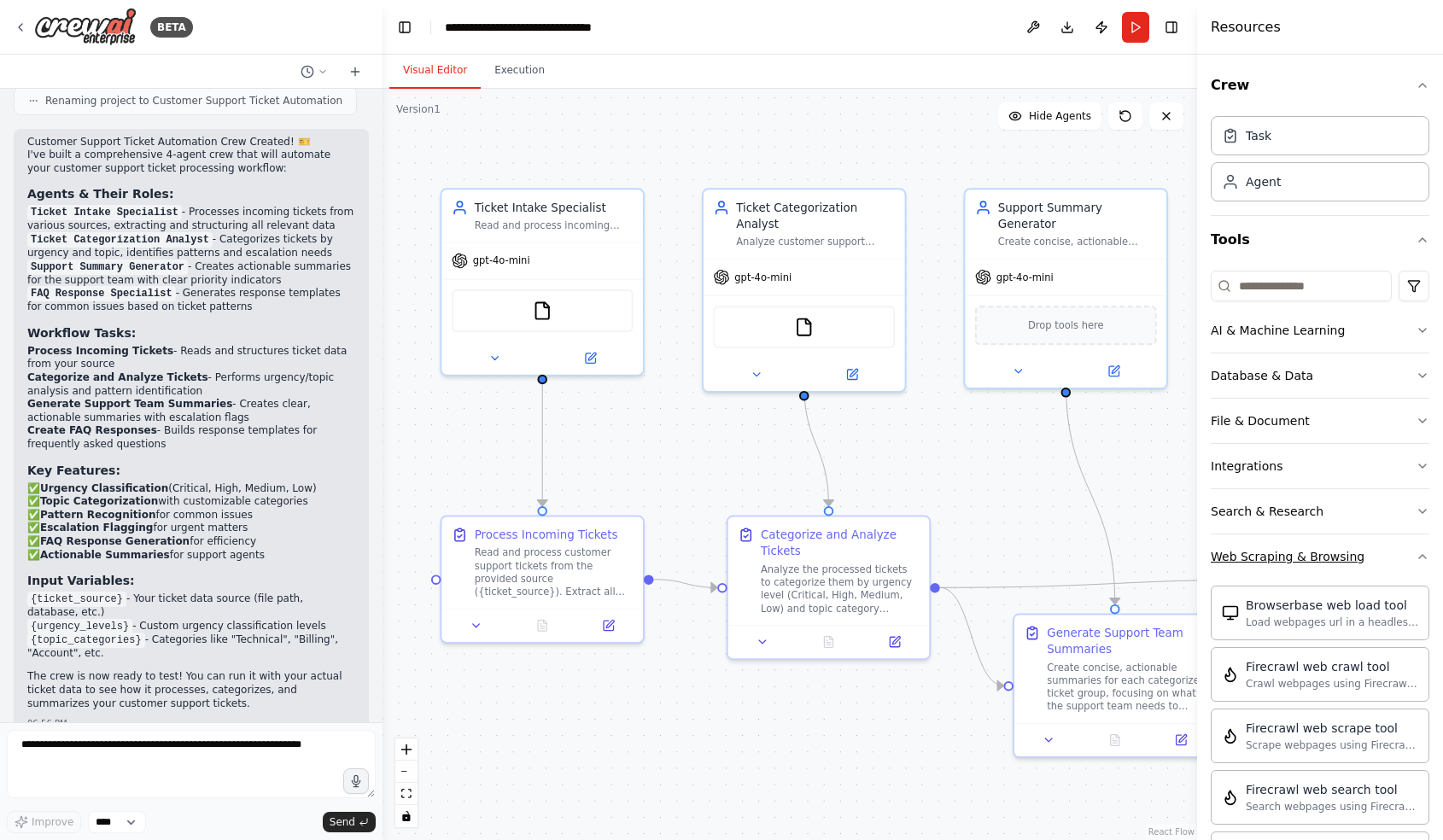
click at [1394, 564] on button "Web Scraping & Browsing" at bounding box center [1319, 556] width 218 height 44
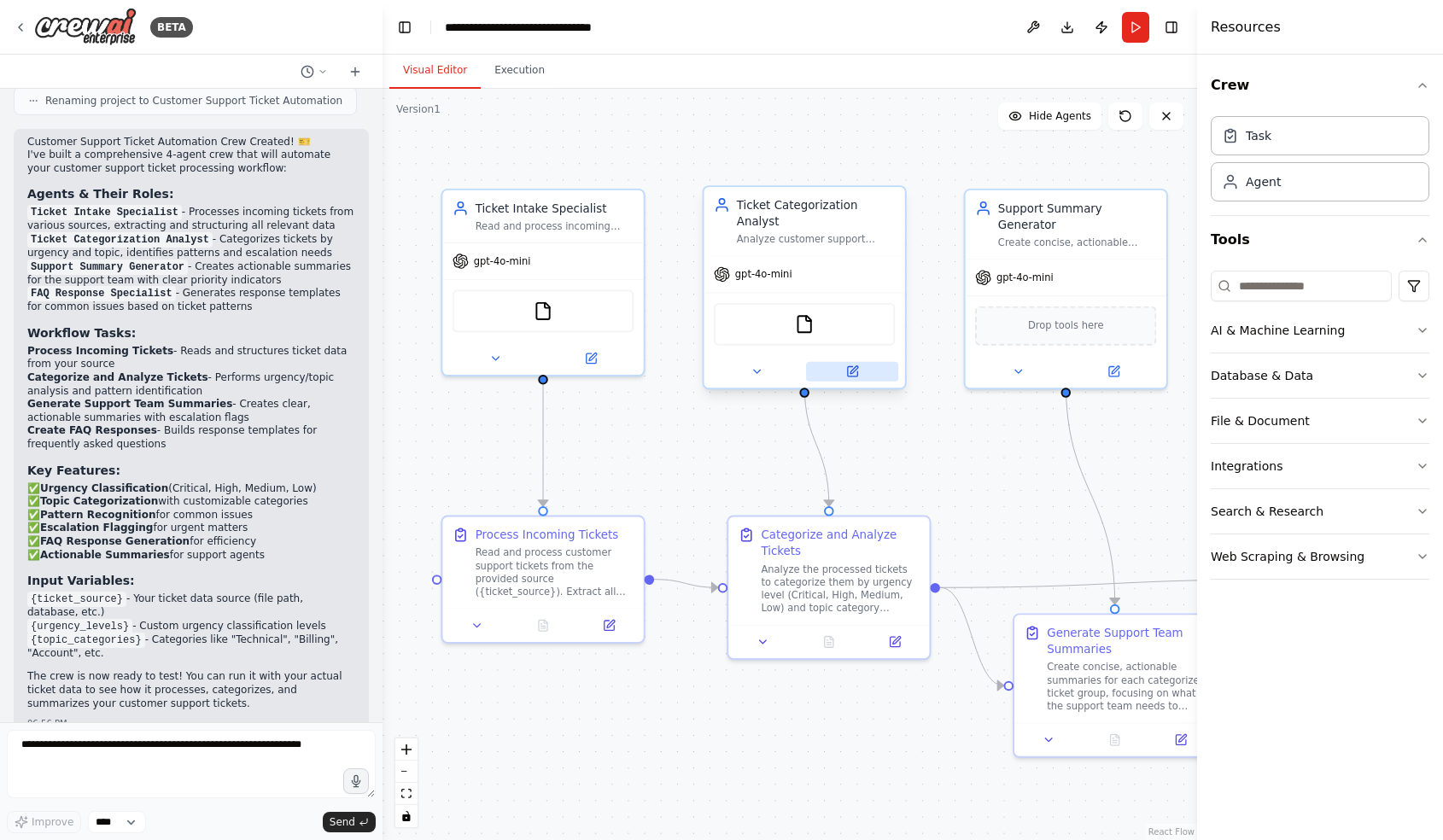
click at [850, 366] on icon at bounding box center [851, 371] width 9 height 9
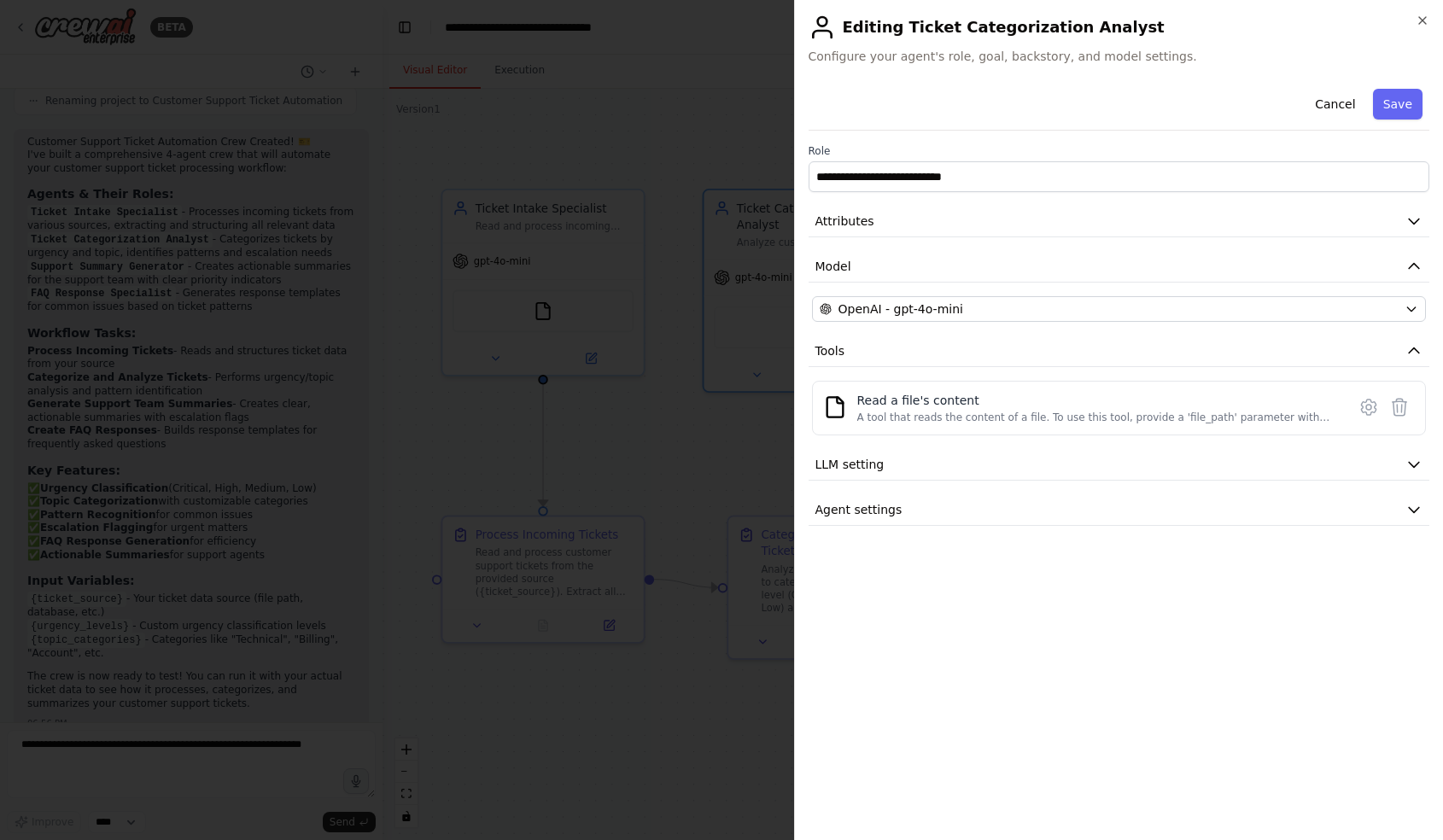
click at [886, 323] on div "**********" at bounding box center [1119, 304] width 622 height 444
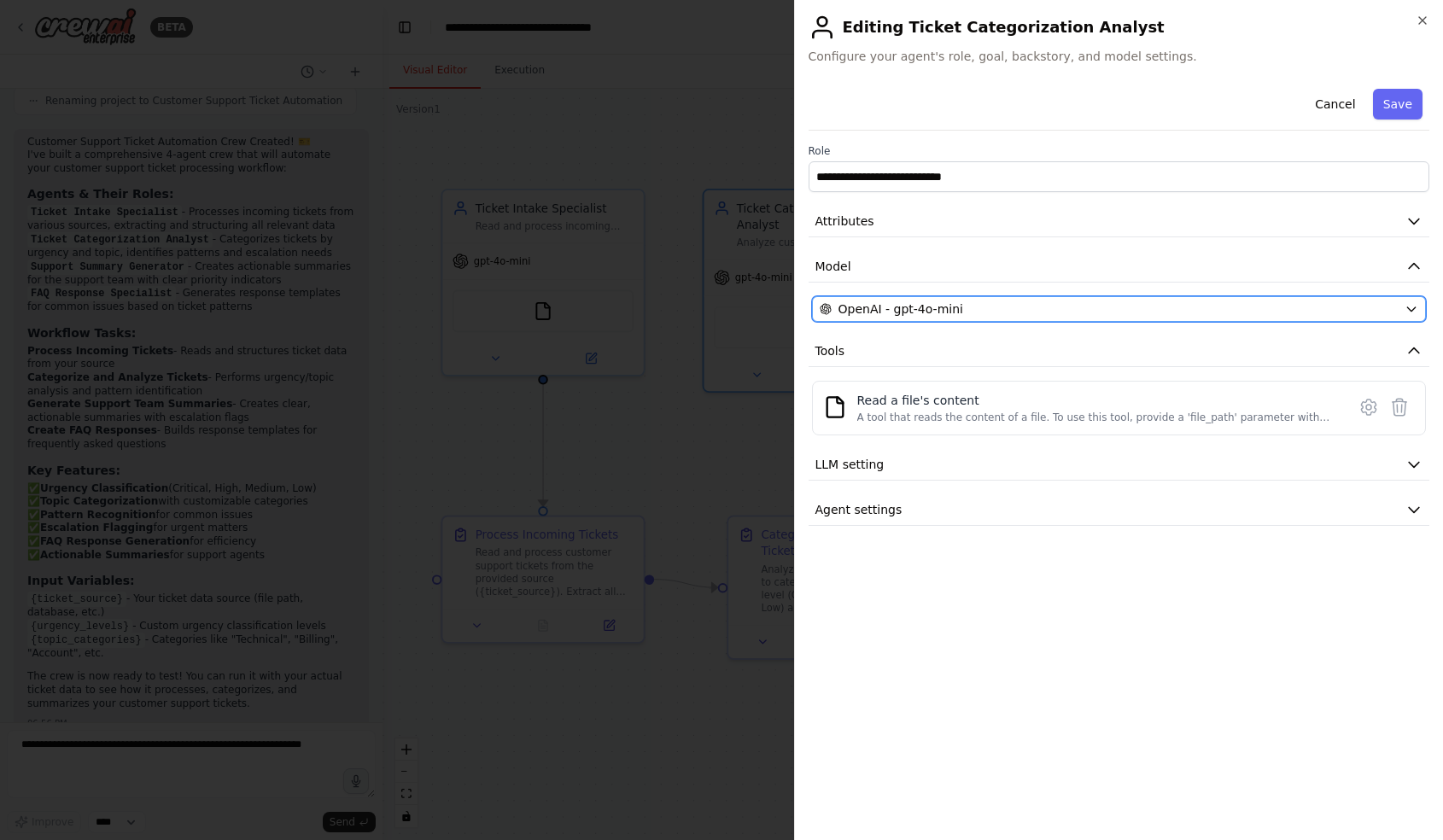
click at [892, 309] on span "OpenAI - gpt-4o-mini" at bounding box center [901, 309] width 125 height 17
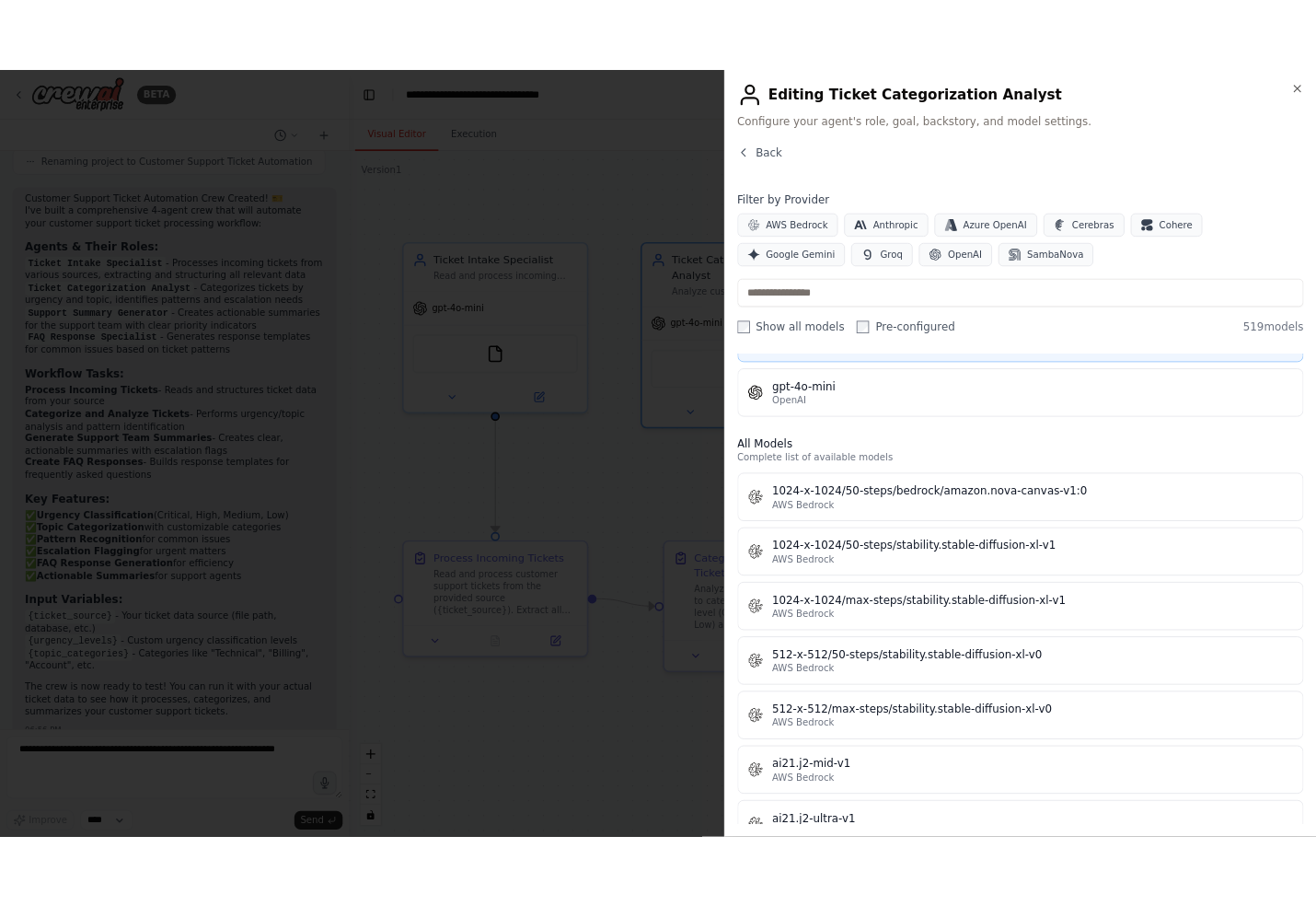
scroll to position [506, 0]
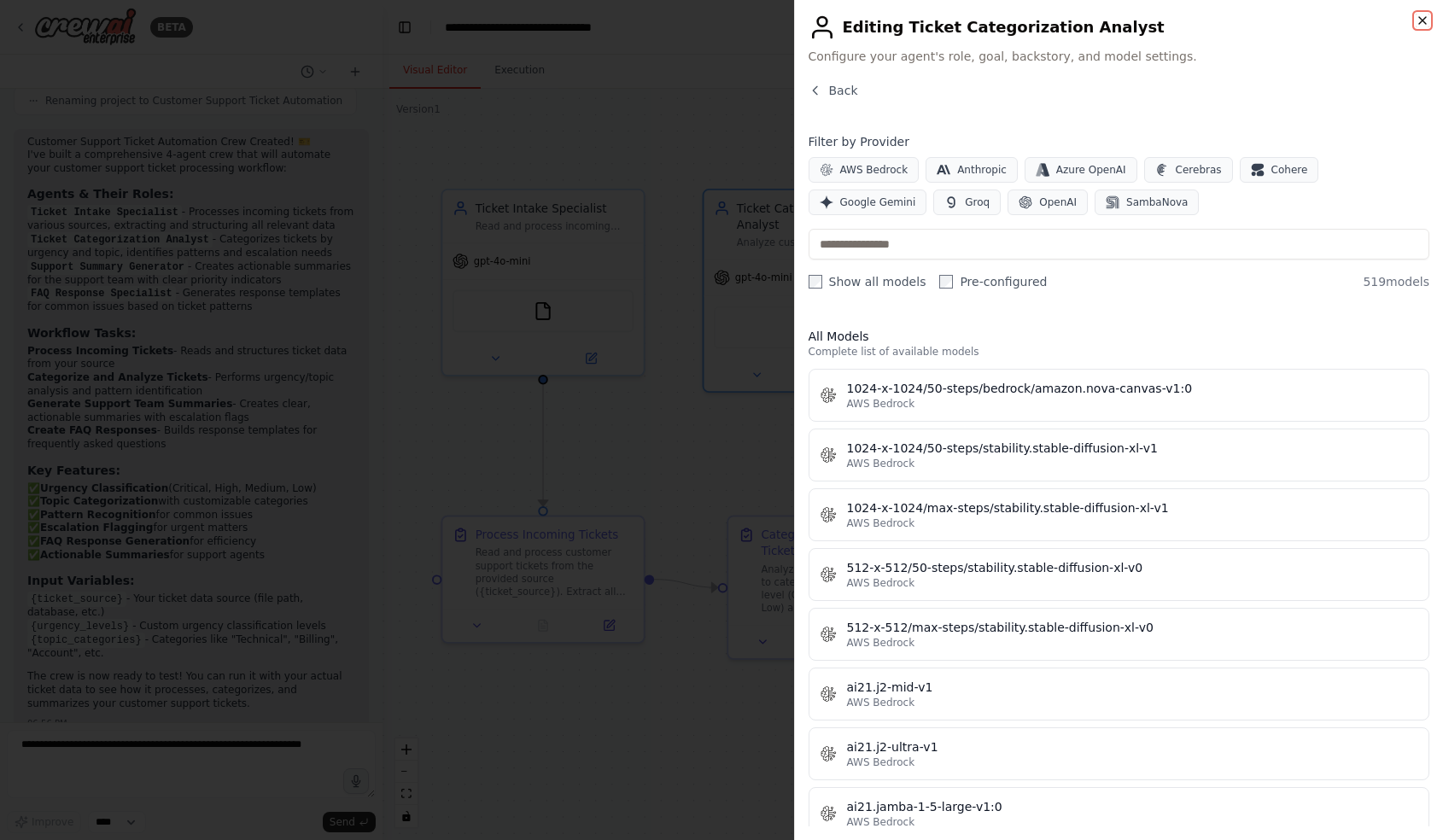
click at [1420, 20] on icon "button" at bounding box center [1421, 20] width 14 height 14
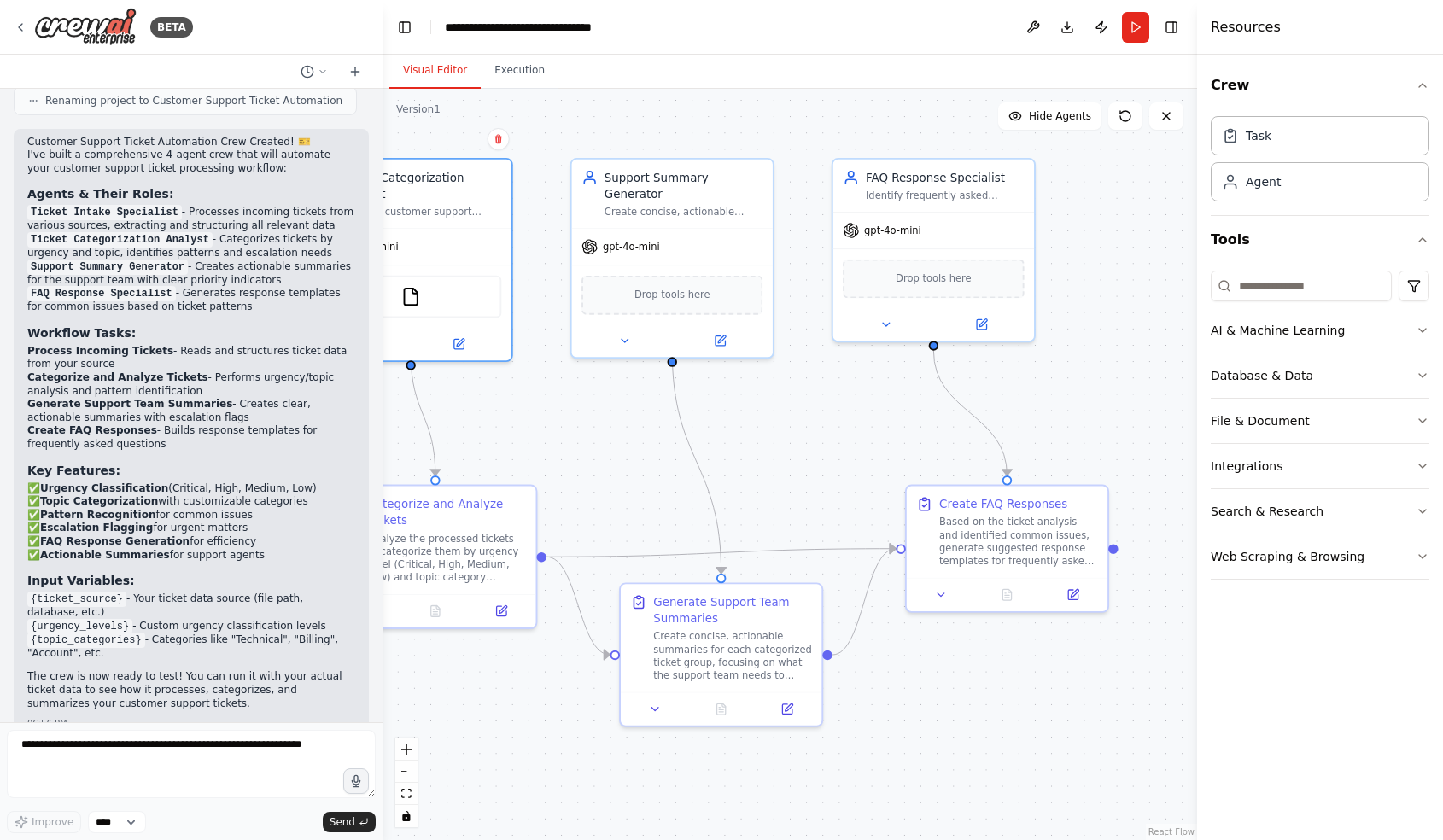
drag, startPoint x: 1121, startPoint y: 477, endPoint x: 727, endPoint y: 447, distance: 395.1
click at [727, 447] on div ".deletable-edge-delete-btn { width: 20px; height: 20px; border: 0px solid #ffff…" at bounding box center [790, 464] width 814 height 751
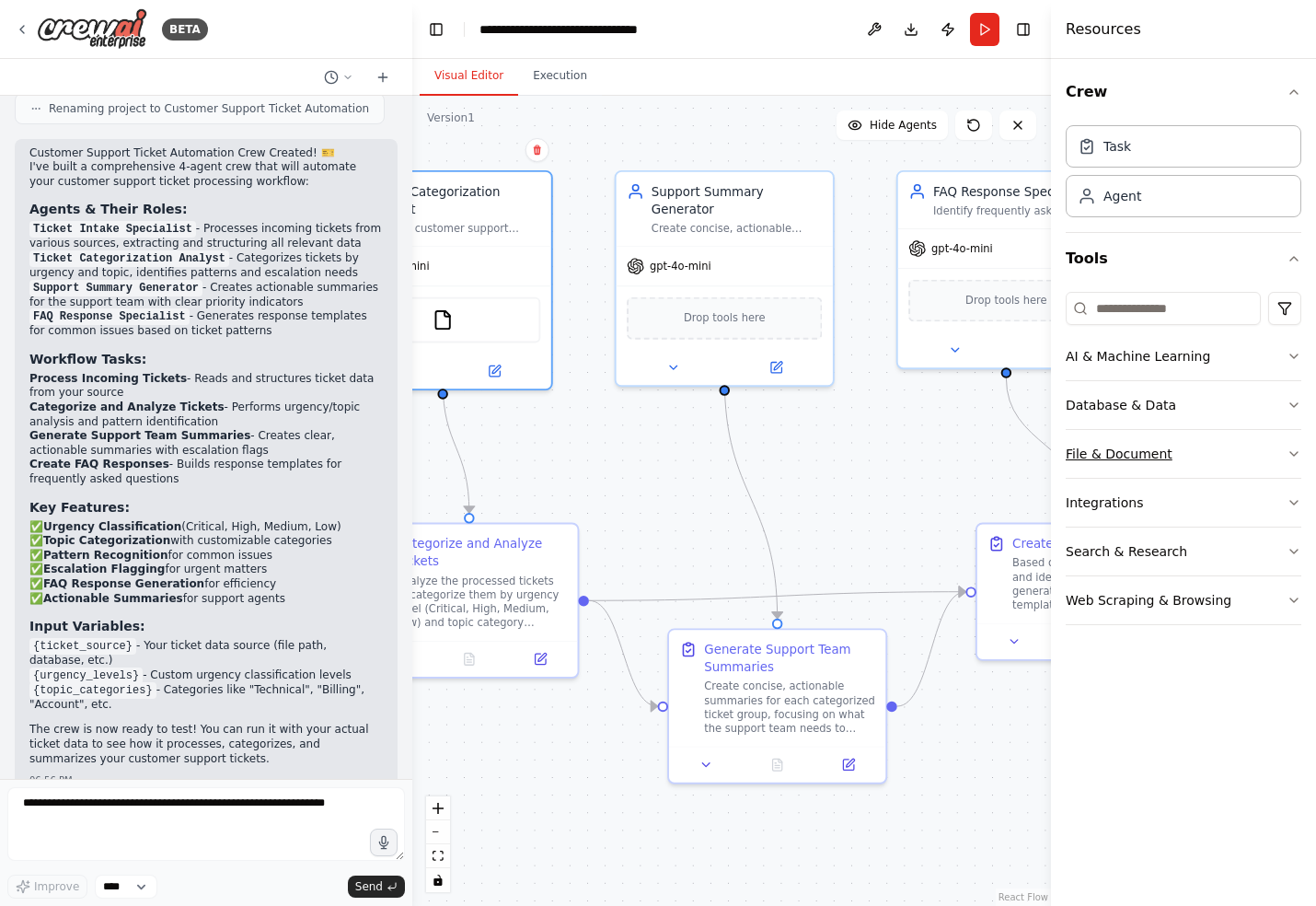
click at [1159, 460] on div "File & Document" at bounding box center [1119, 453] width 107 height 18
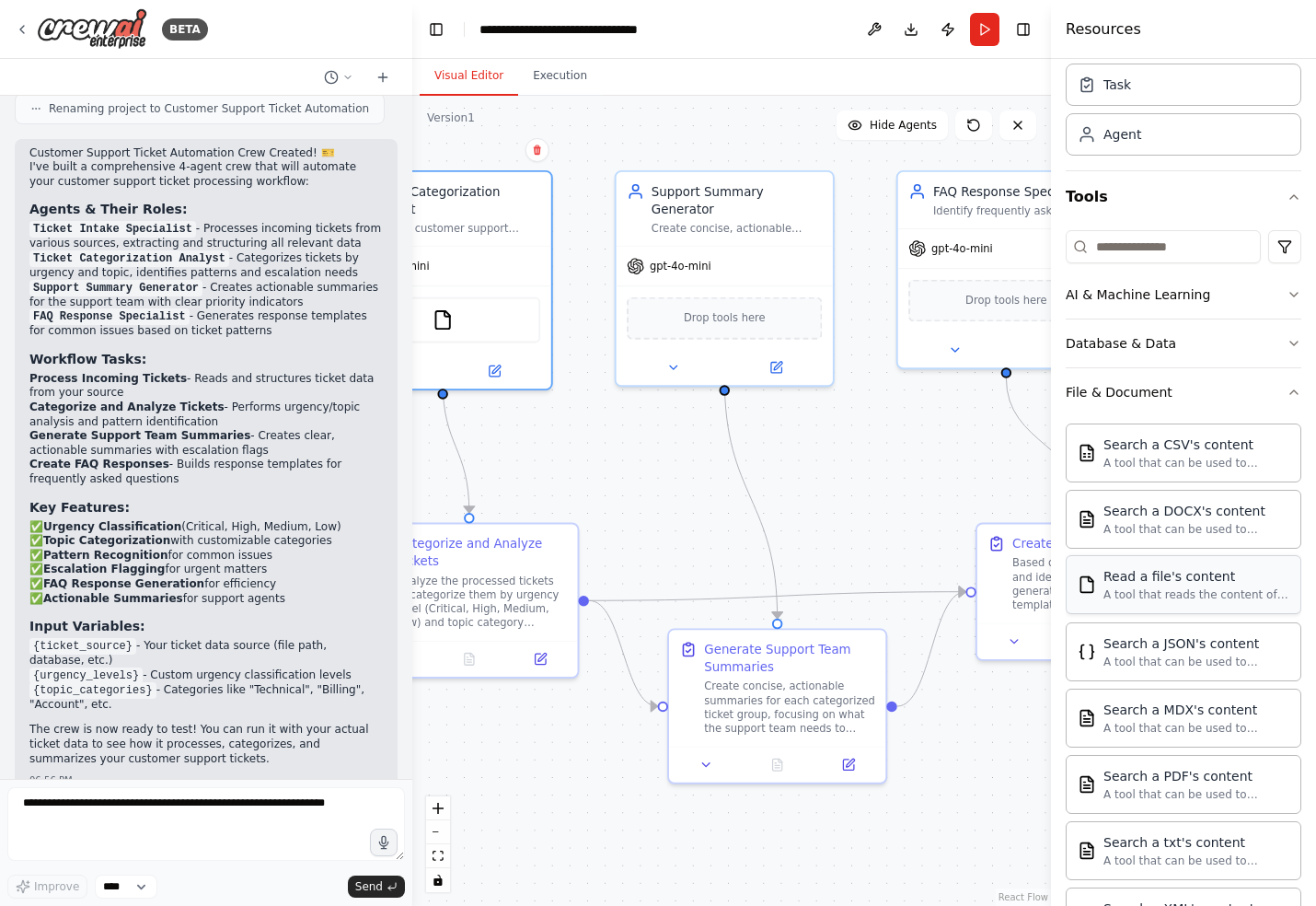
scroll to position [0, 0]
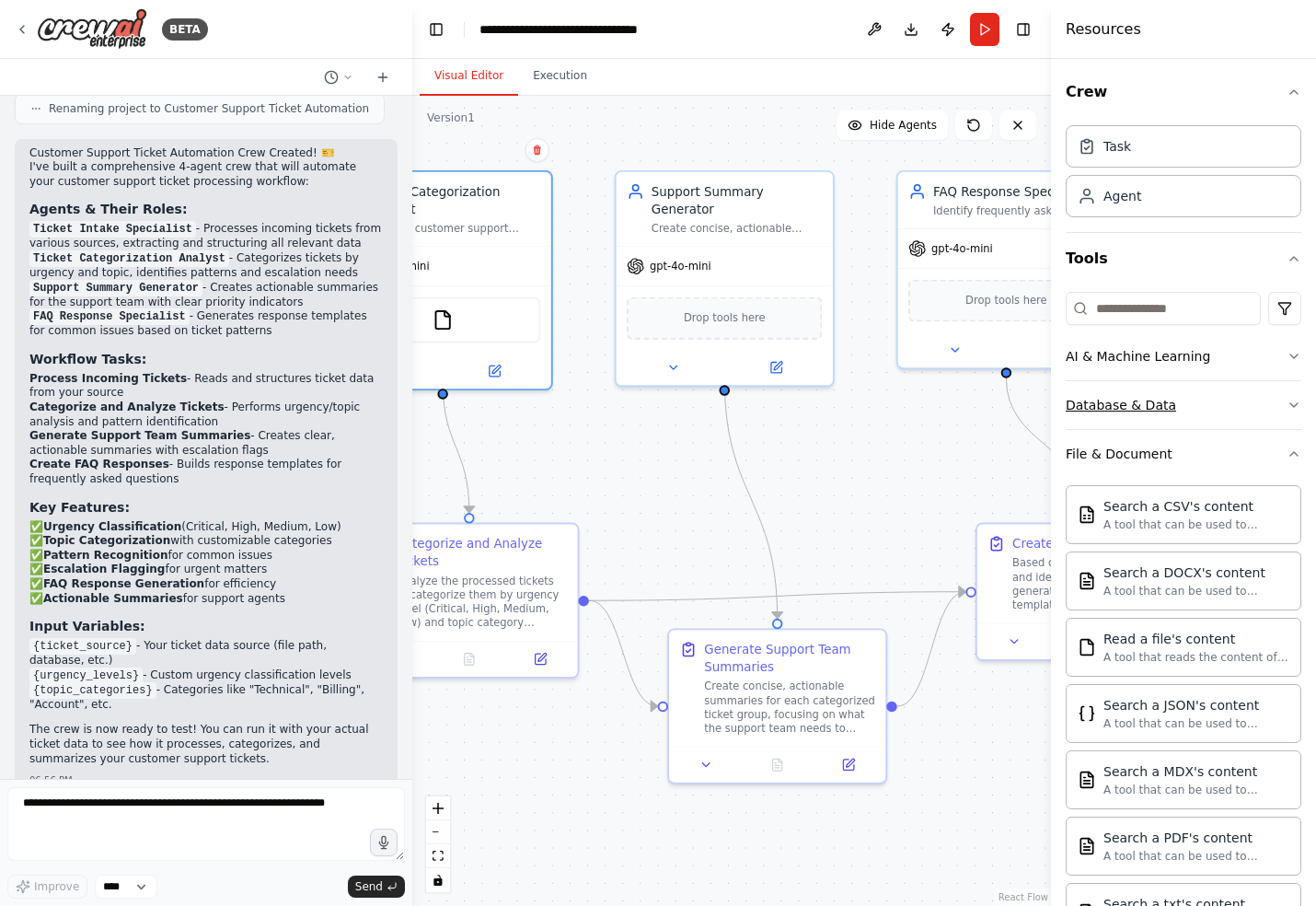
click at [1122, 413] on div "Database & Data" at bounding box center [1120, 405] width 111 height 18
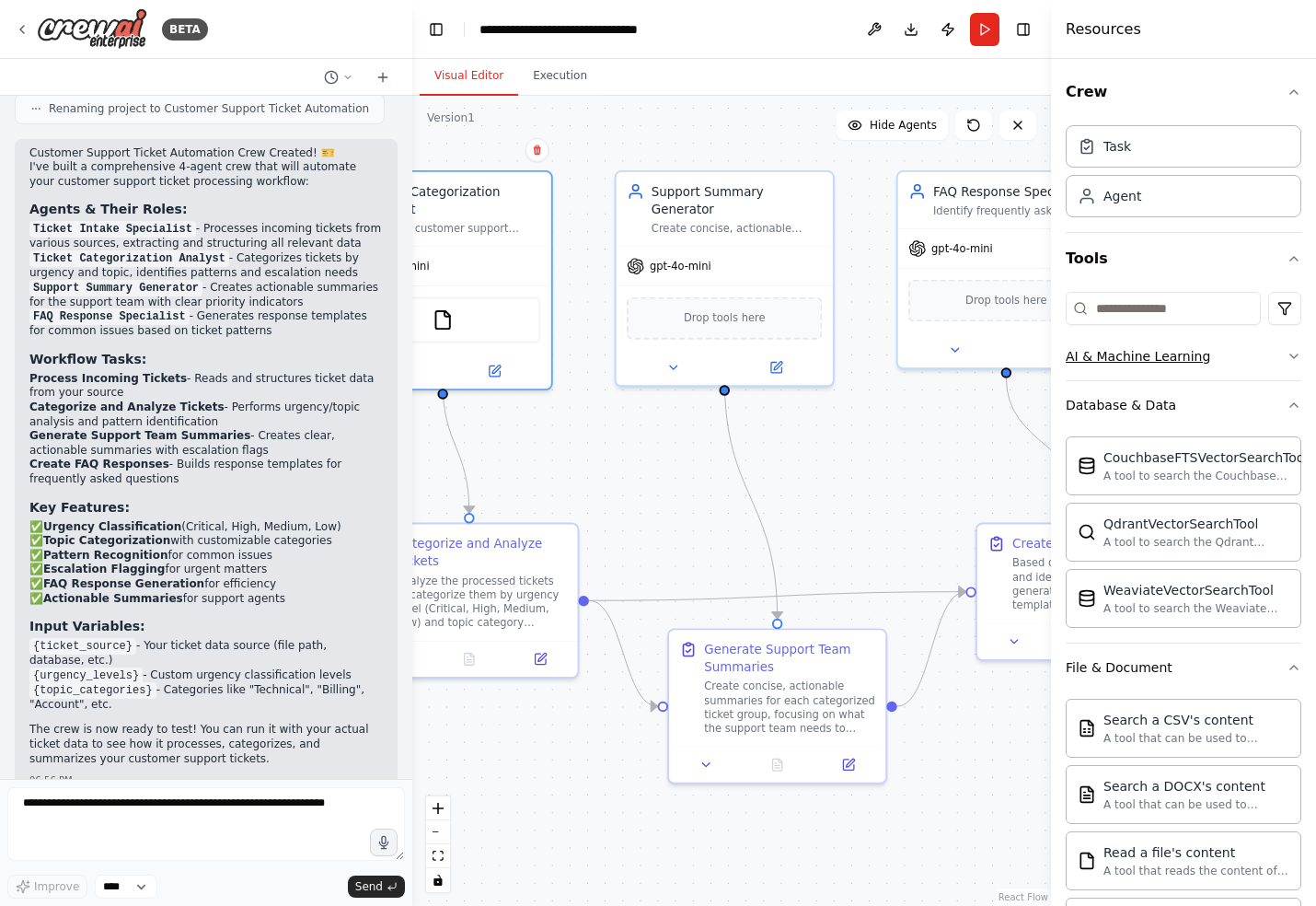
click at [1103, 348] on div "AI & Machine Learning" at bounding box center [1137, 356] width 145 height 18
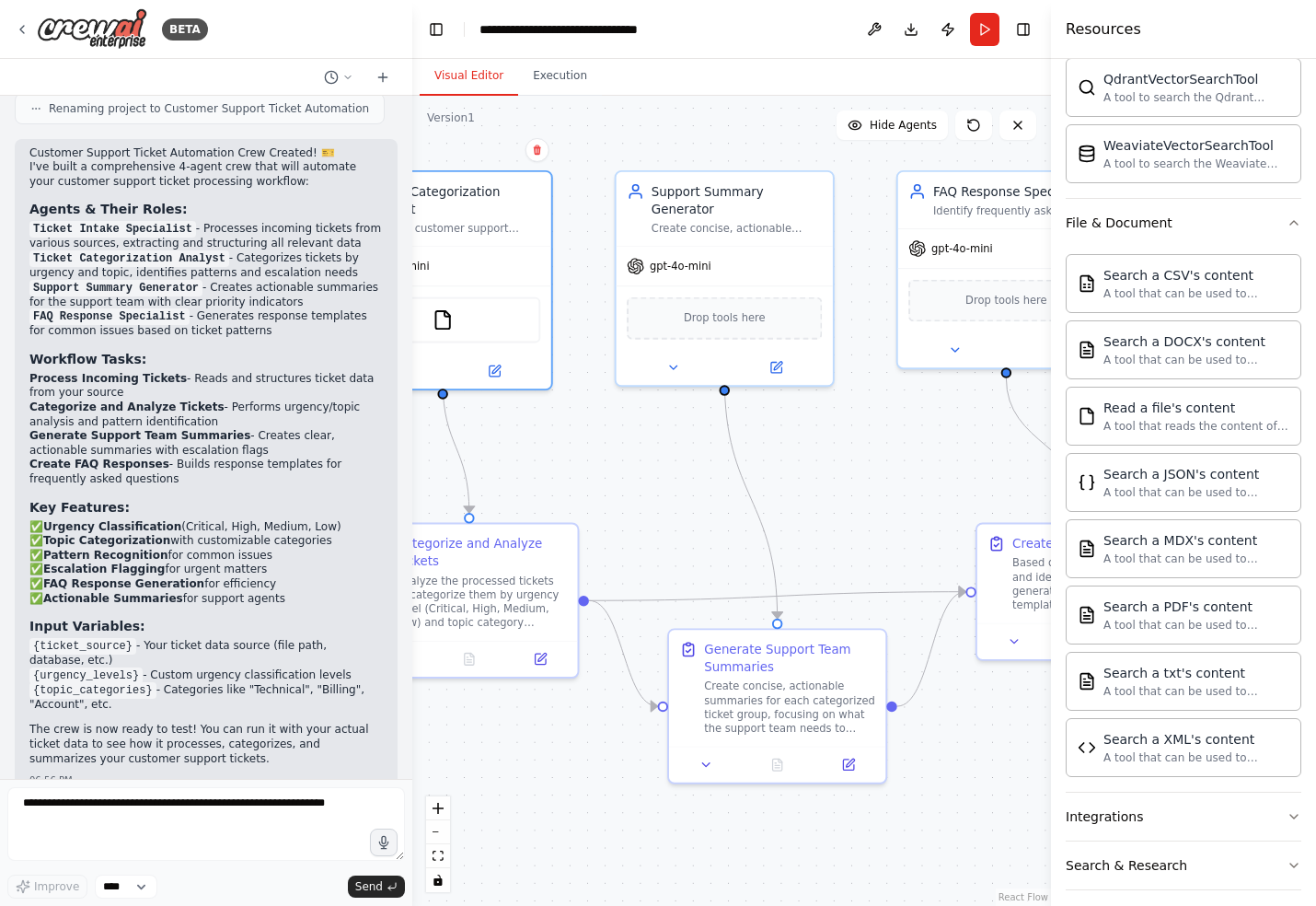
scroll to position [787, 0]
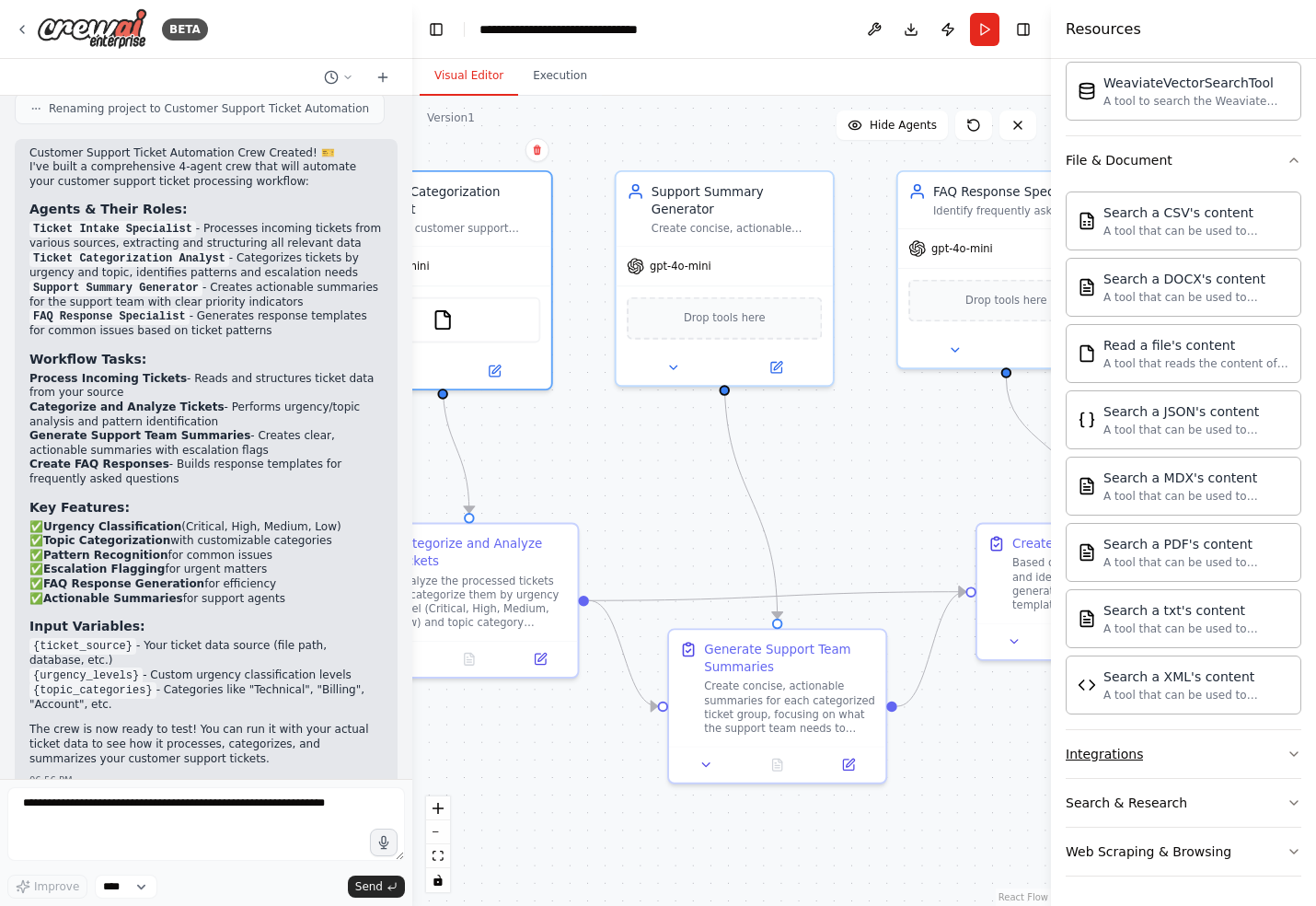
click at [1181, 761] on button "Integrations" at bounding box center [1183, 753] width 235 height 48
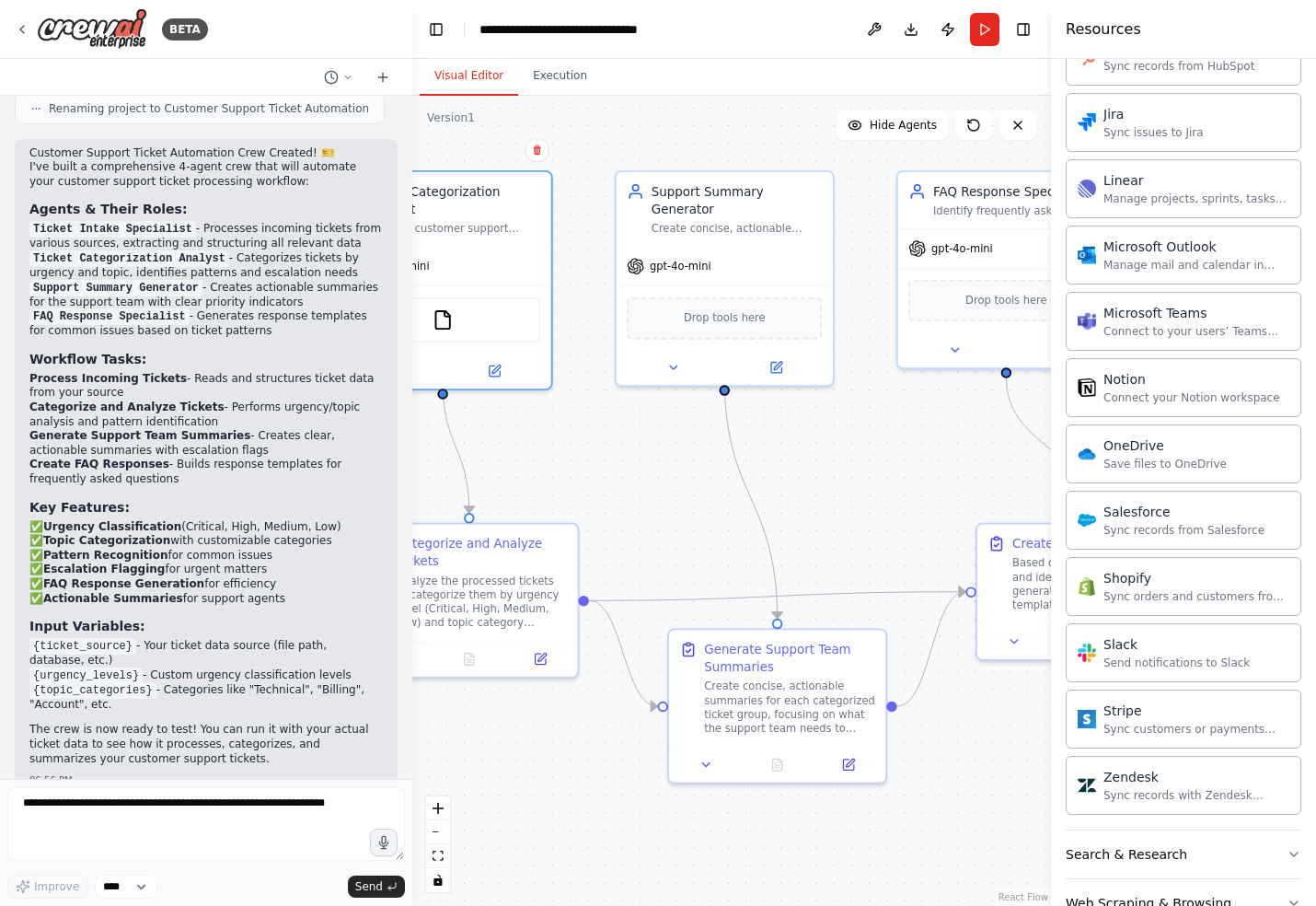
scroll to position [2193, 0]
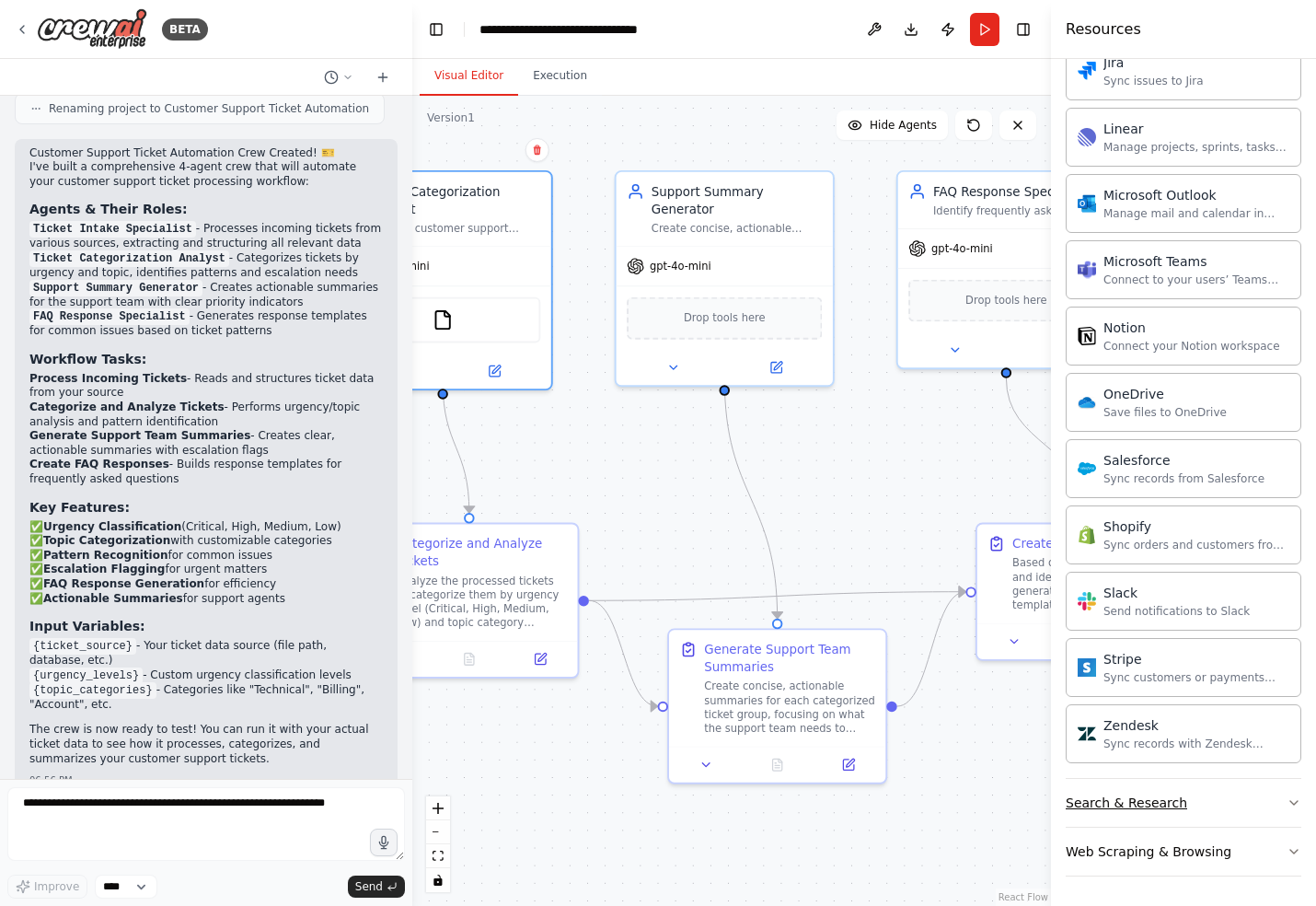
click at [1183, 815] on button "Search & Research" at bounding box center [1183, 802] width 235 height 48
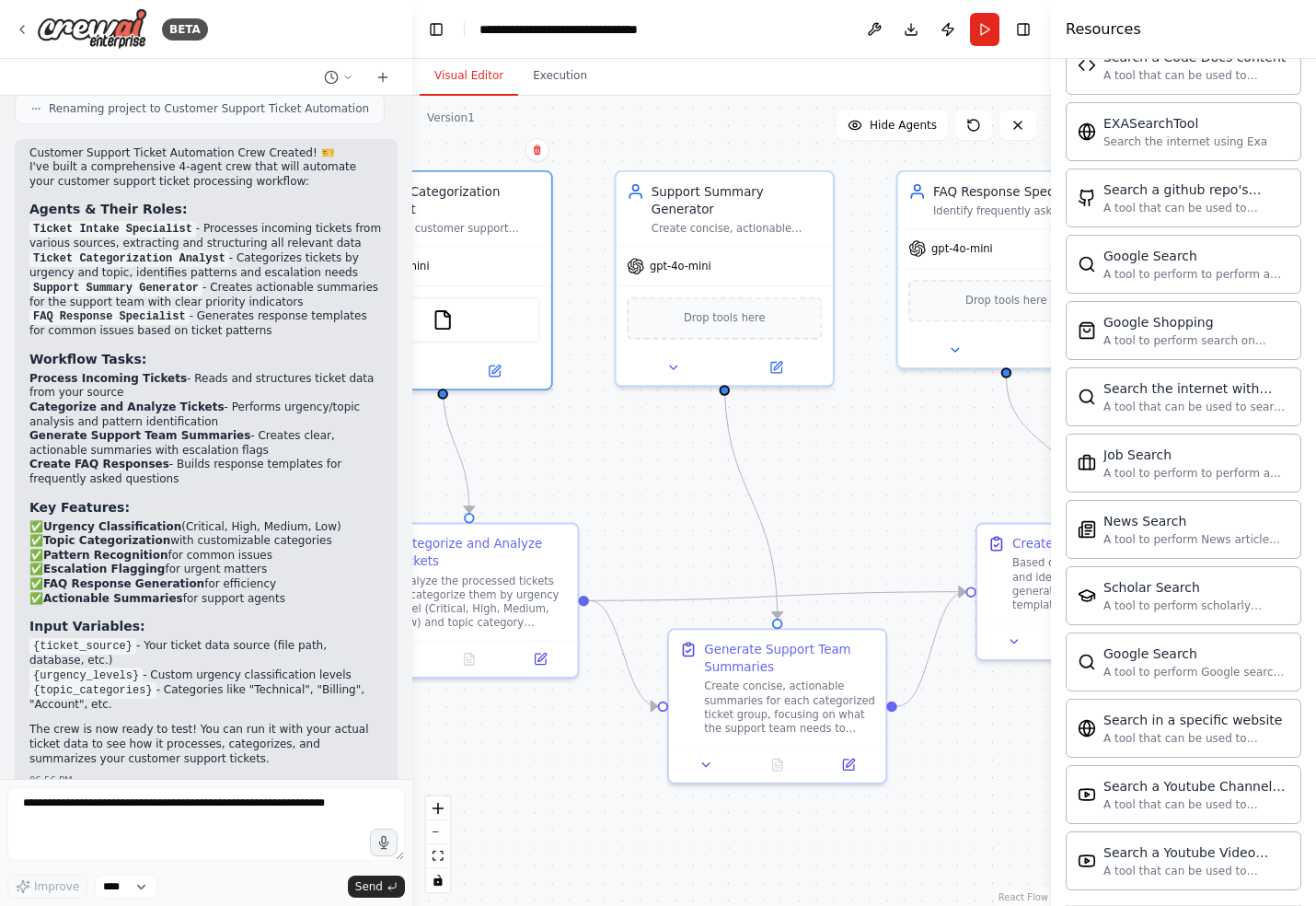
scroll to position [3136, 0]
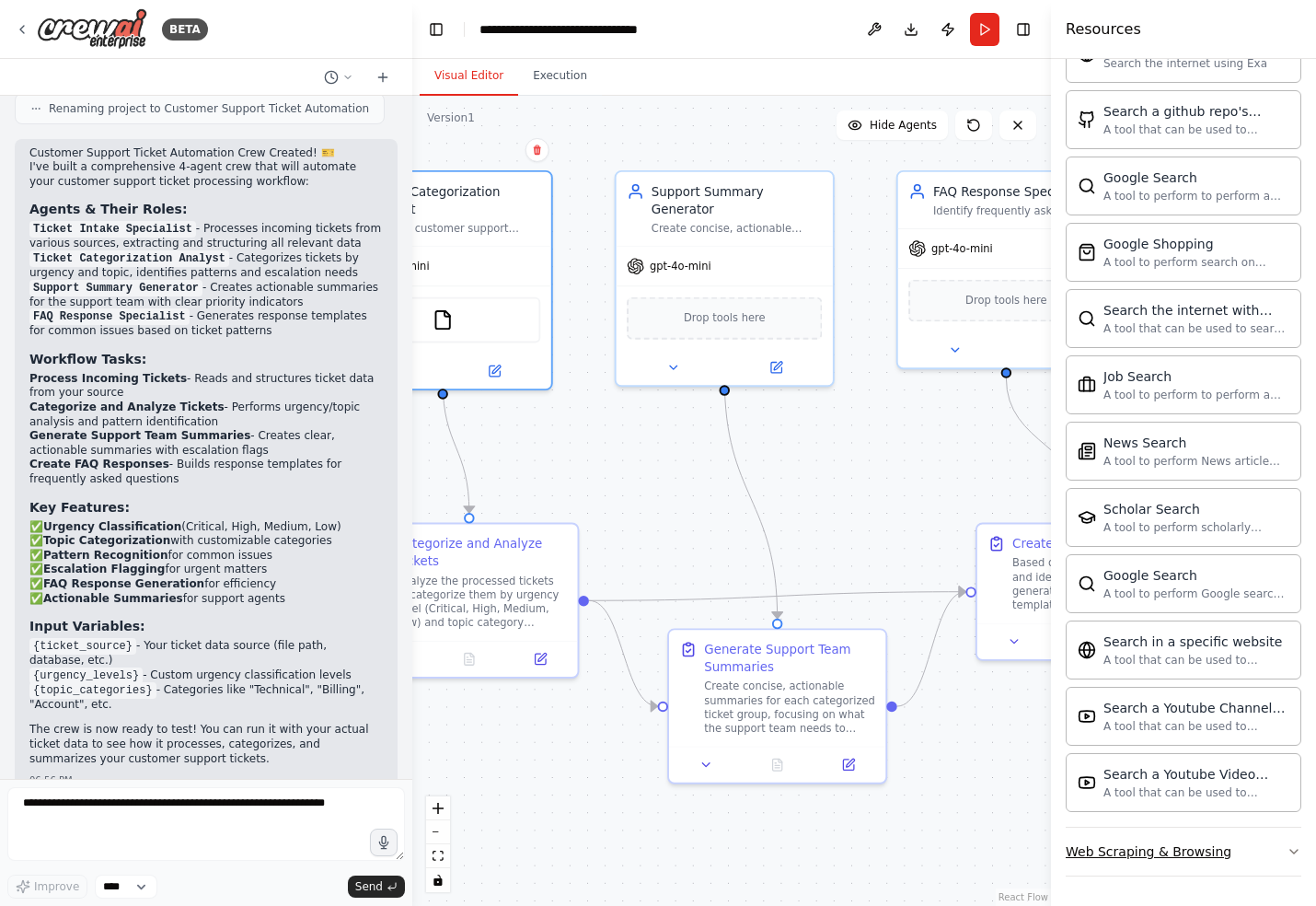
click at [1183, 859] on div "Web Scraping & Browsing" at bounding box center [1148, 852] width 165 height 18
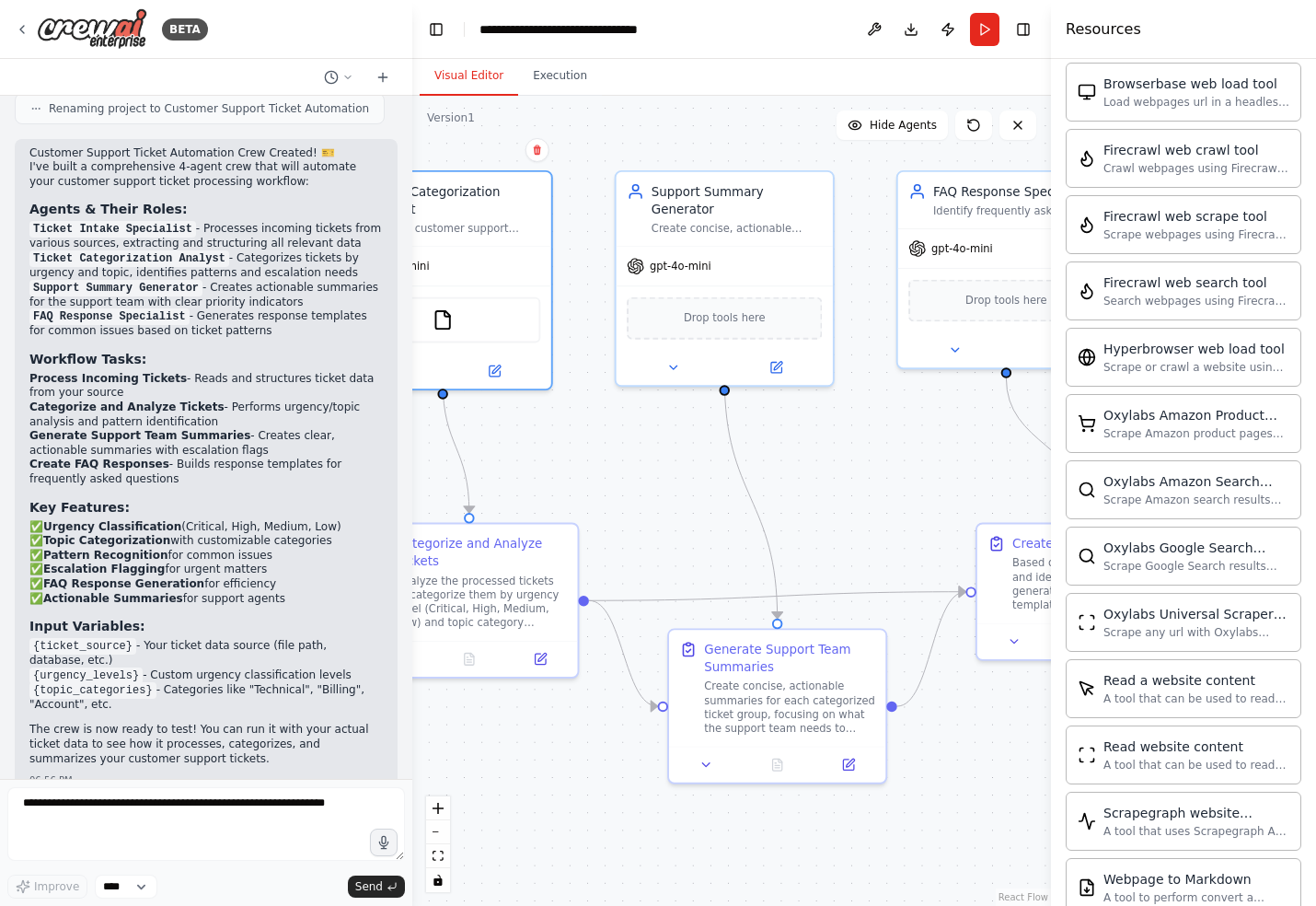
scroll to position [4146, 0]
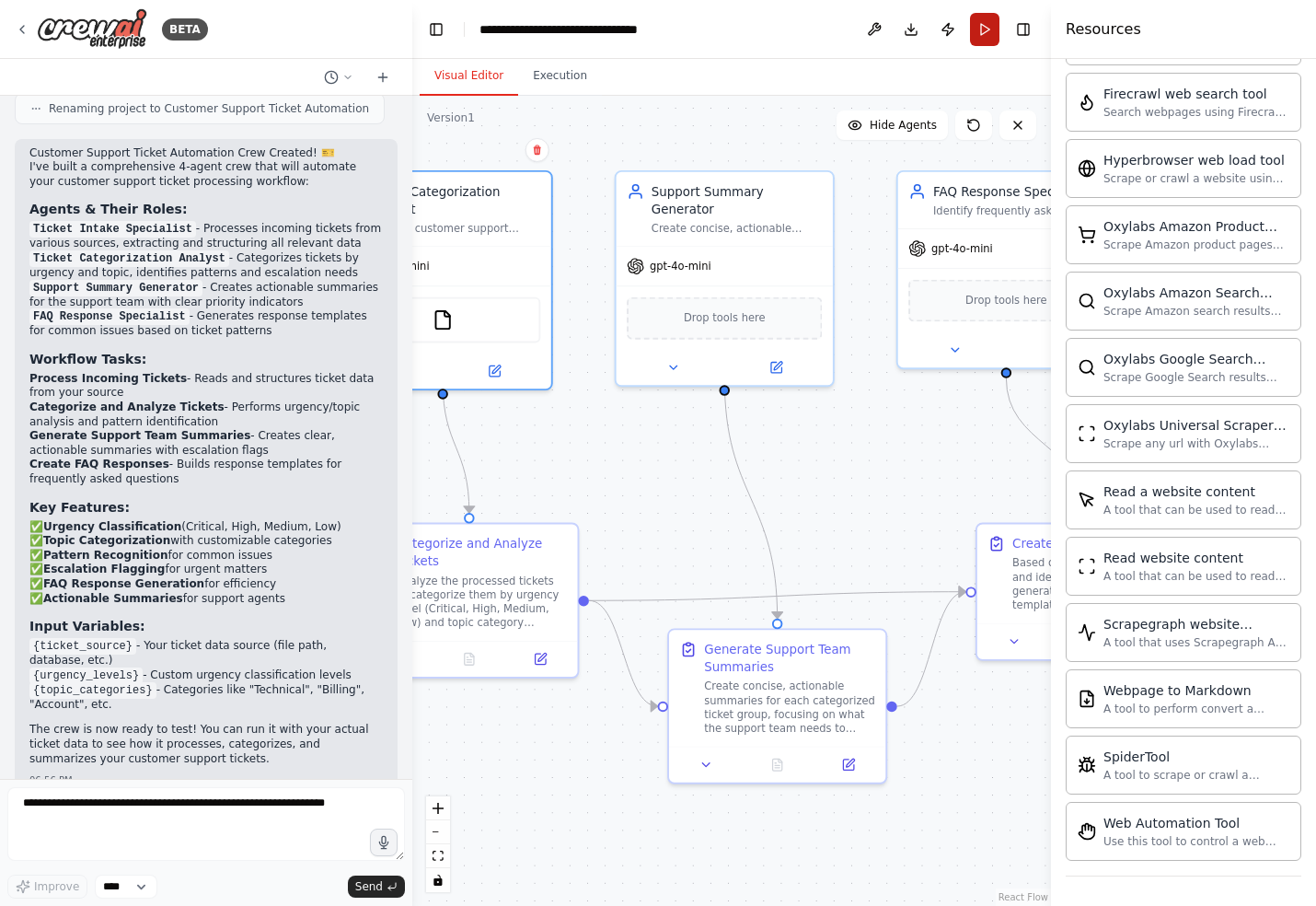
click at [986, 26] on button "Run" at bounding box center [984, 29] width 29 height 33
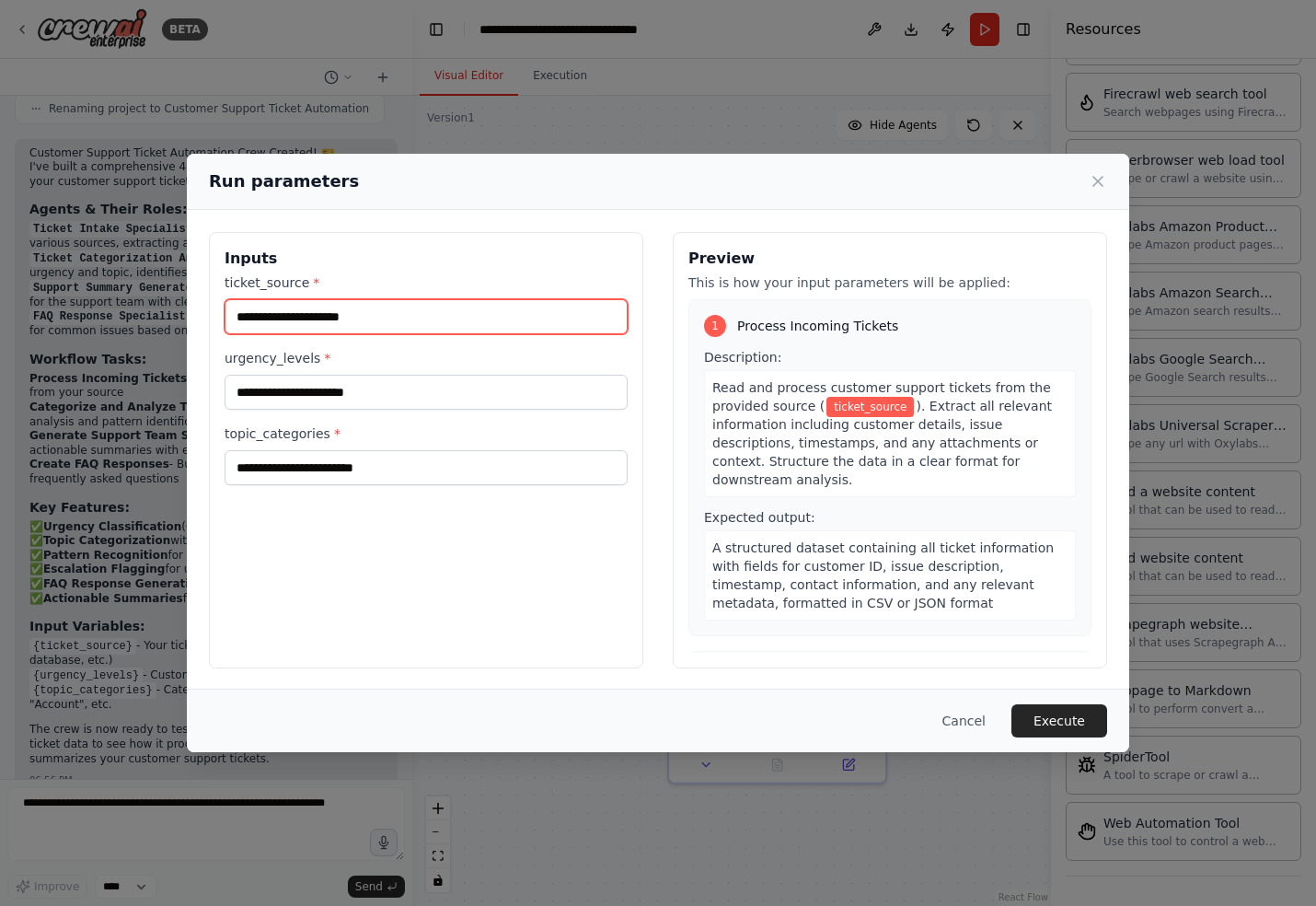
click at [304, 323] on input "ticket_source *" at bounding box center [426, 316] width 403 height 35
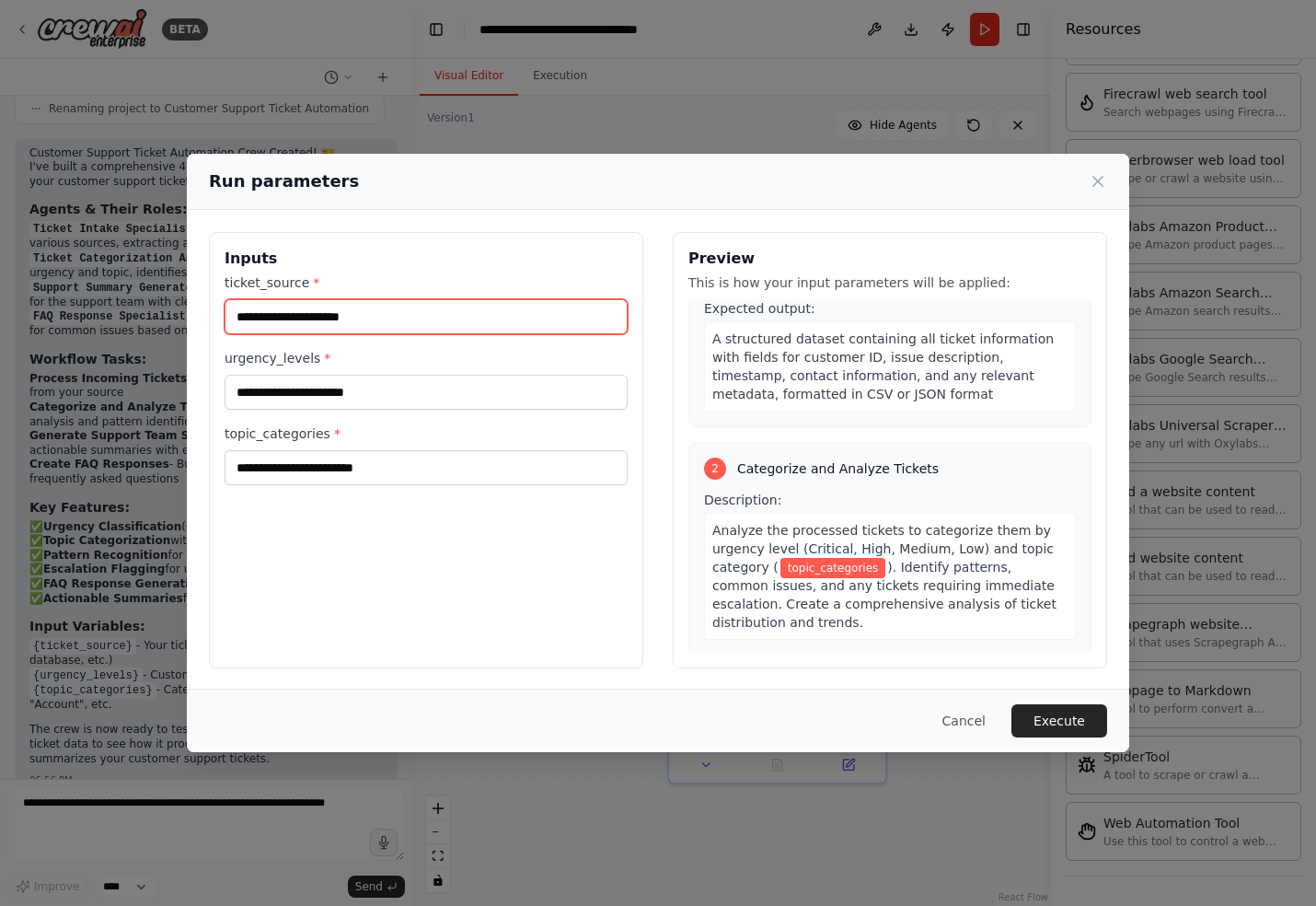
scroll to position [286, 0]
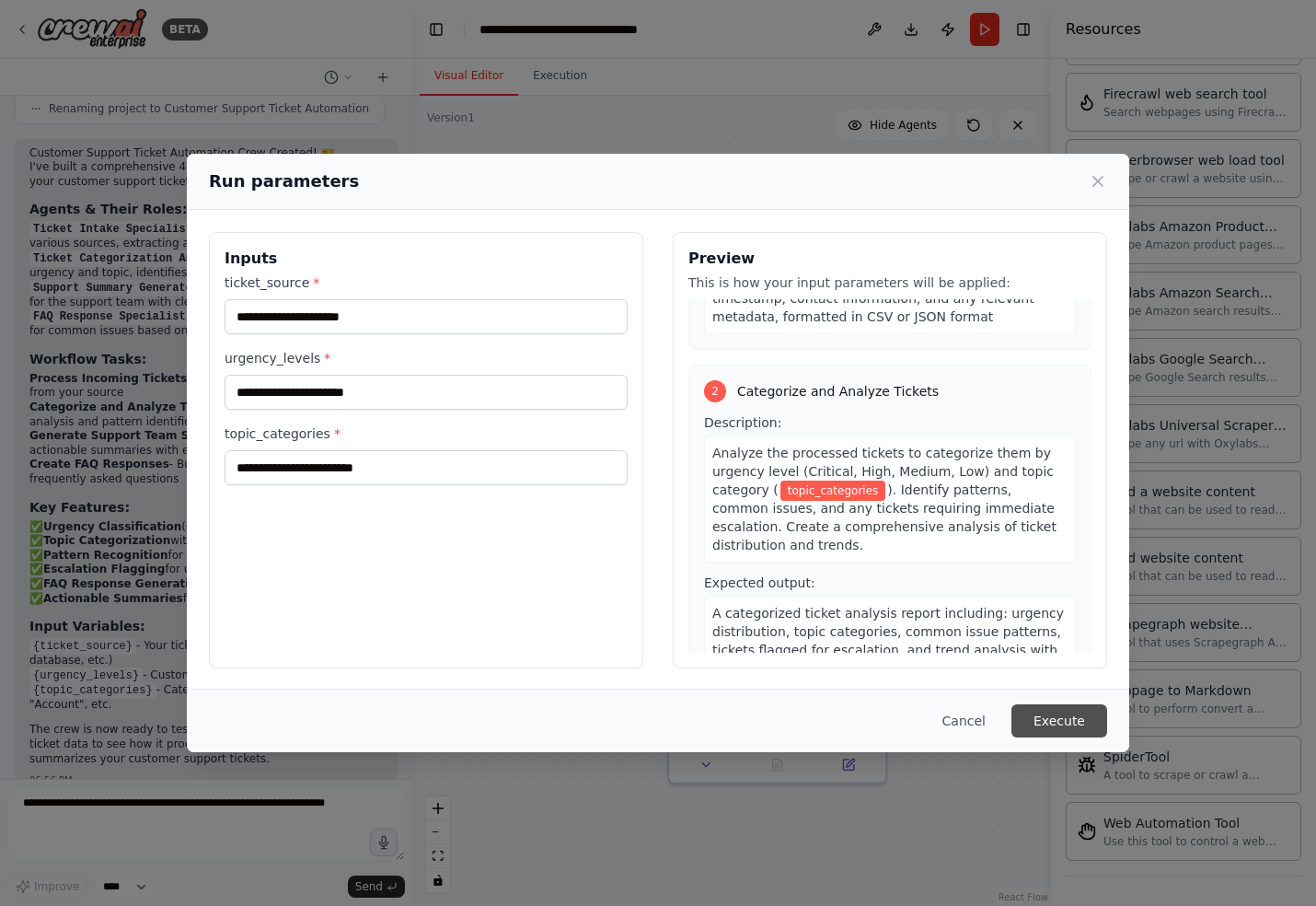
click at [1059, 725] on button "Execute" at bounding box center [1059, 721] width 95 height 33
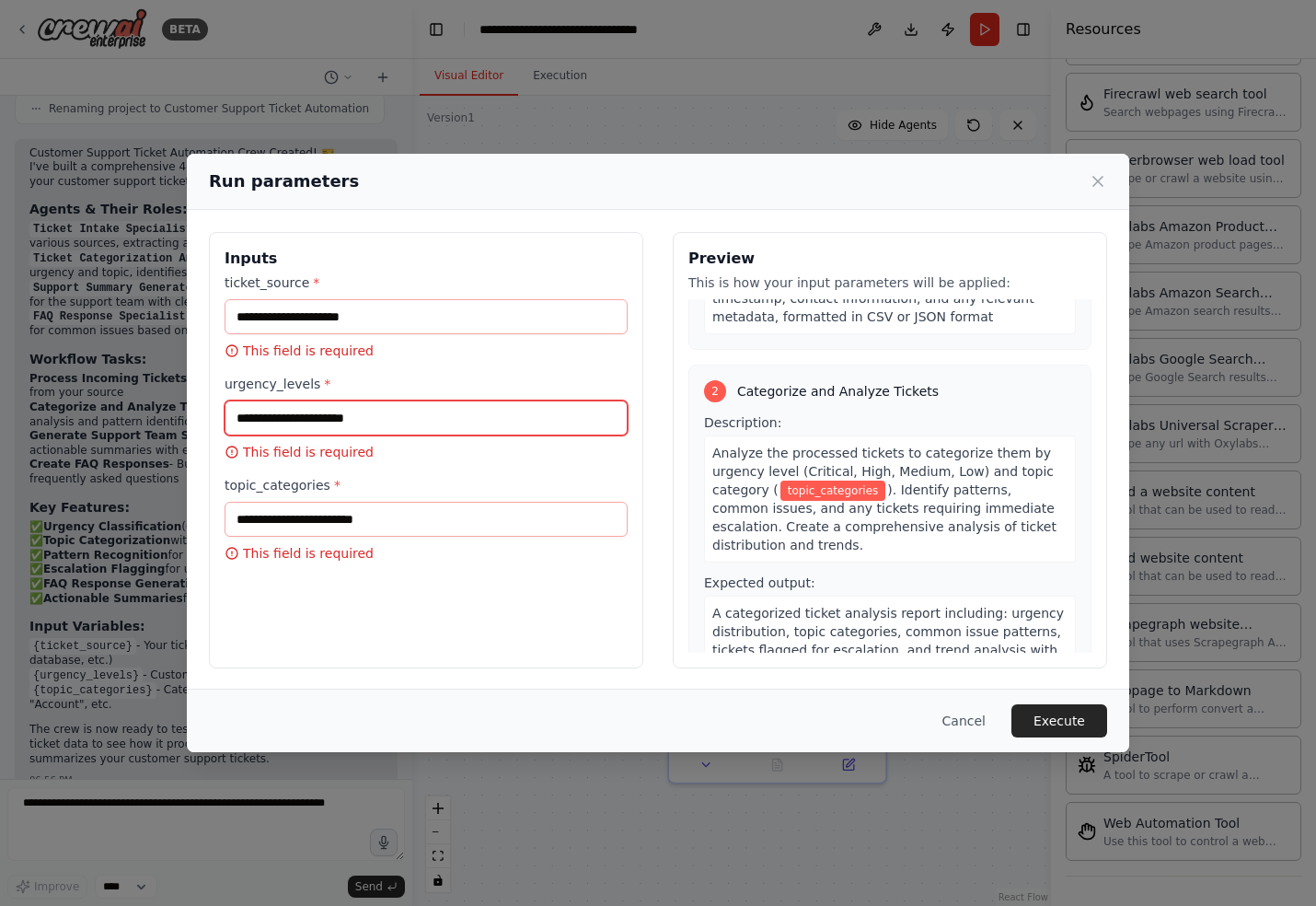
click at [256, 426] on input "urgency_levels *" at bounding box center [426, 418] width 403 height 35
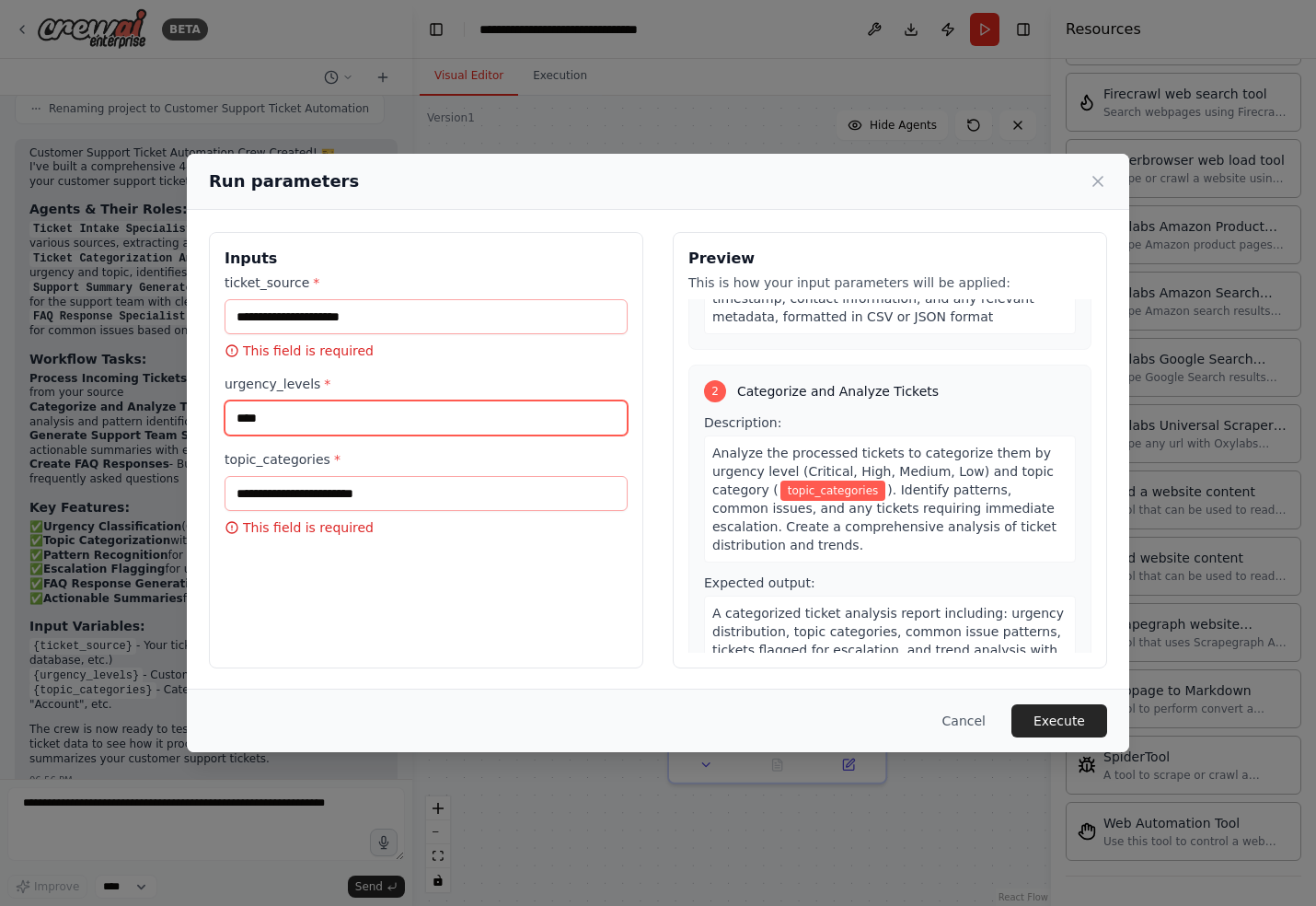
type input "****"
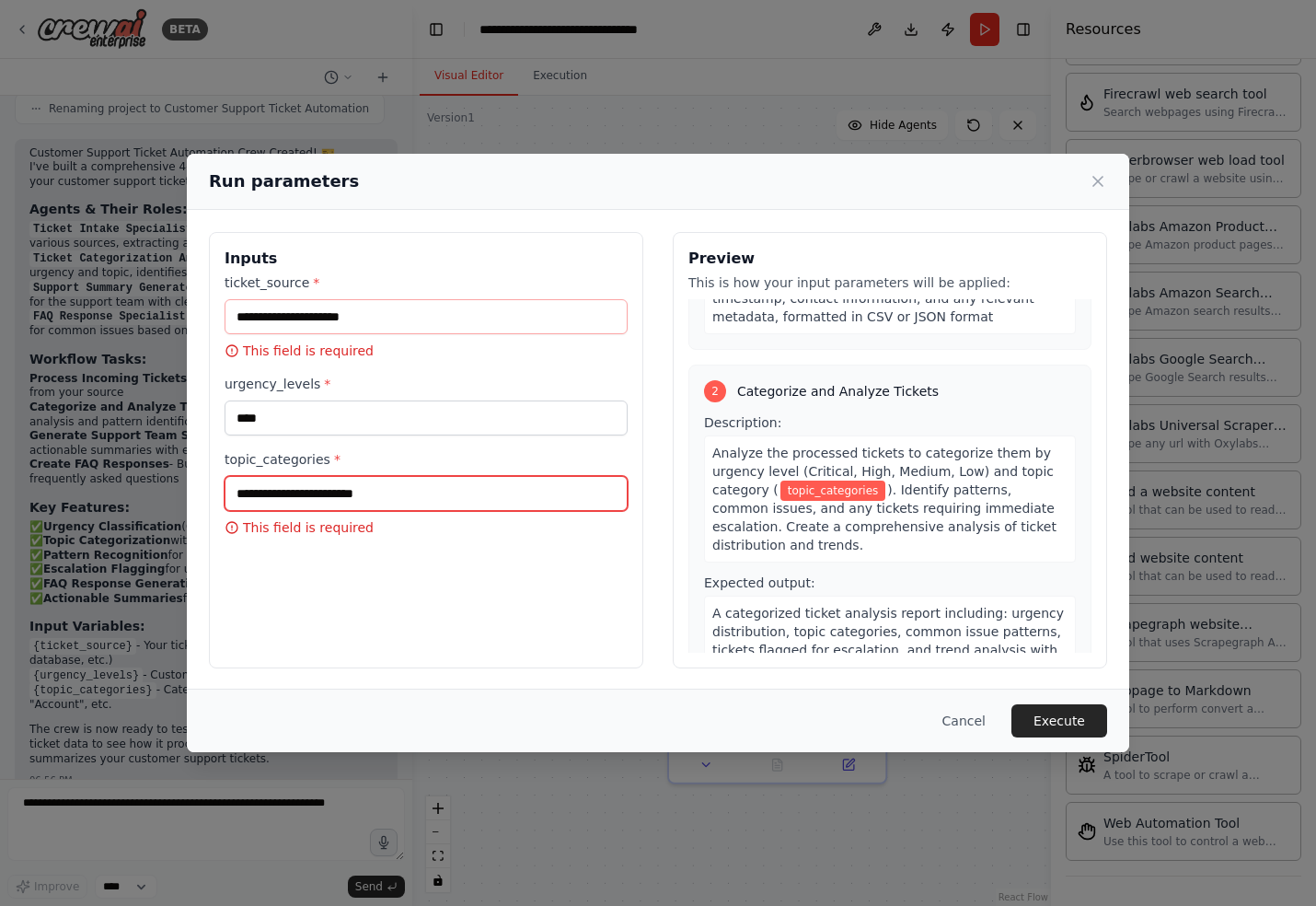
click at [259, 499] on input "topic_categories *" at bounding box center [426, 493] width 403 height 35
type input "*******"
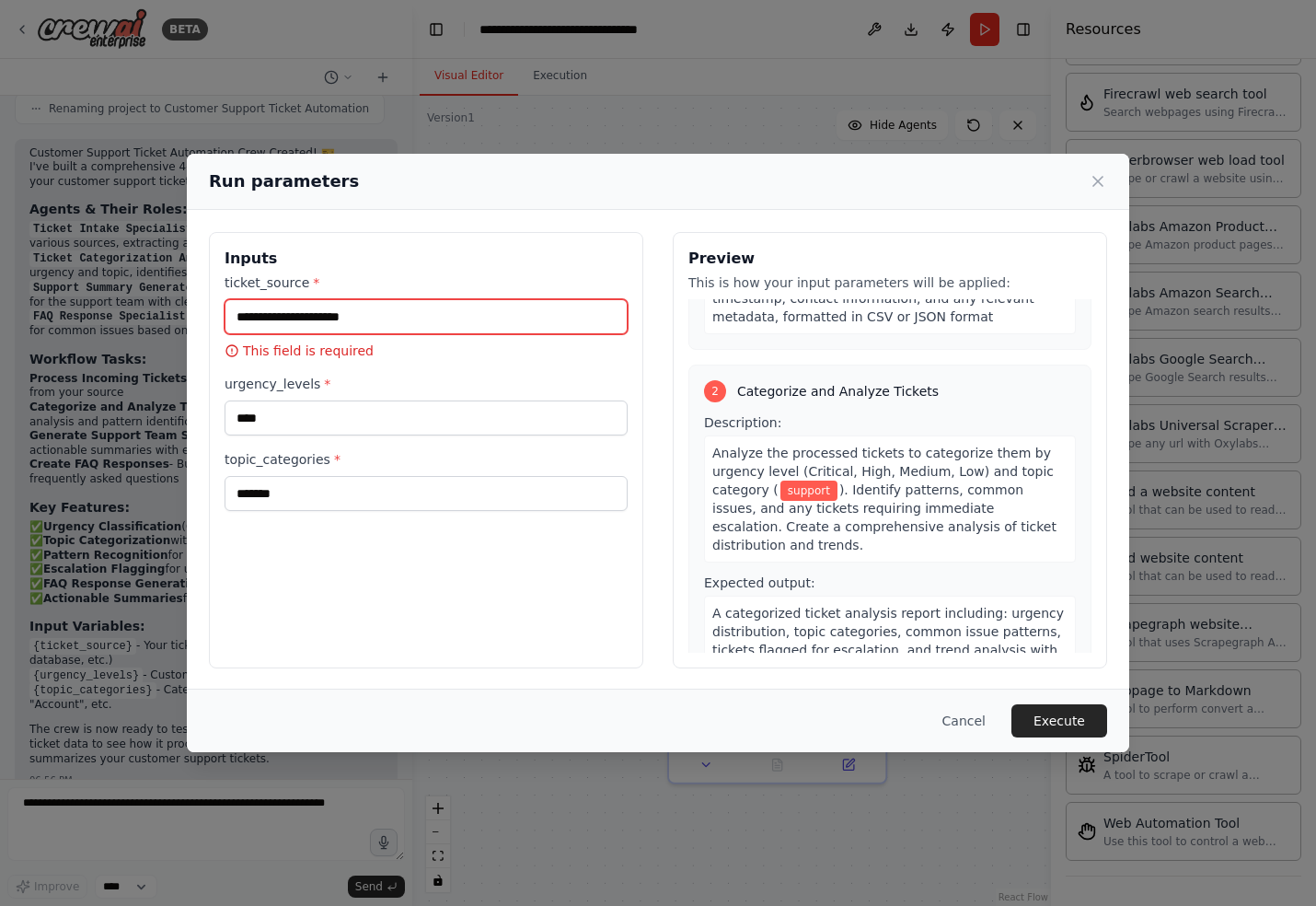
click at [278, 318] on input "ticket_source *" at bounding box center [426, 316] width 403 height 35
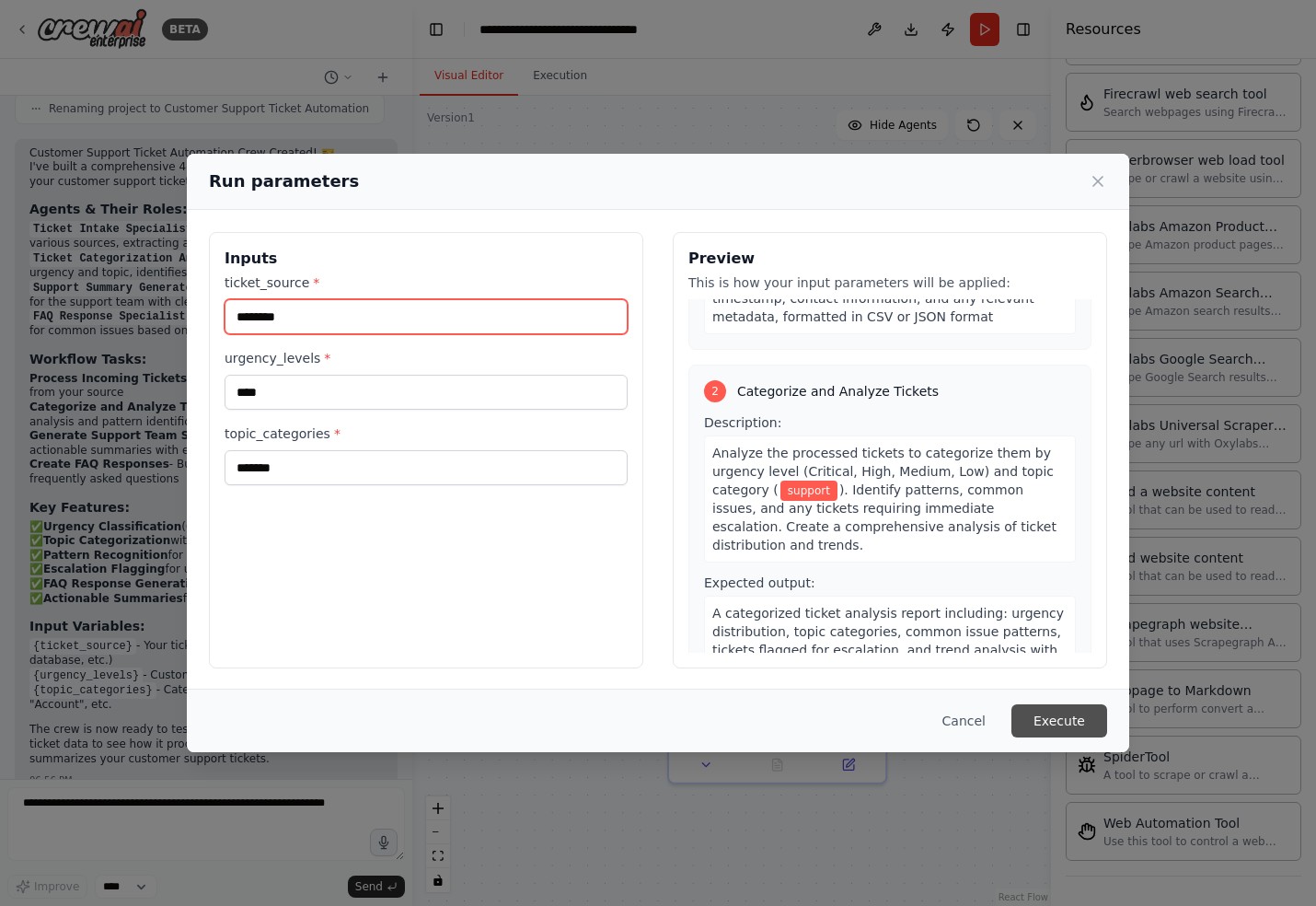
type input "********"
click at [1055, 723] on button "Execute" at bounding box center [1059, 721] width 95 height 33
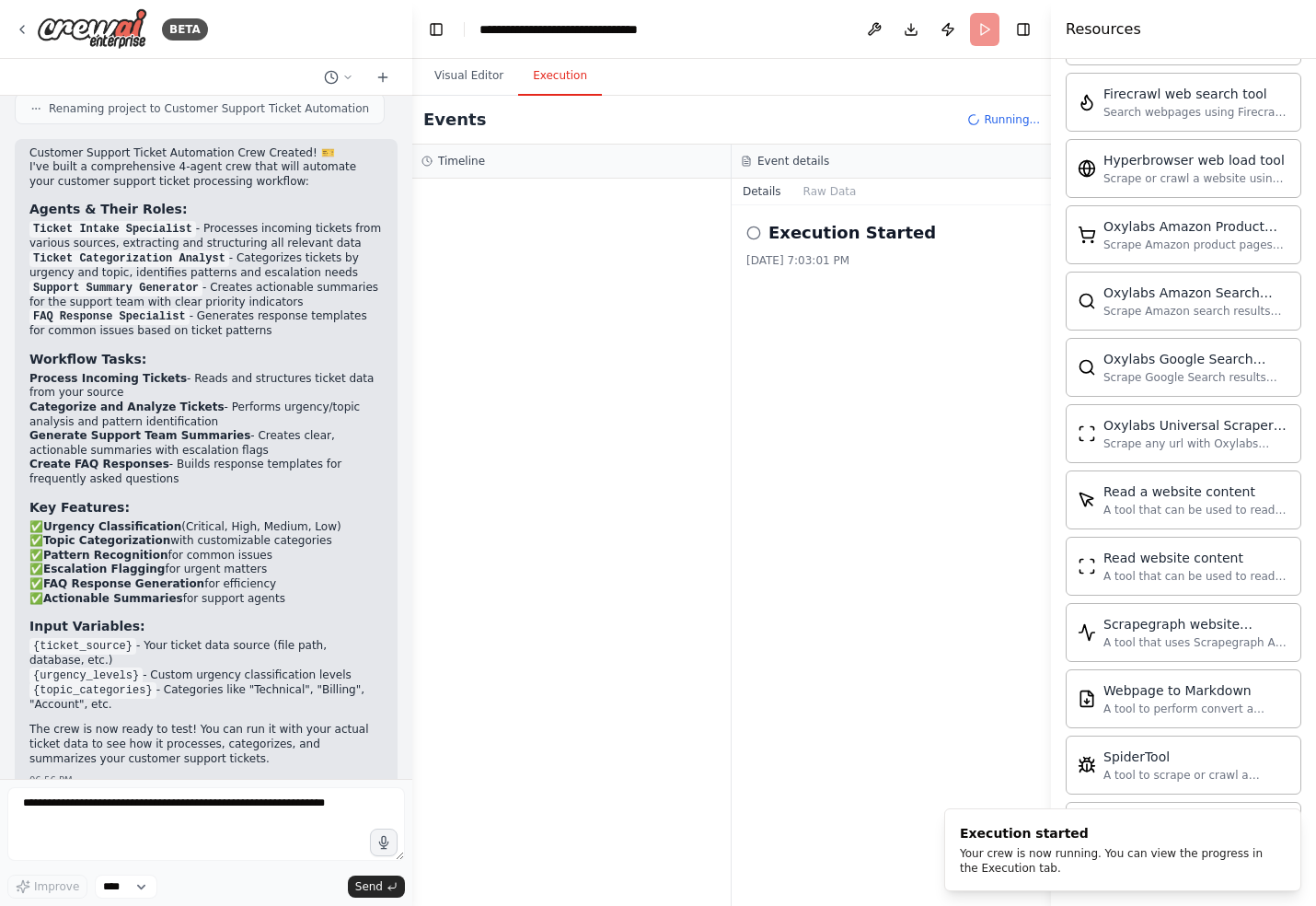
click at [563, 84] on button "Execution" at bounding box center [560, 77] width 84 height 39
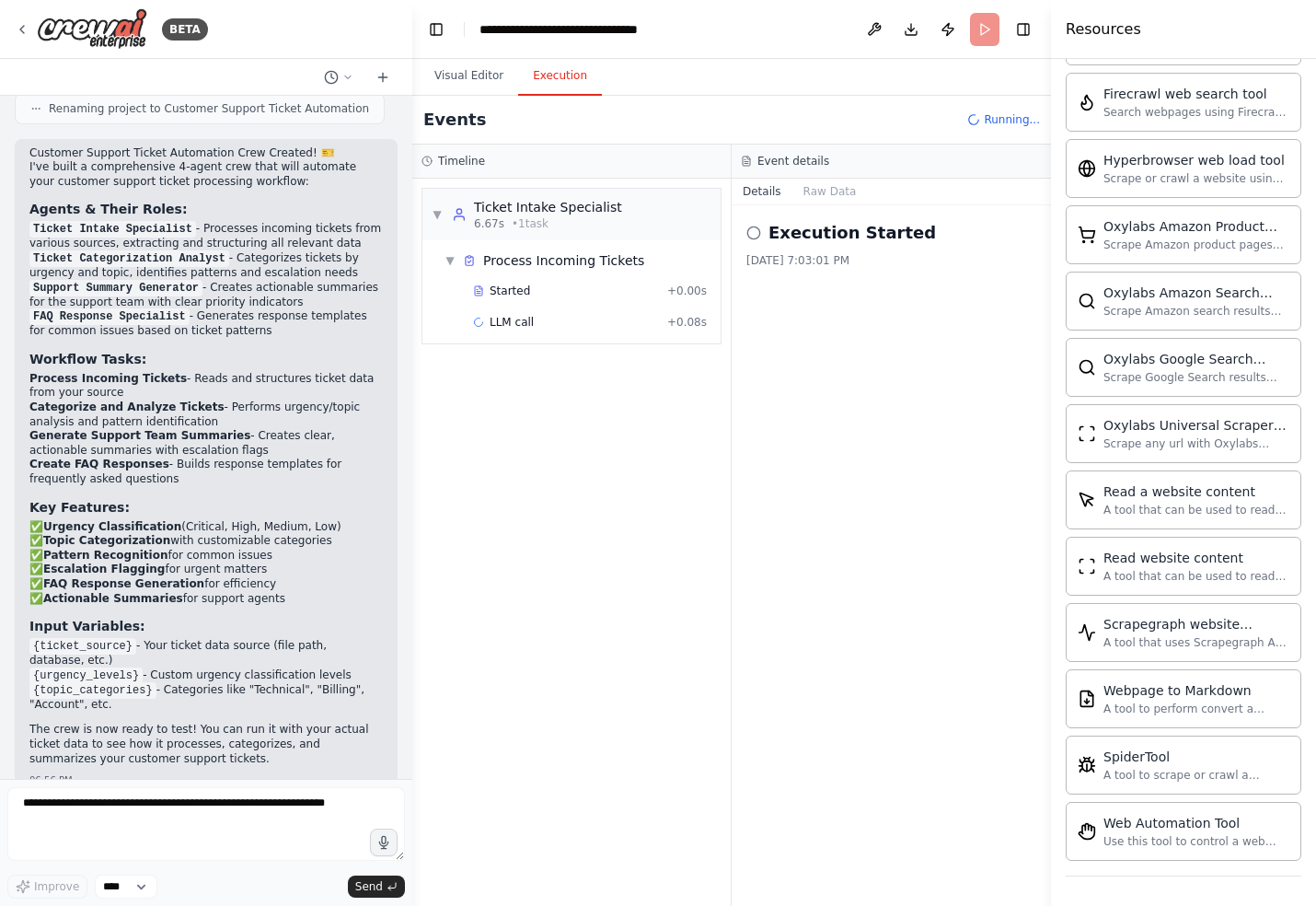
click at [872, 243] on h2 "Execution Started" at bounding box center [852, 233] width 167 height 25
click at [841, 261] on div "9/15/2025, 7:03:01 PM" at bounding box center [891, 260] width 290 height 15
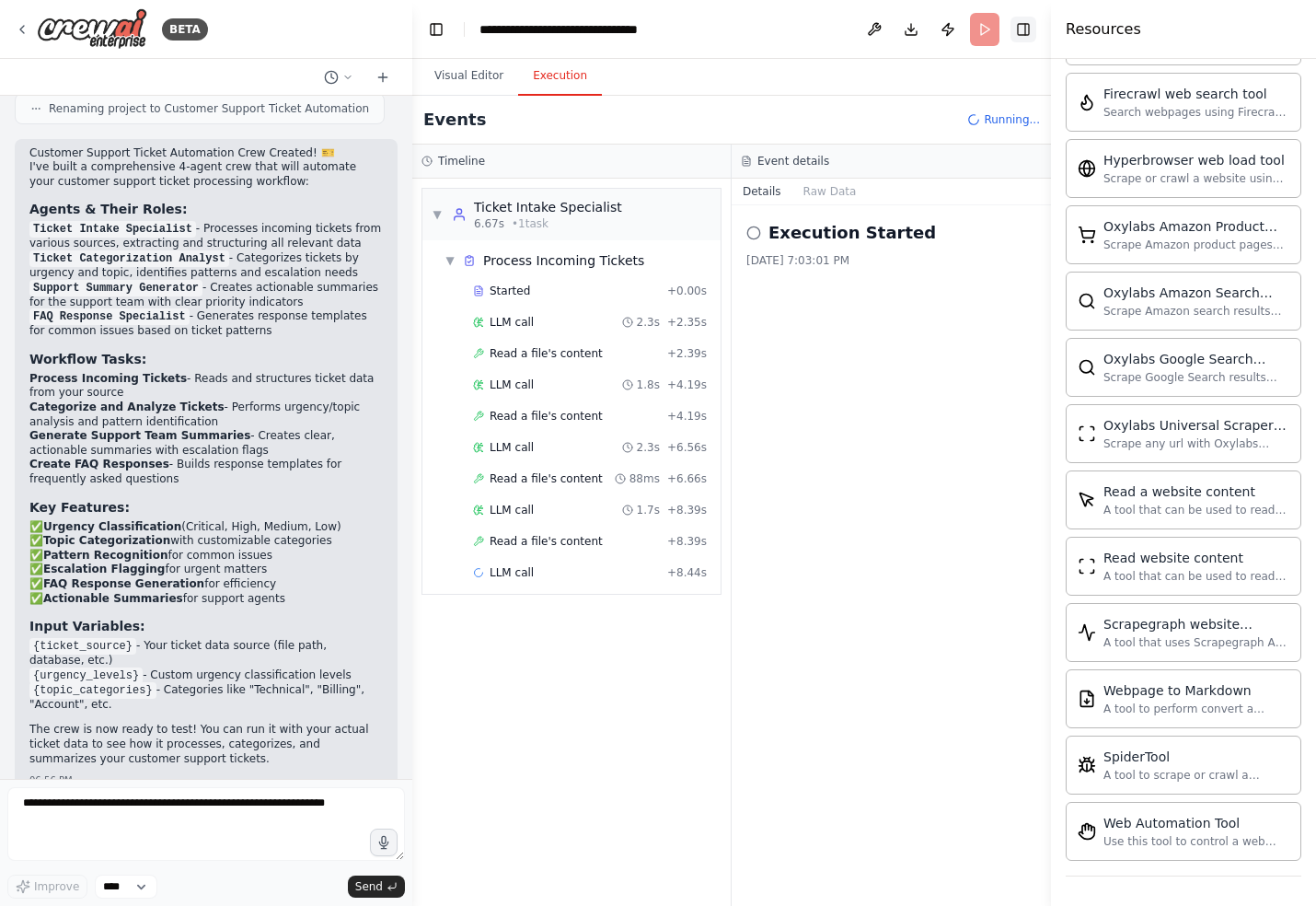
click at [1019, 40] on button "Toggle Right Sidebar" at bounding box center [1023, 29] width 25 height 25
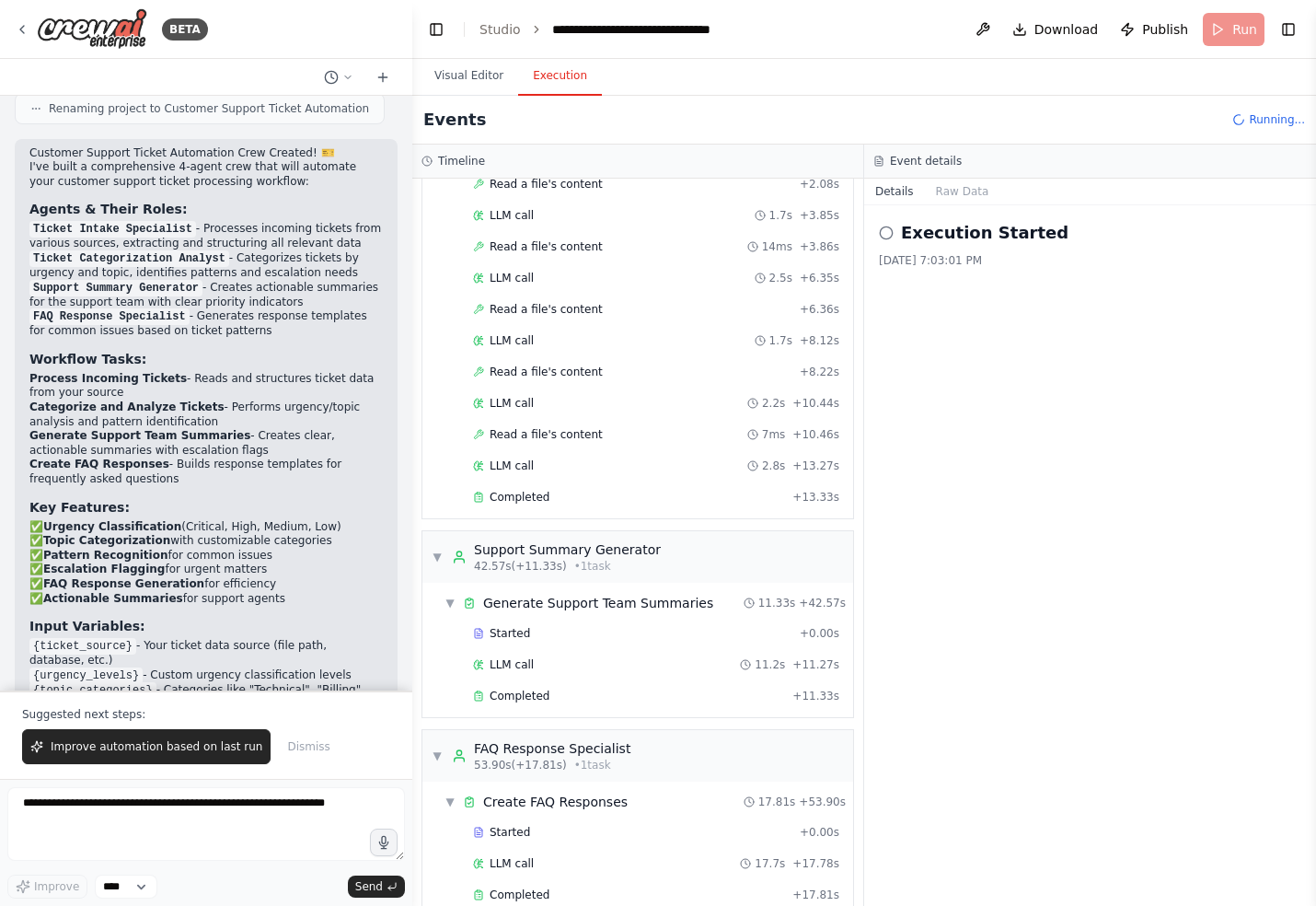
scroll to position [1088, 0]
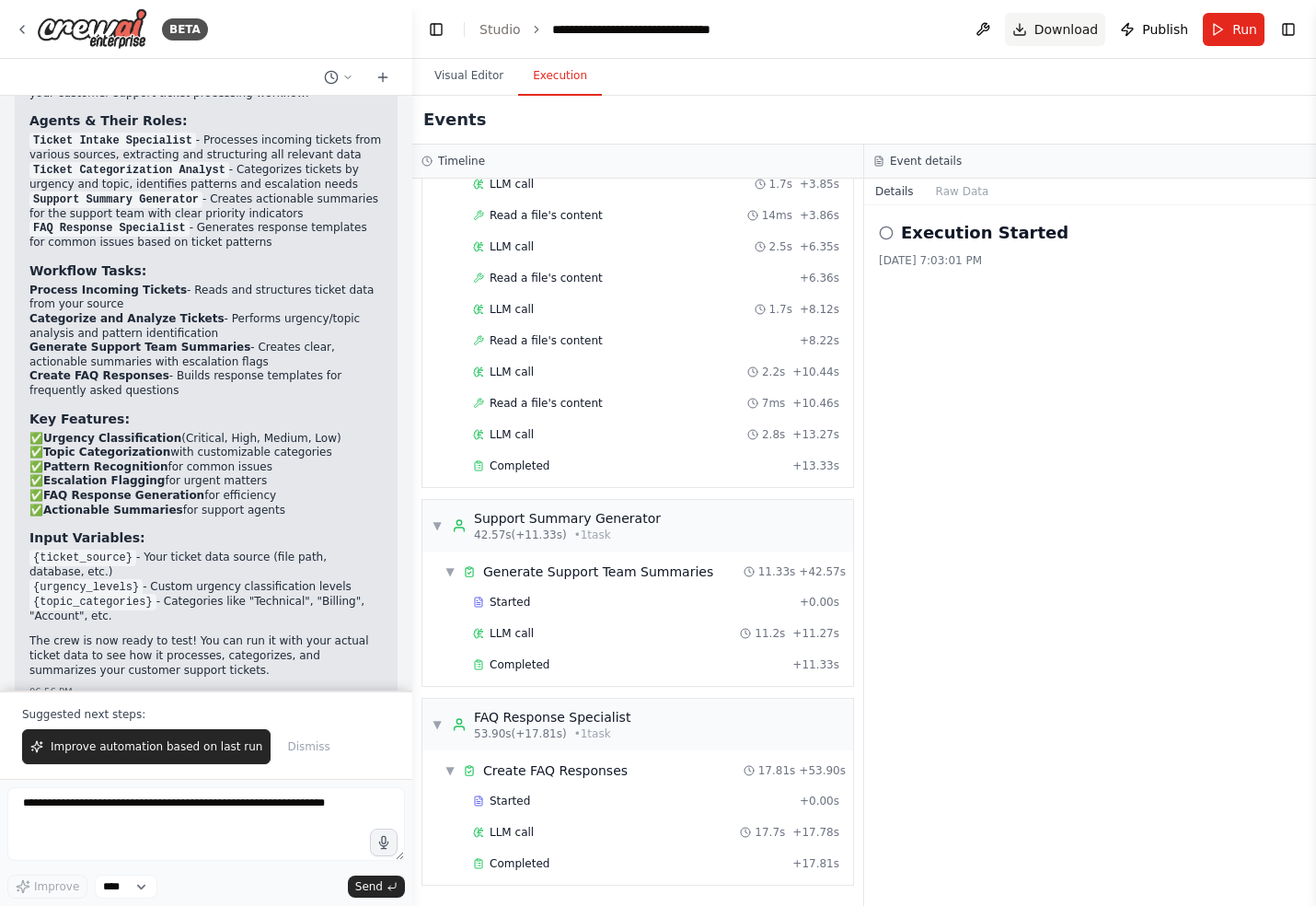
click at [1052, 33] on span "Download" at bounding box center [1066, 29] width 64 height 18
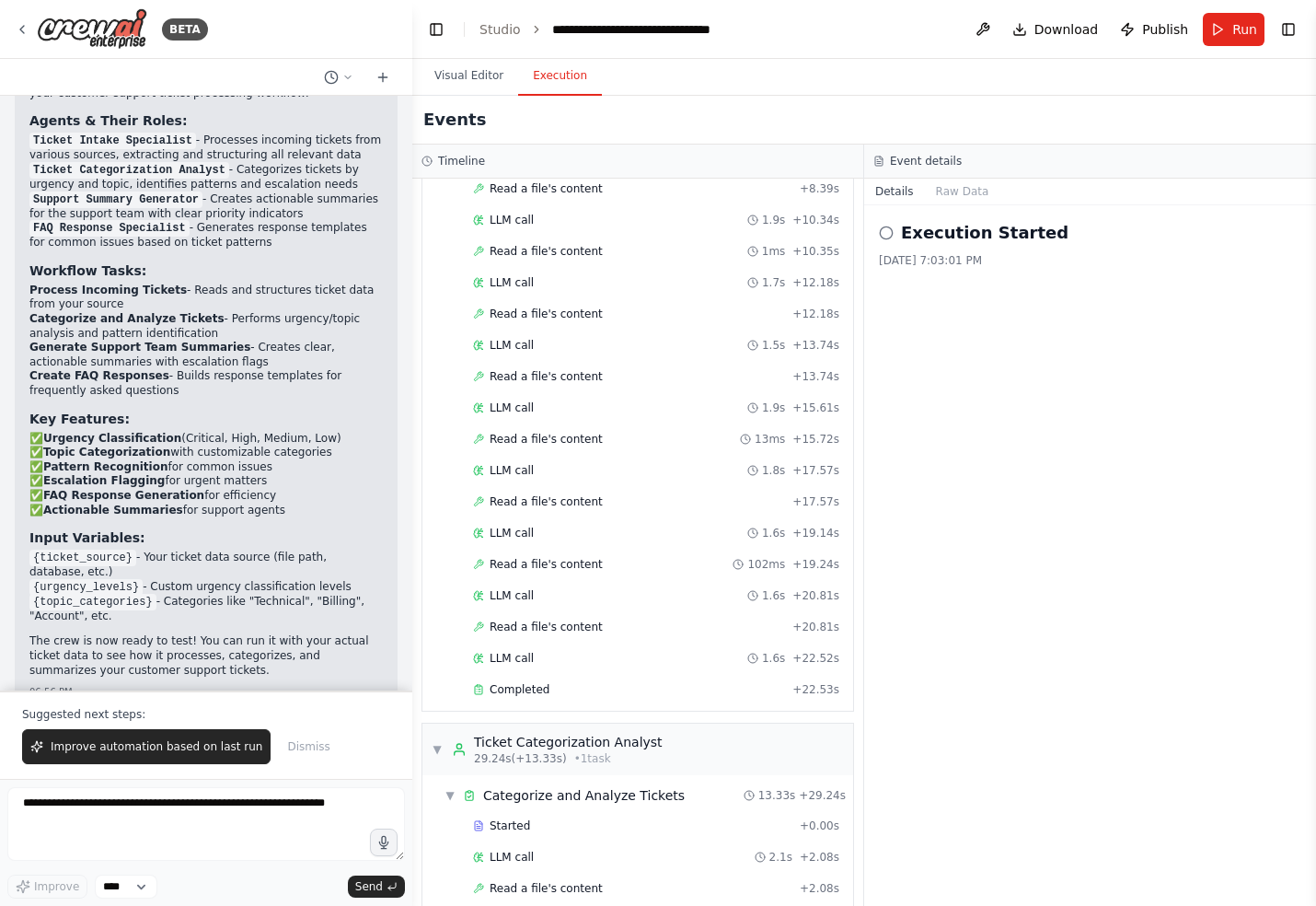
scroll to position [0, 0]
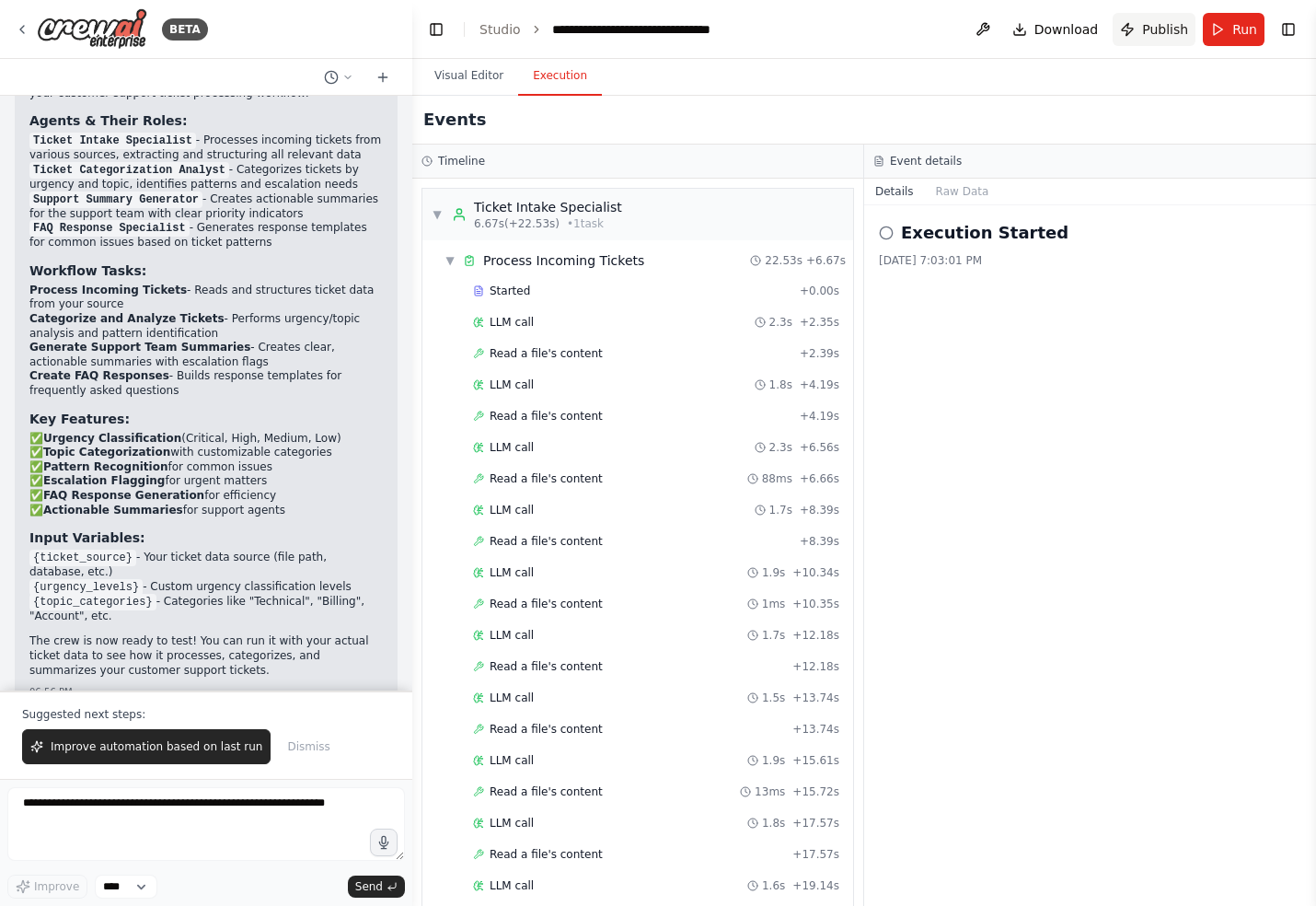
click at [1146, 28] on span "Publish" at bounding box center [1164, 29] width 46 height 18
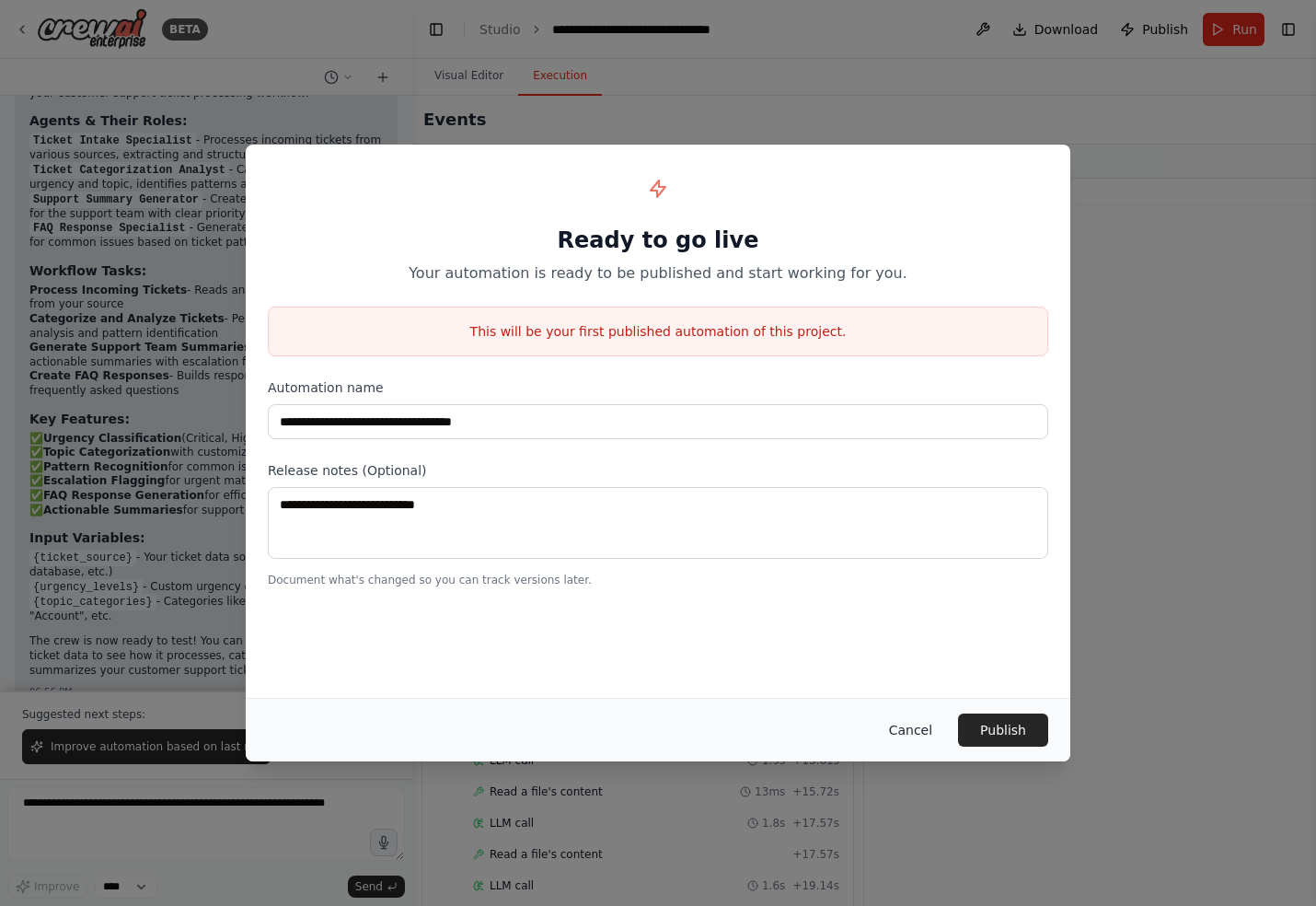
click at [903, 730] on button "Cancel" at bounding box center [910, 730] width 73 height 33
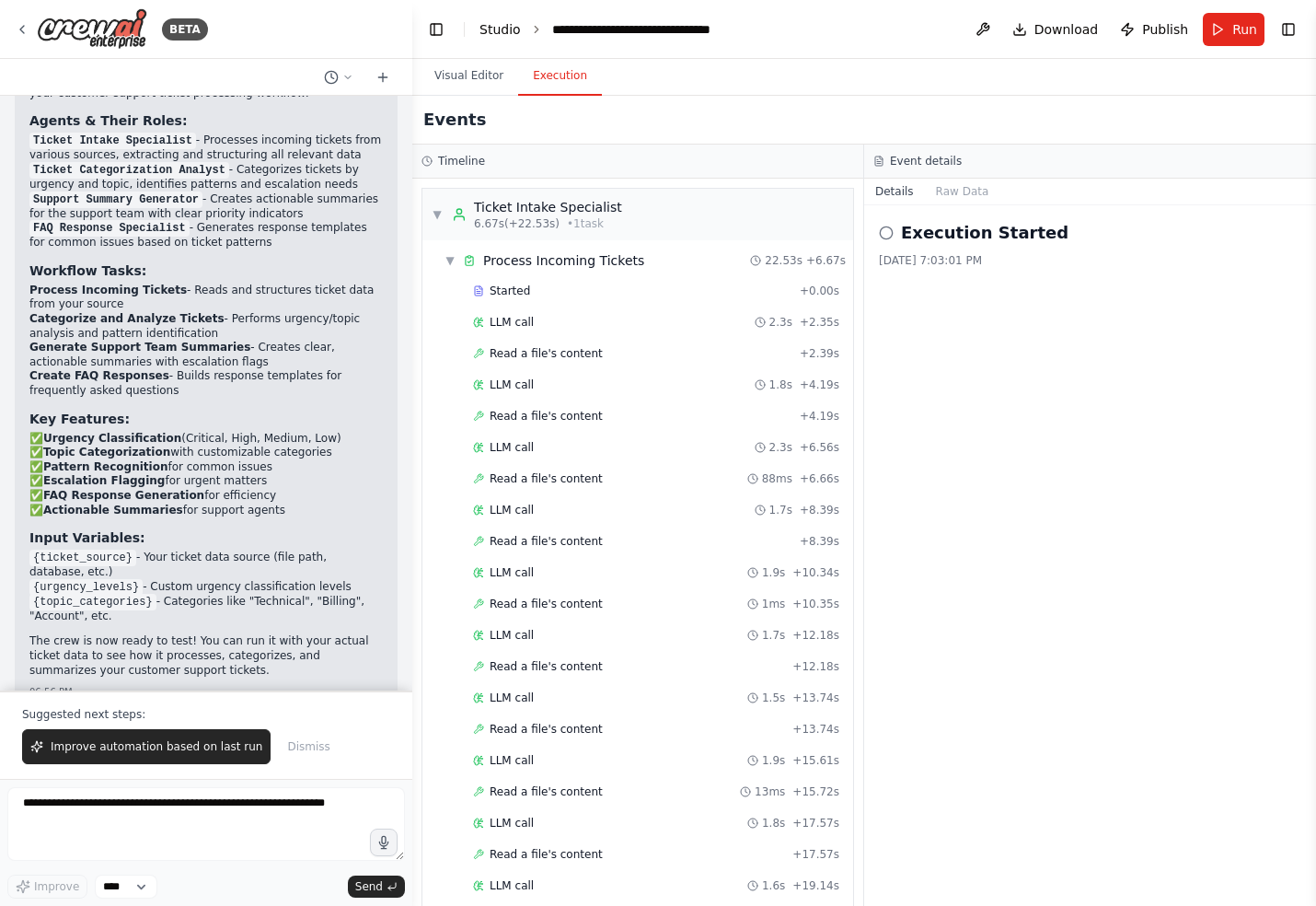
click at [504, 36] on link "Studio" at bounding box center [500, 29] width 42 height 15
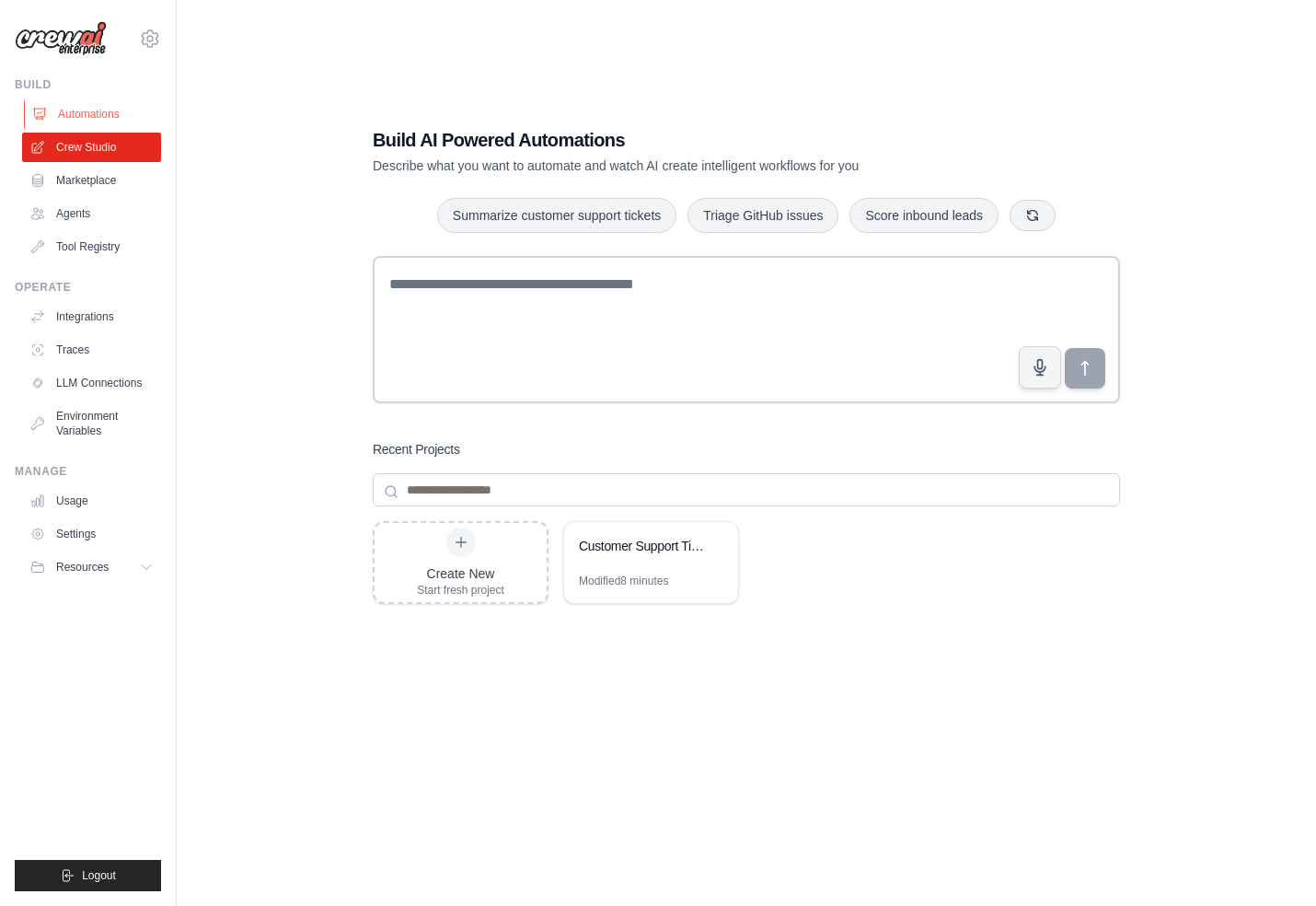
click at [81, 117] on link "Automations" at bounding box center [93, 114] width 139 height 29
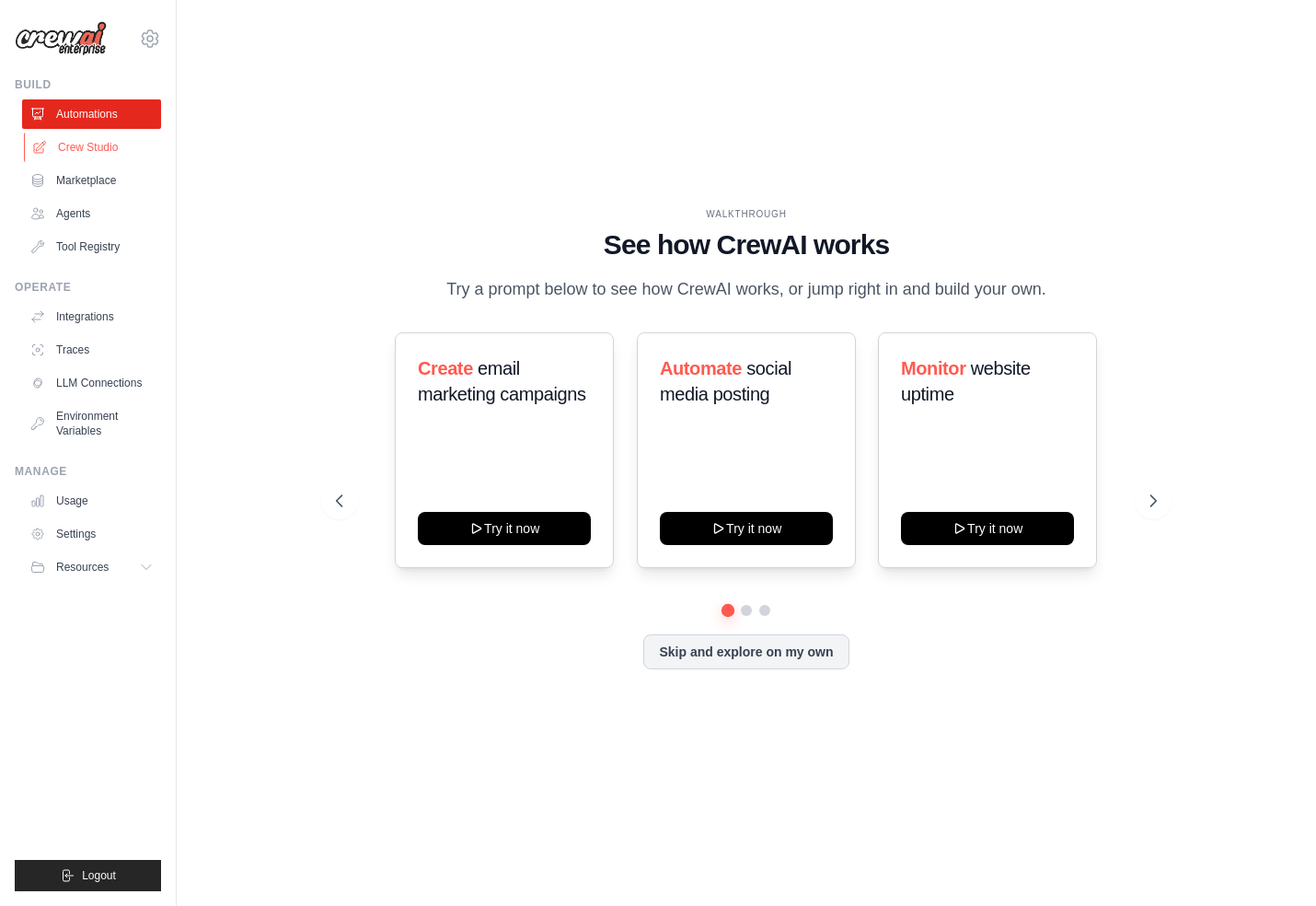
click at [82, 151] on link "Crew Studio" at bounding box center [93, 147] width 139 height 29
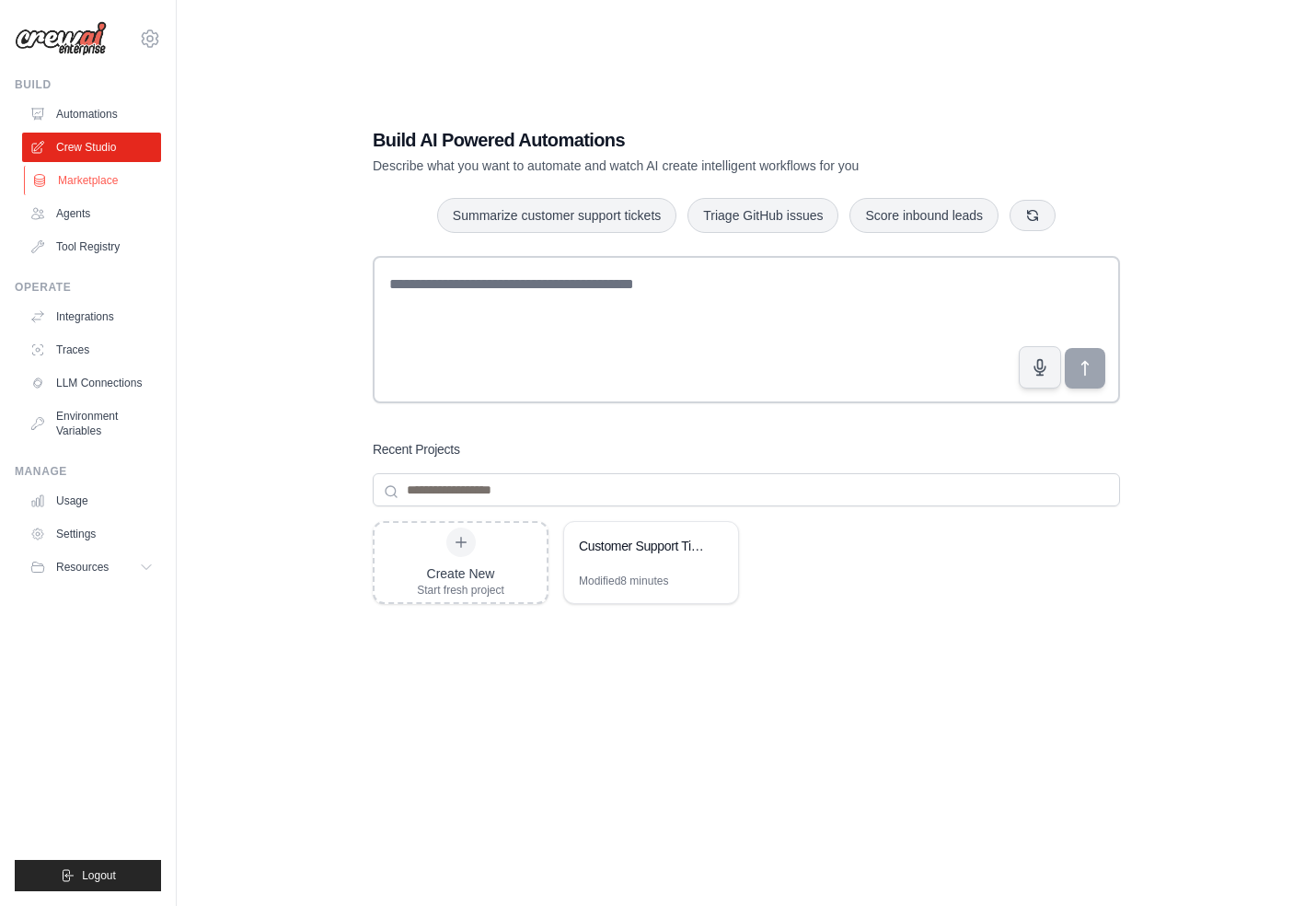
click at [87, 183] on link "Marketplace" at bounding box center [93, 180] width 139 height 29
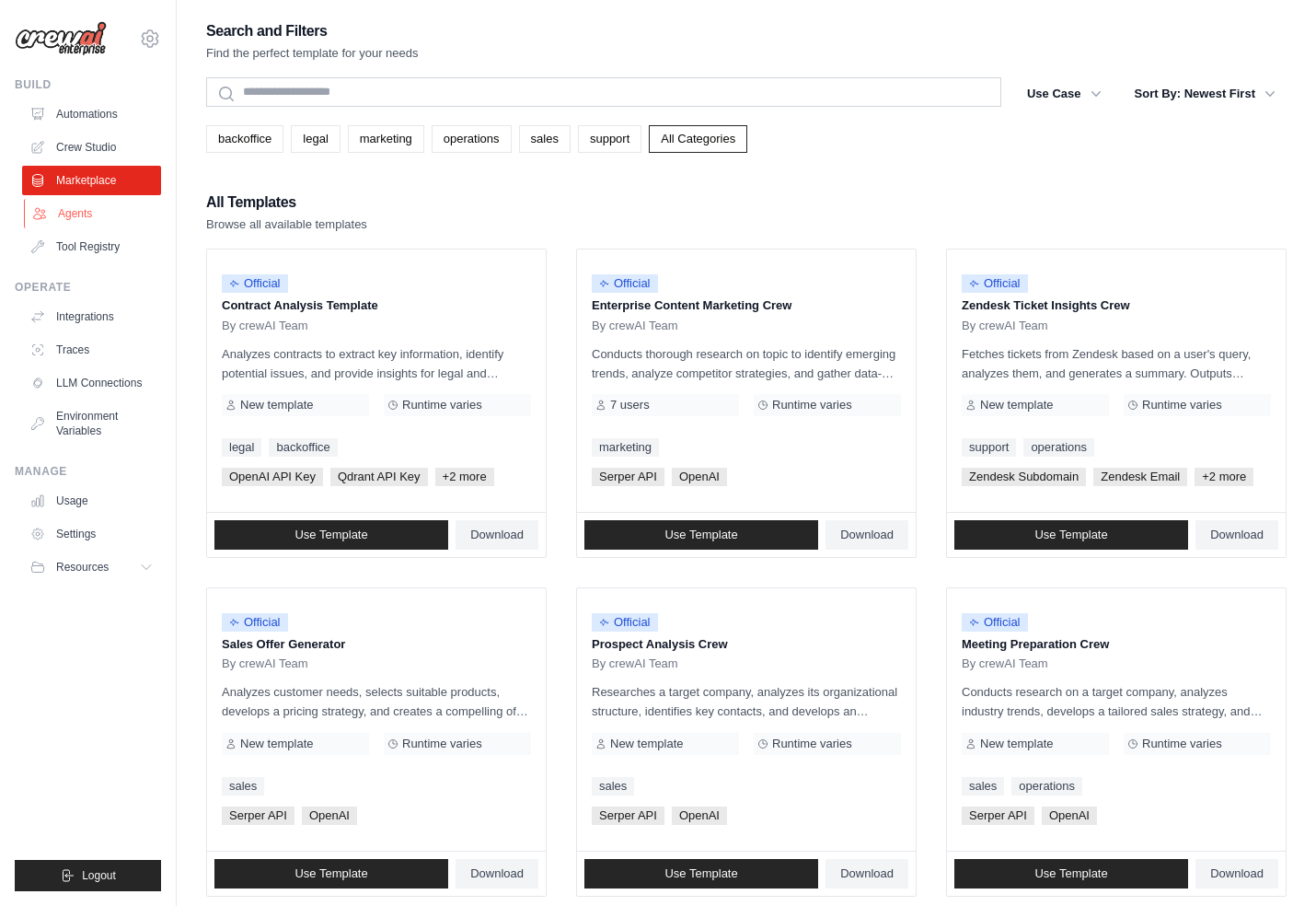
click at [93, 213] on link "Agents" at bounding box center [93, 213] width 139 height 29
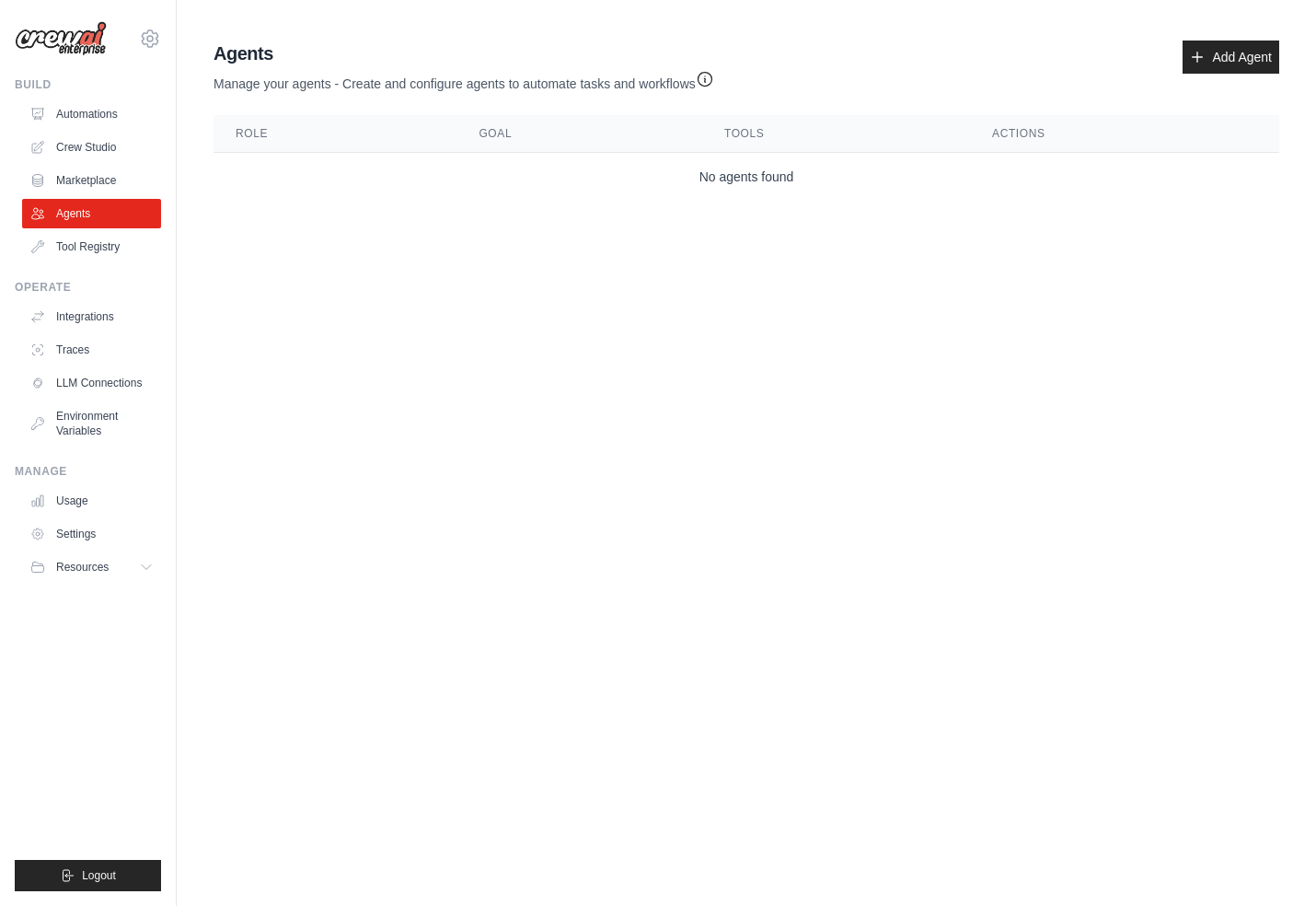
click at [600, 201] on div "Agents Manage your agents - Create and configure agents to automate tasks and w…" at bounding box center [746, 121] width 1081 height 175
click at [1245, 43] on link "Add Agent" at bounding box center [1230, 57] width 96 height 33
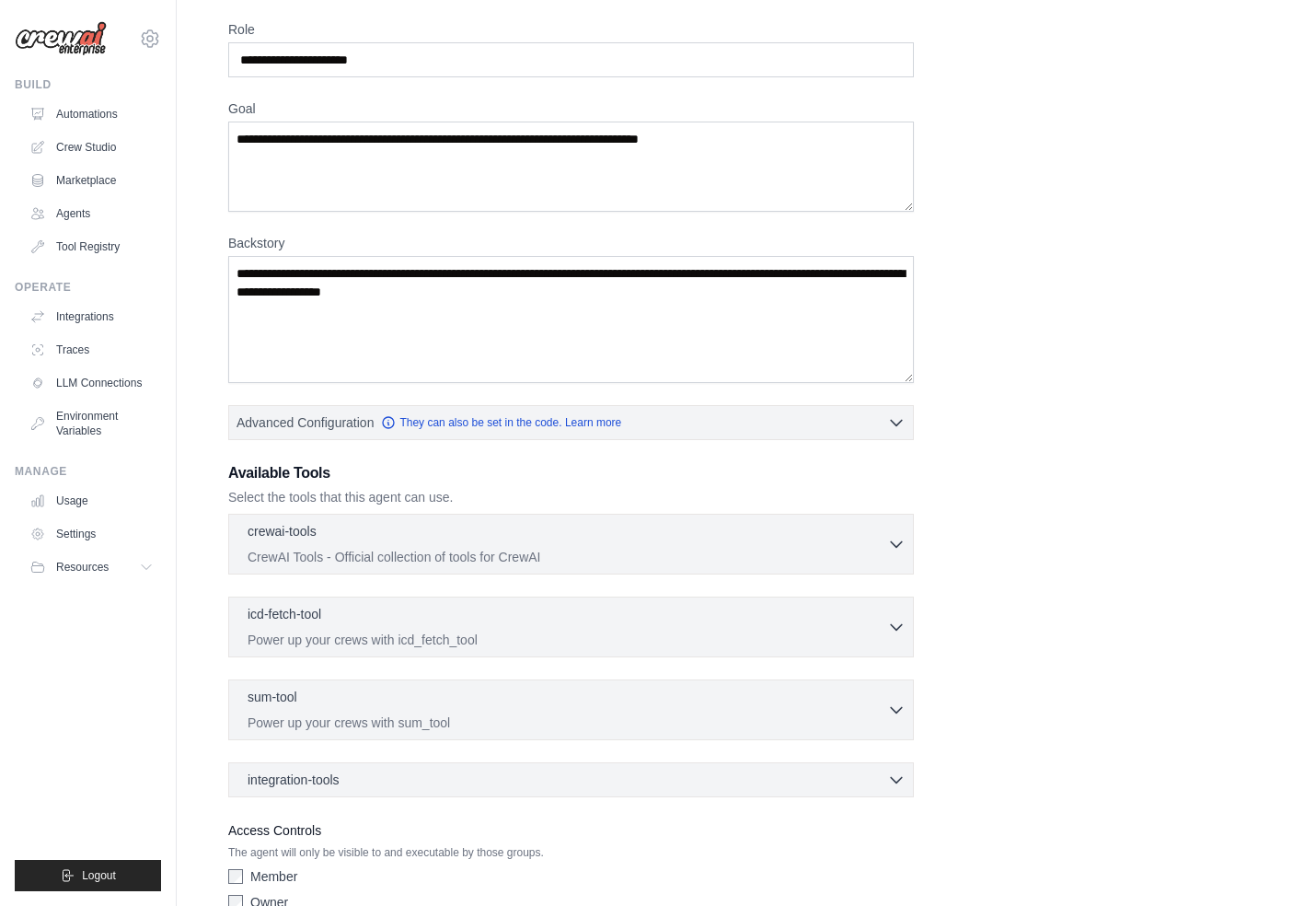
scroll to position [164, 0]
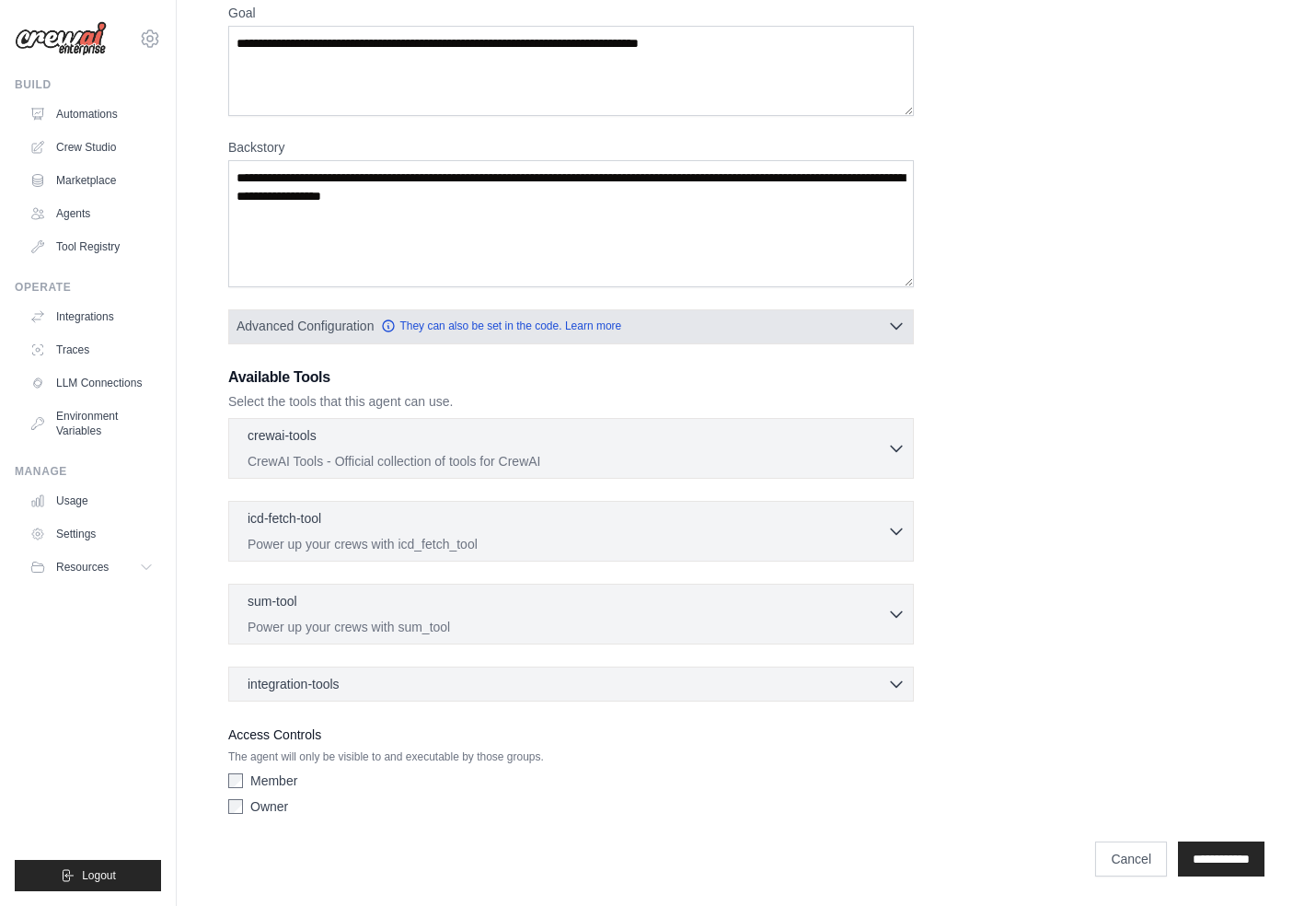
click at [900, 329] on icon "button" at bounding box center [896, 325] width 18 height 18
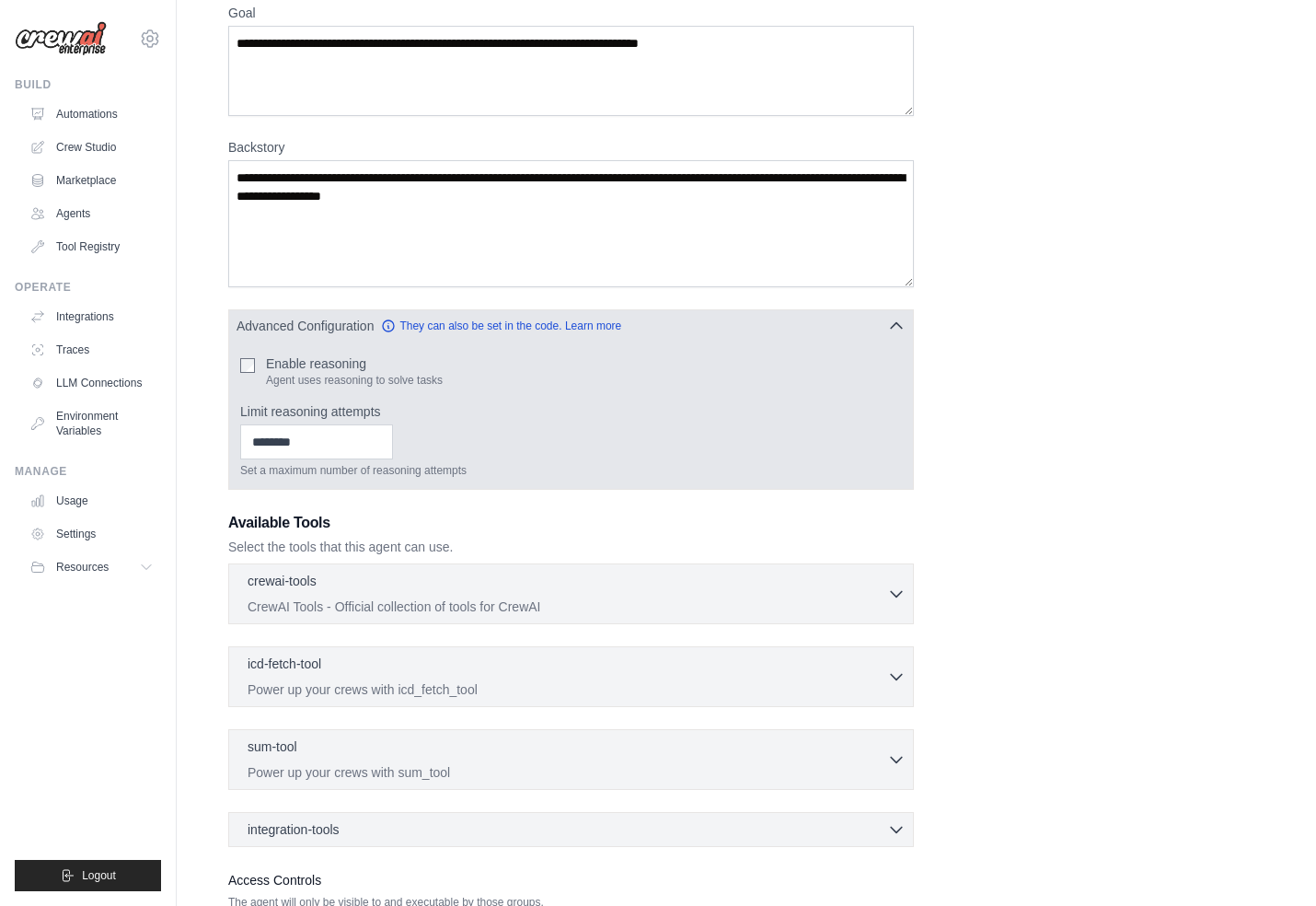
click at [900, 329] on icon "button" at bounding box center [896, 325] width 18 height 18
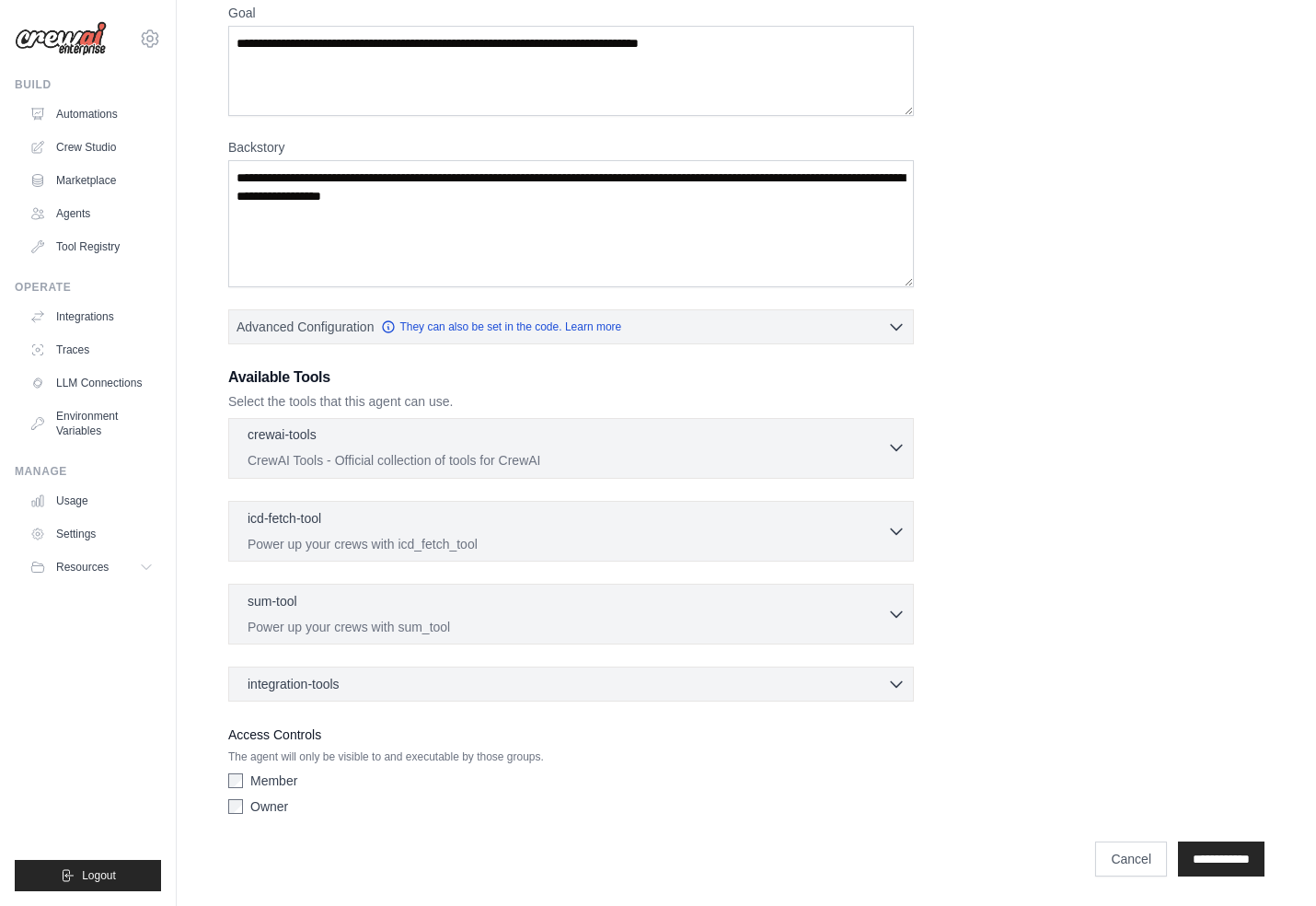
click at [895, 432] on button "crewai-tools 0 selected CrewAI Tools - Official collection of tools for CrewAI" at bounding box center [571, 447] width 669 height 44
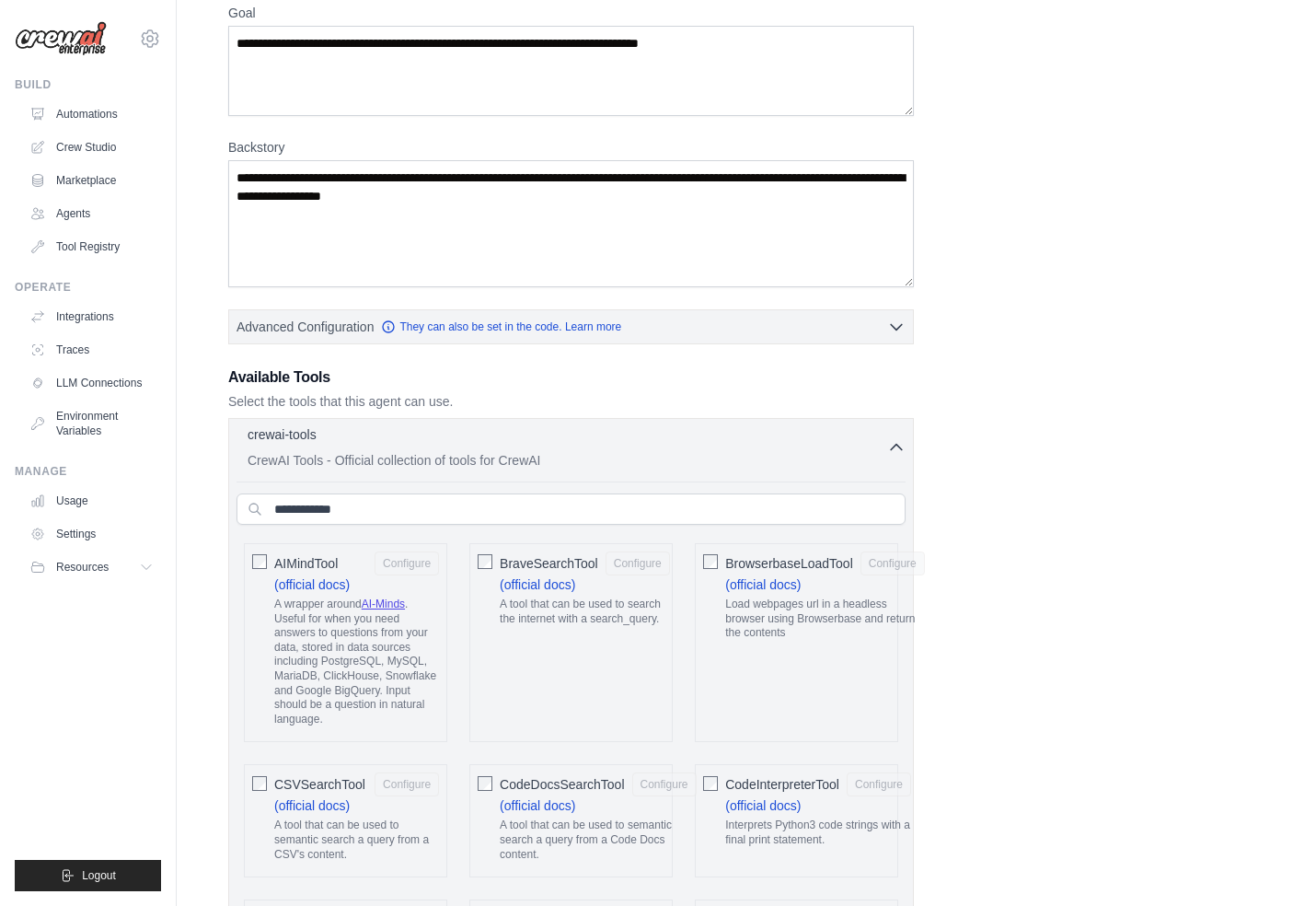
click at [895, 432] on button "crewai-tools 0 selected CrewAI Tools - Official collection of tools for CrewAI" at bounding box center [571, 447] width 669 height 44
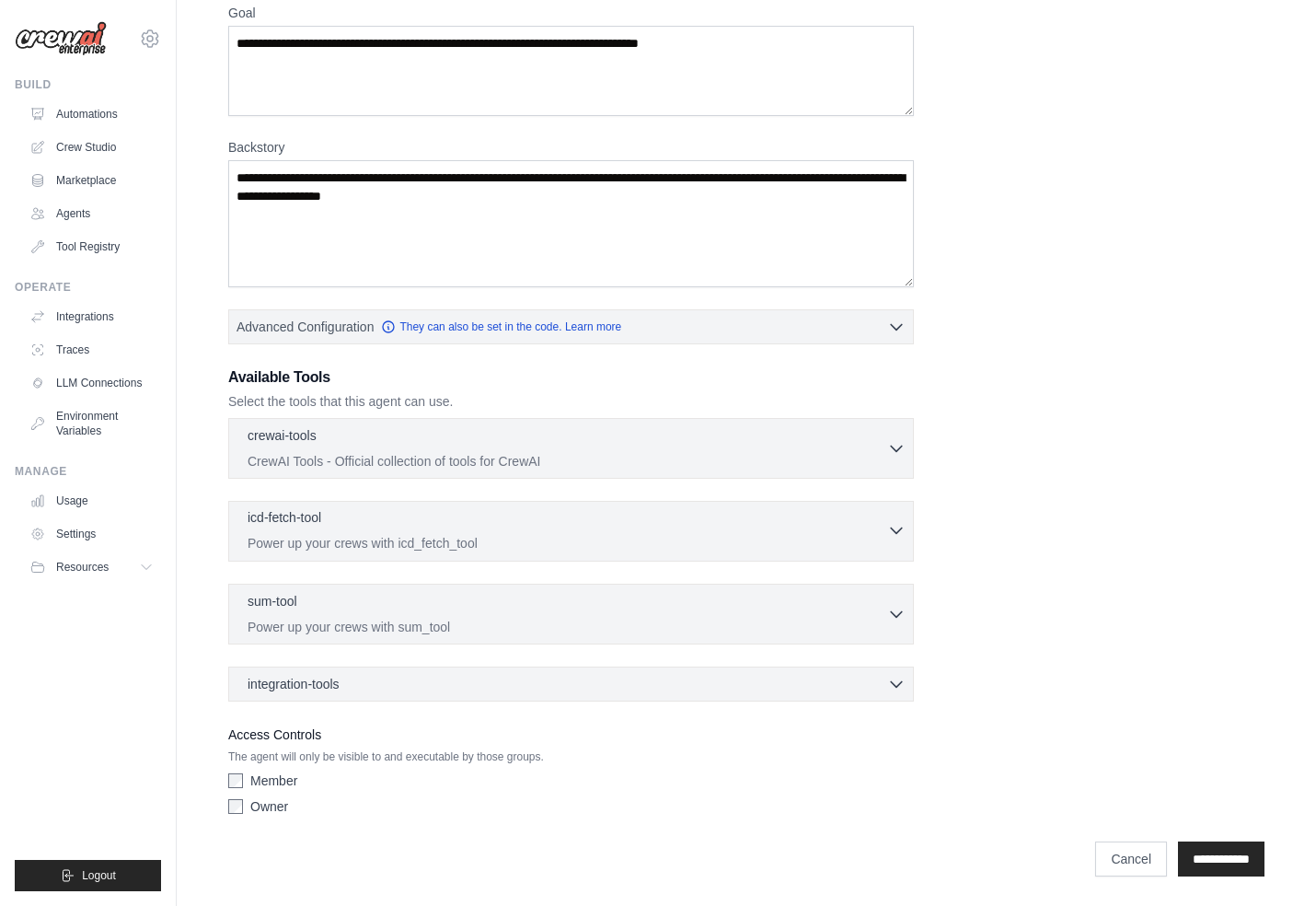
click at [894, 521] on icon "button" at bounding box center [896, 529] width 18 height 18
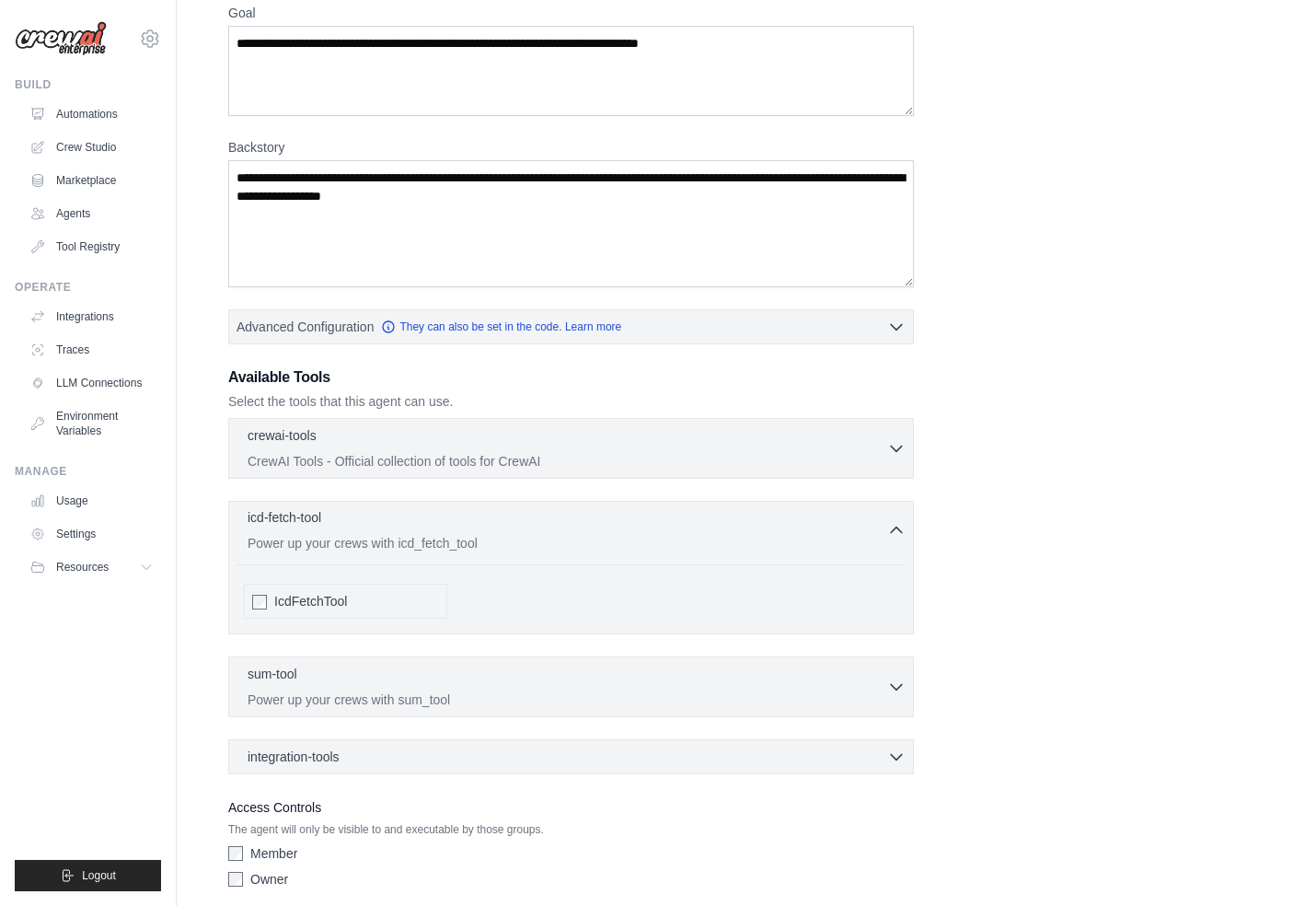
click at [894, 521] on icon "button" at bounding box center [896, 529] width 18 height 18
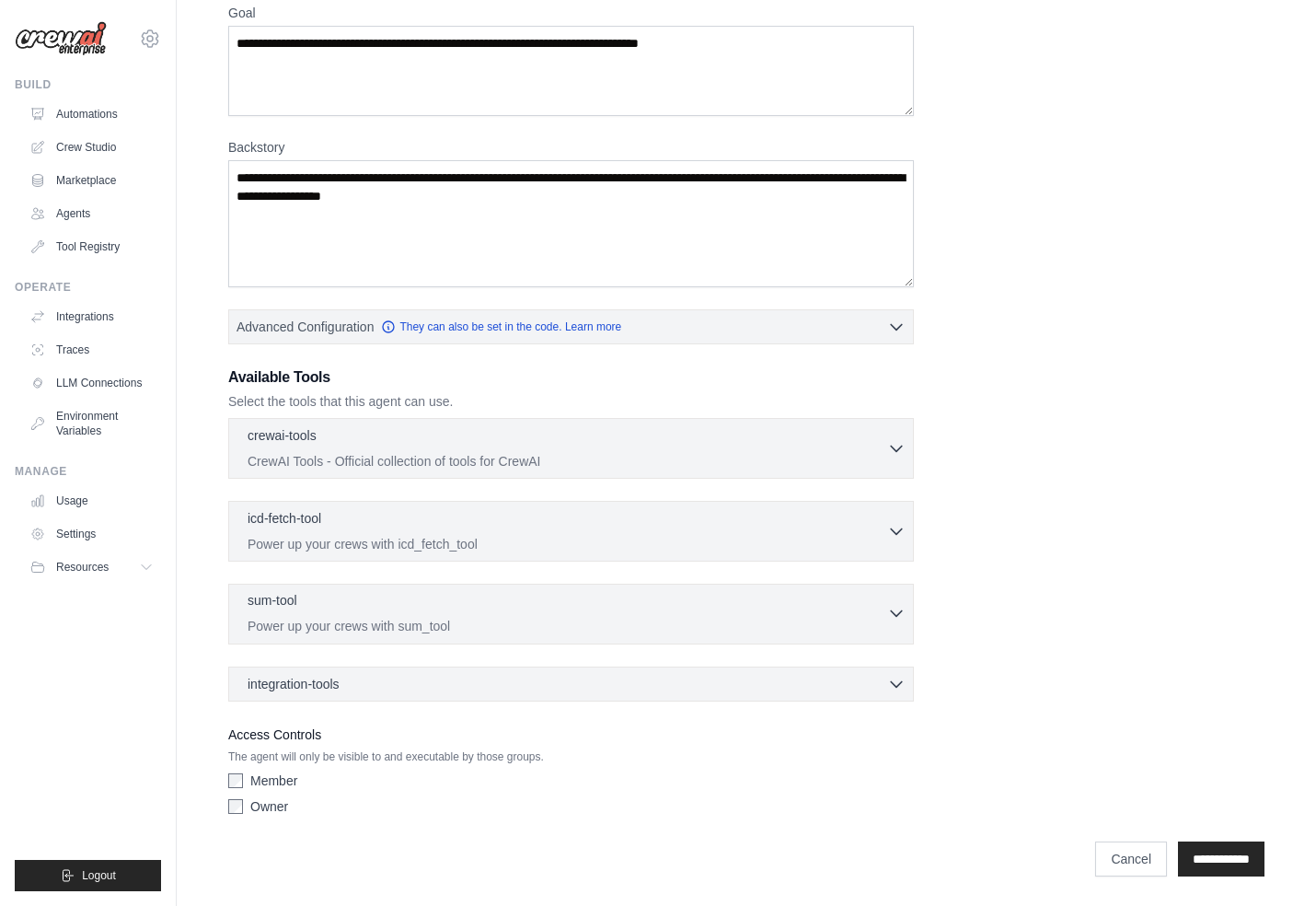
click at [882, 593] on div "sum-tool 0 selected" at bounding box center [566, 601] width 639 height 22
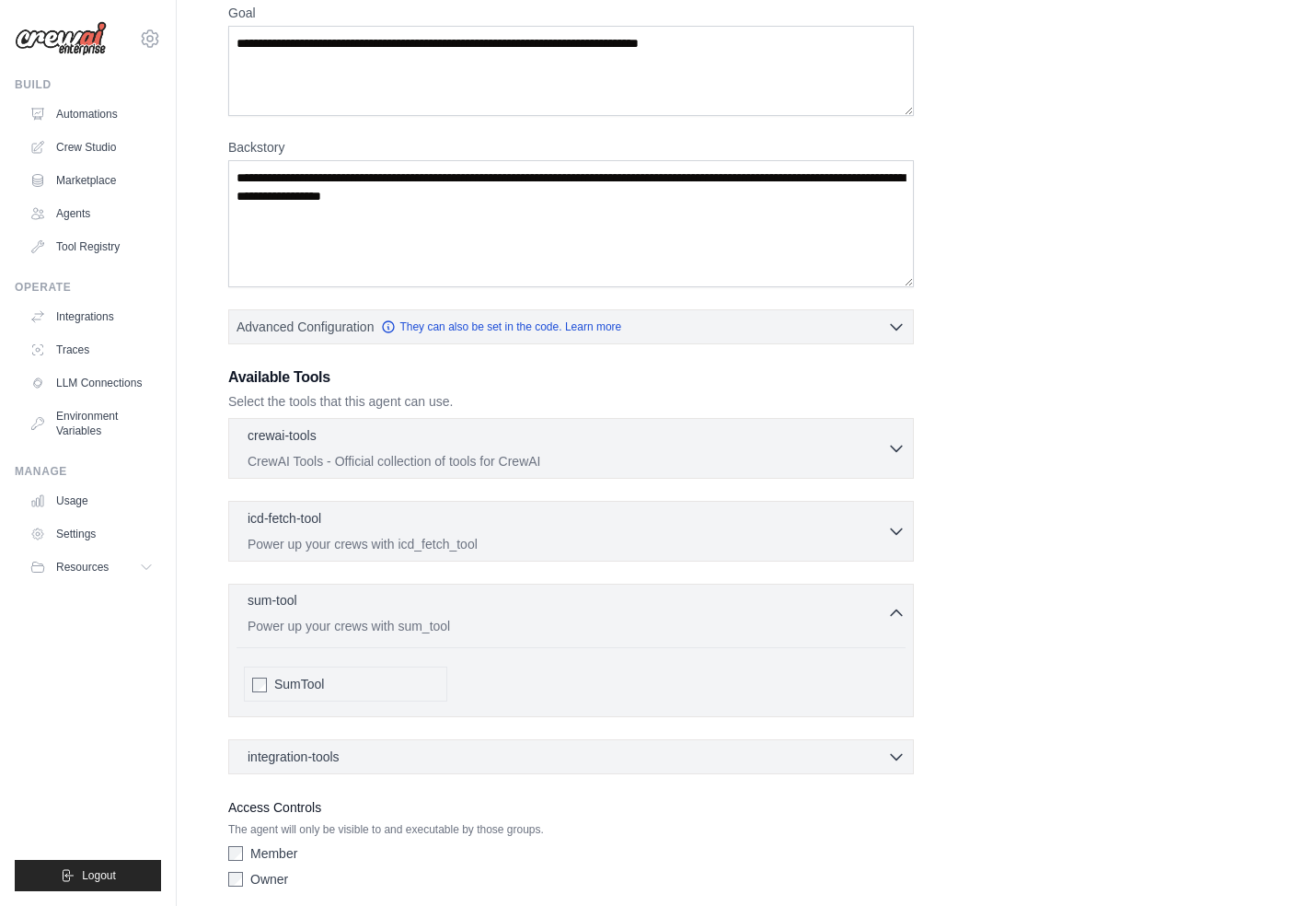
click at [882, 593] on div "sum-tool 0 selected" at bounding box center [566, 601] width 639 height 22
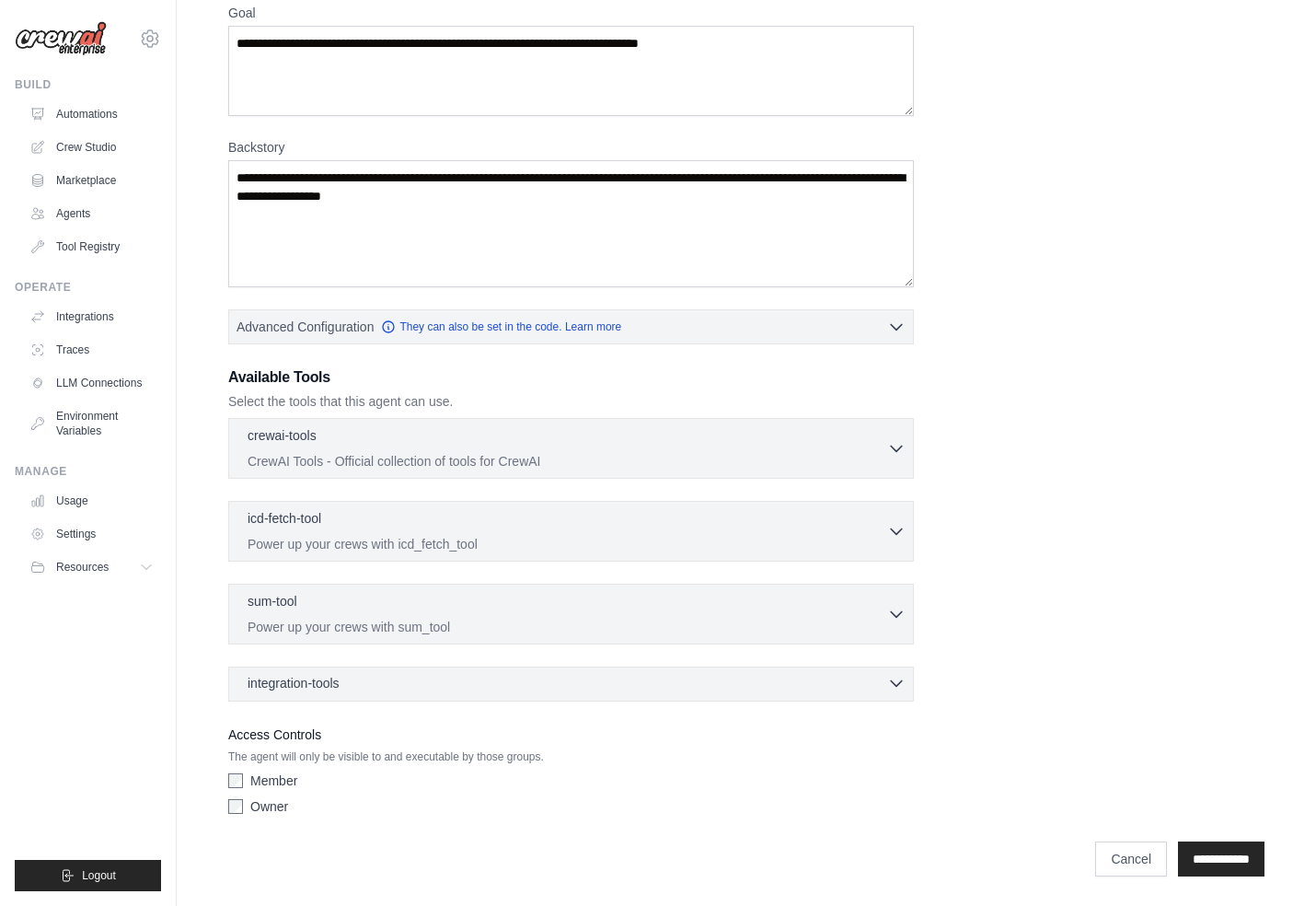
click at [883, 682] on div "integration-tools 0 selected" at bounding box center [576, 682] width 658 height 18
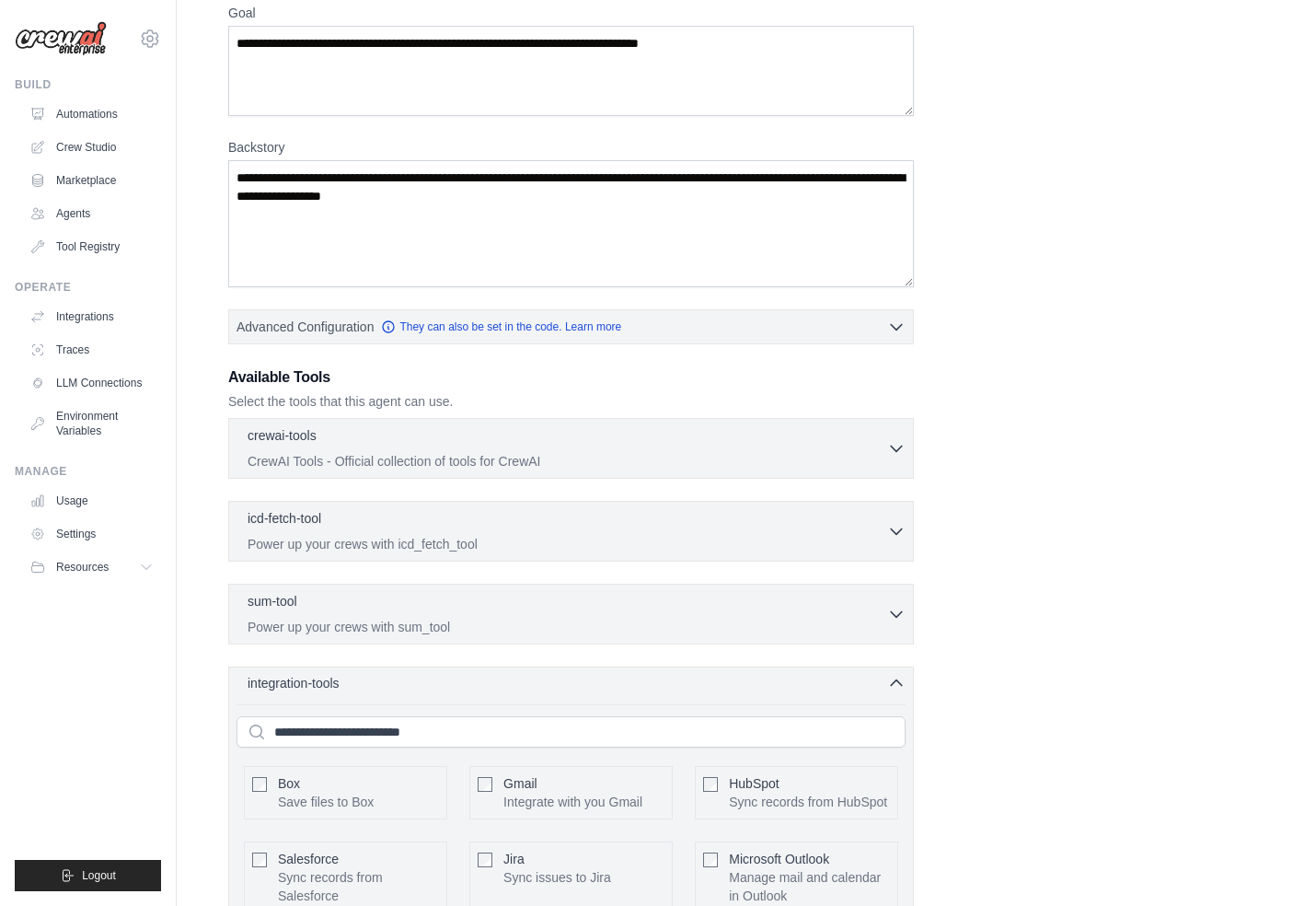
click at [883, 682] on div "integration-tools 0 selected" at bounding box center [576, 682] width 658 height 18
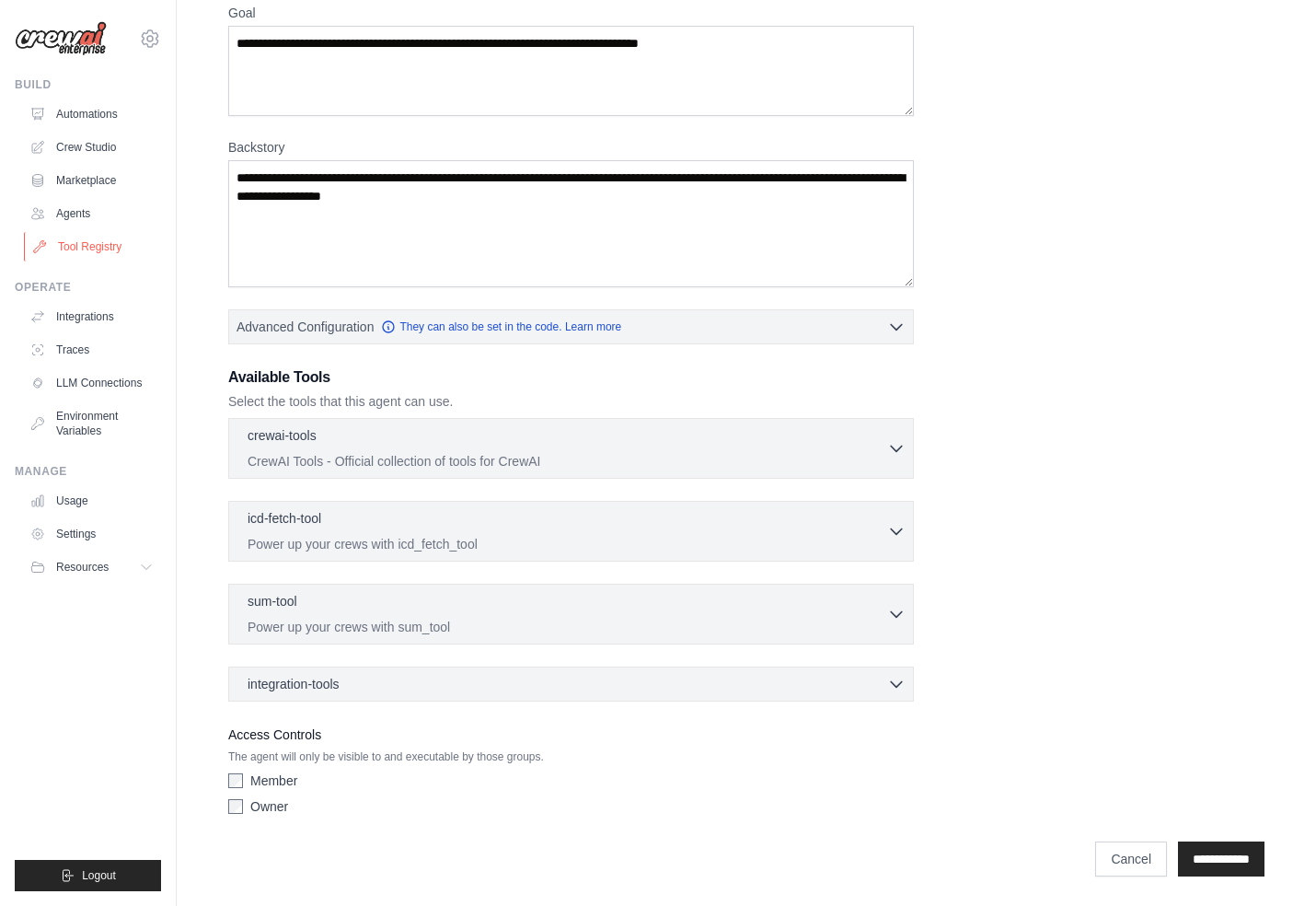
click at [78, 243] on link "Tool Registry" at bounding box center [93, 246] width 139 height 29
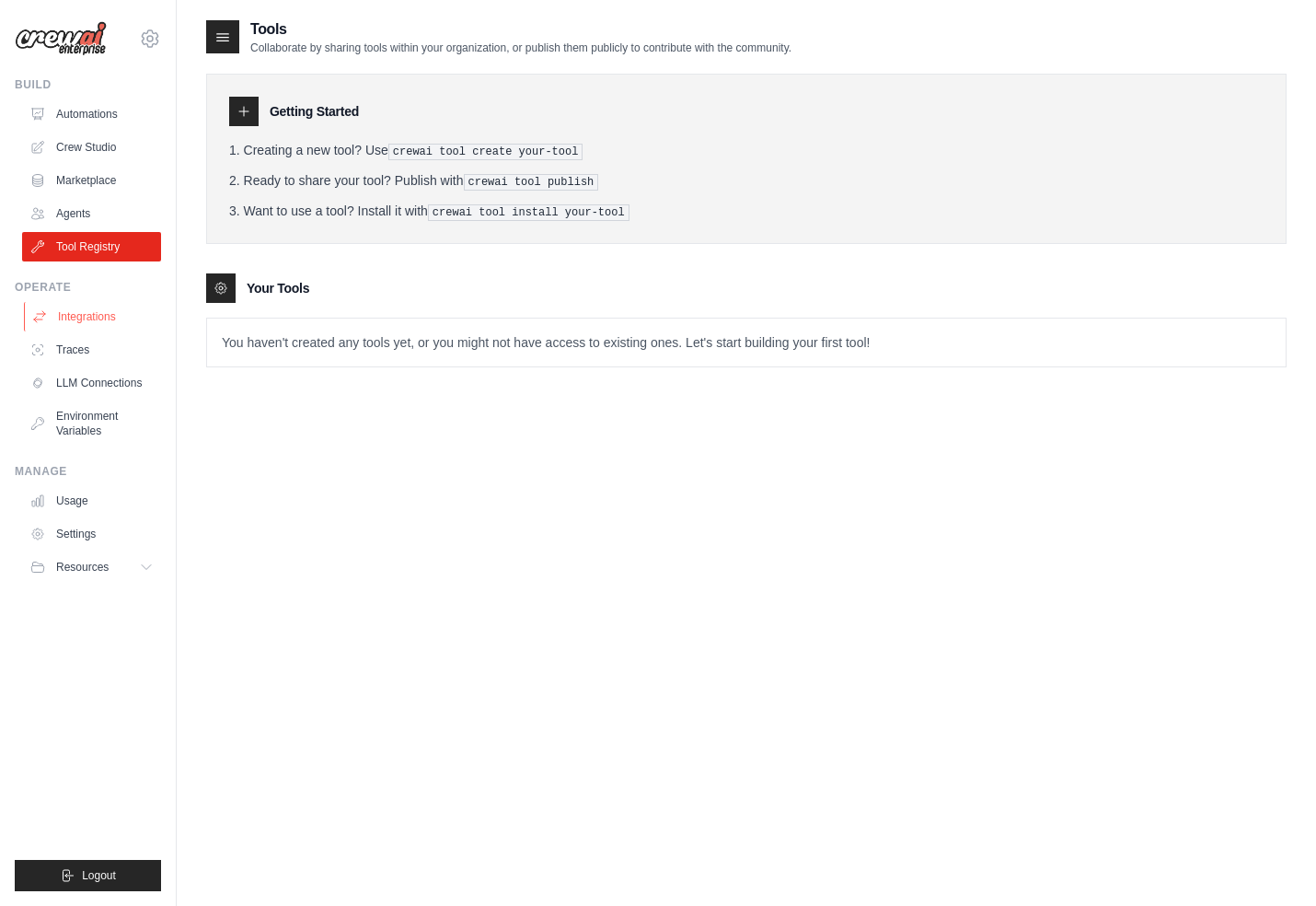
click at [88, 322] on link "Integrations" at bounding box center [93, 316] width 139 height 29
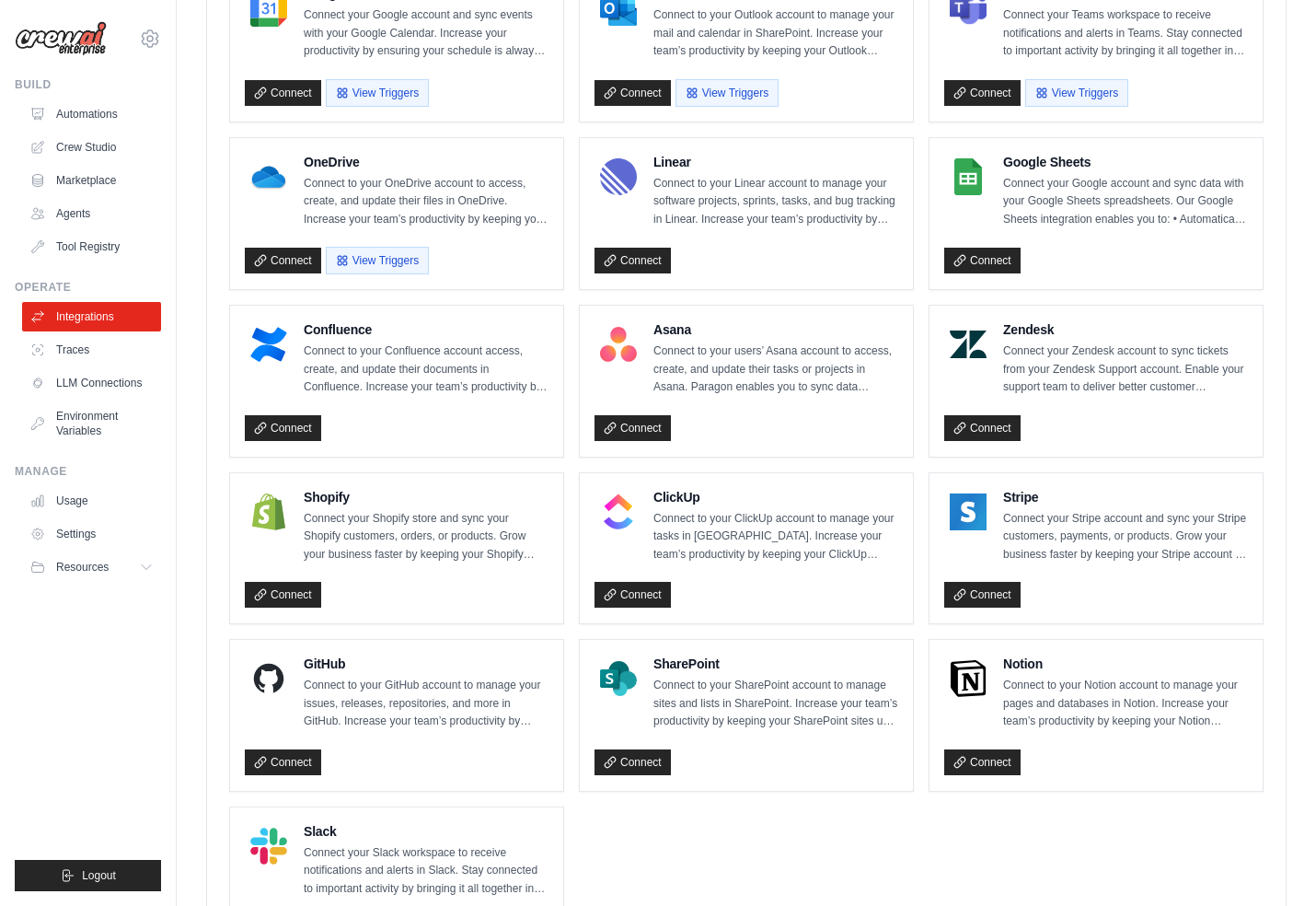
scroll to position [1048, 0]
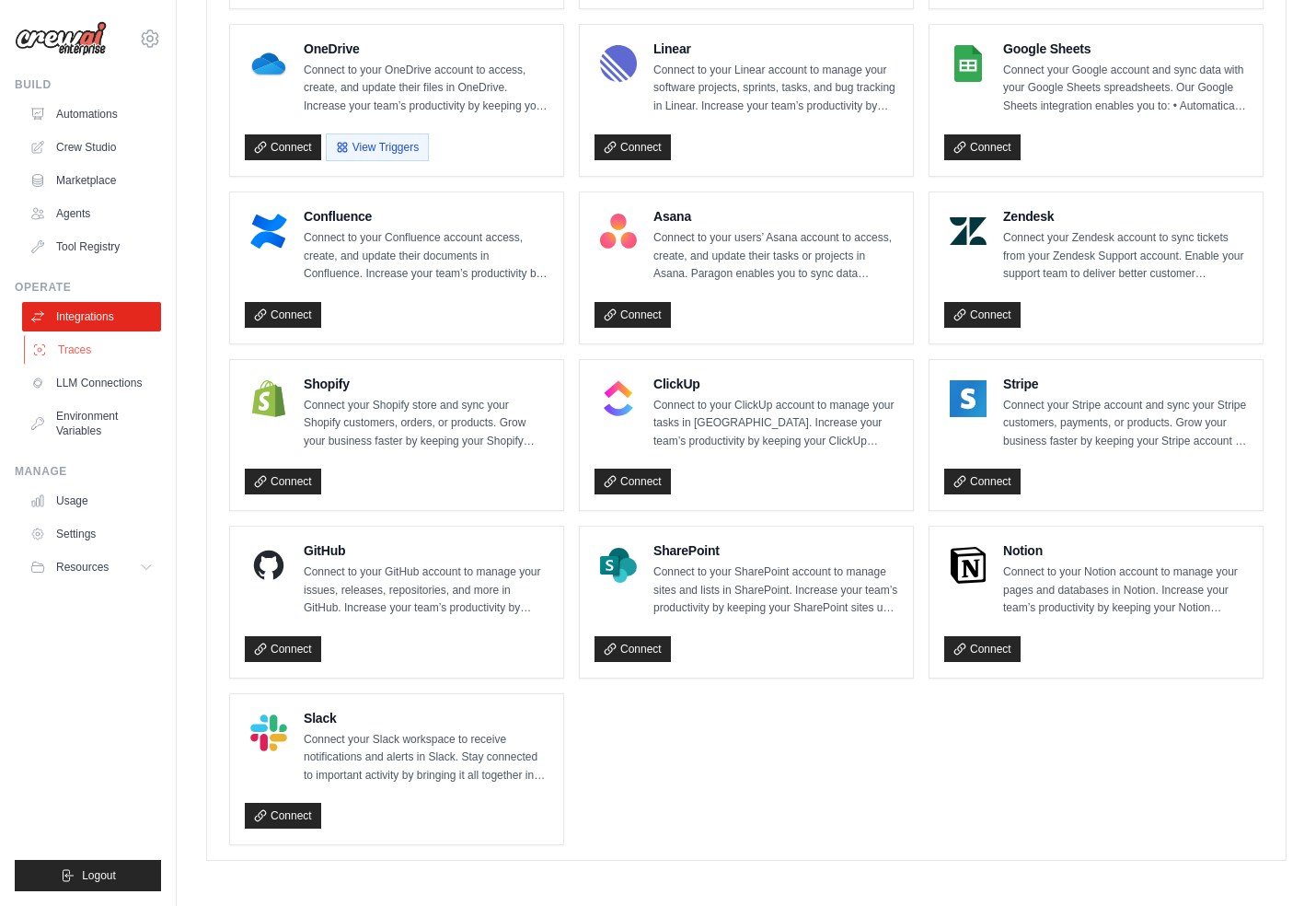
click at [77, 345] on link "Traces" at bounding box center [93, 349] width 139 height 29
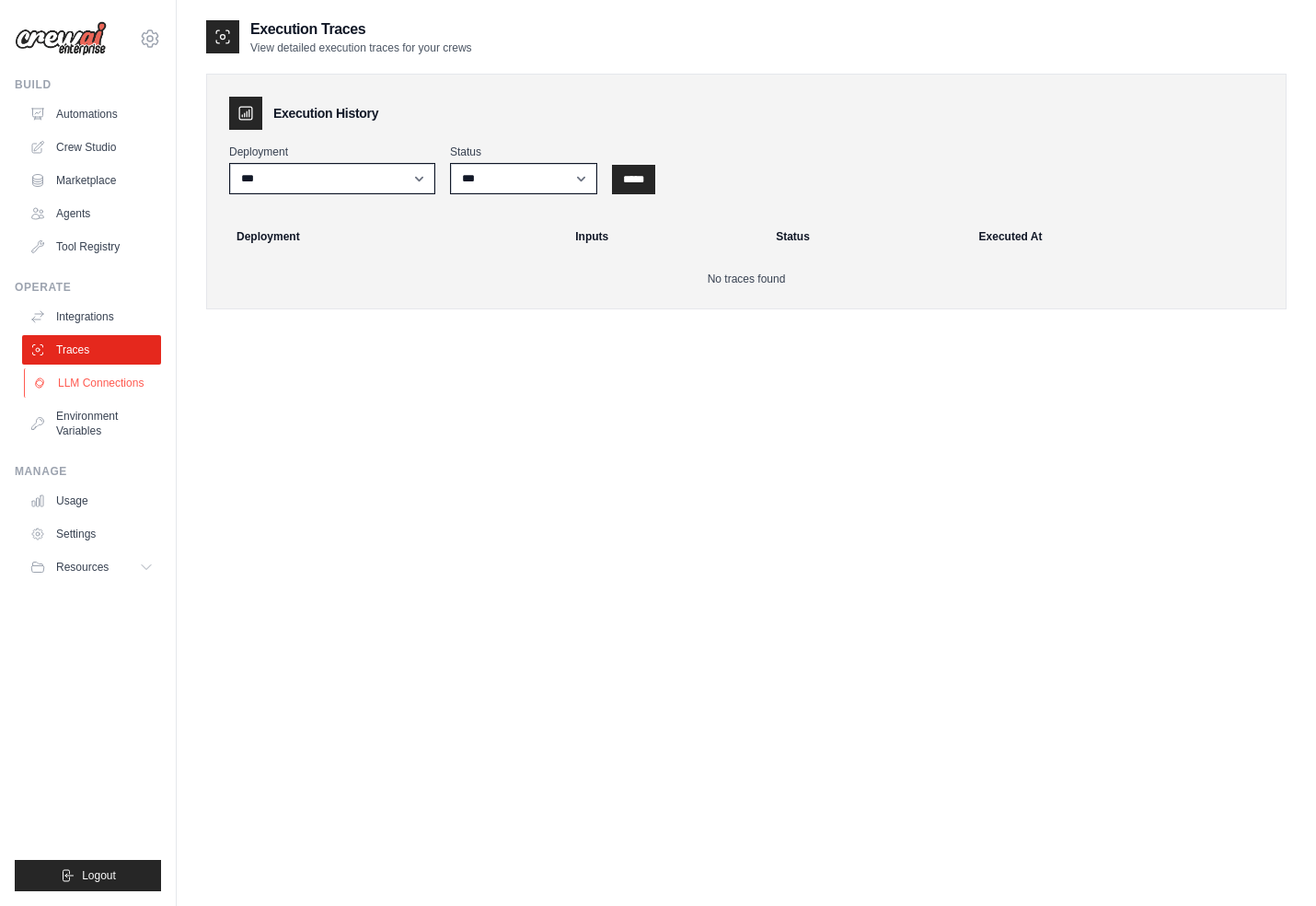
click at [86, 383] on link "LLM Connections" at bounding box center [93, 382] width 139 height 29
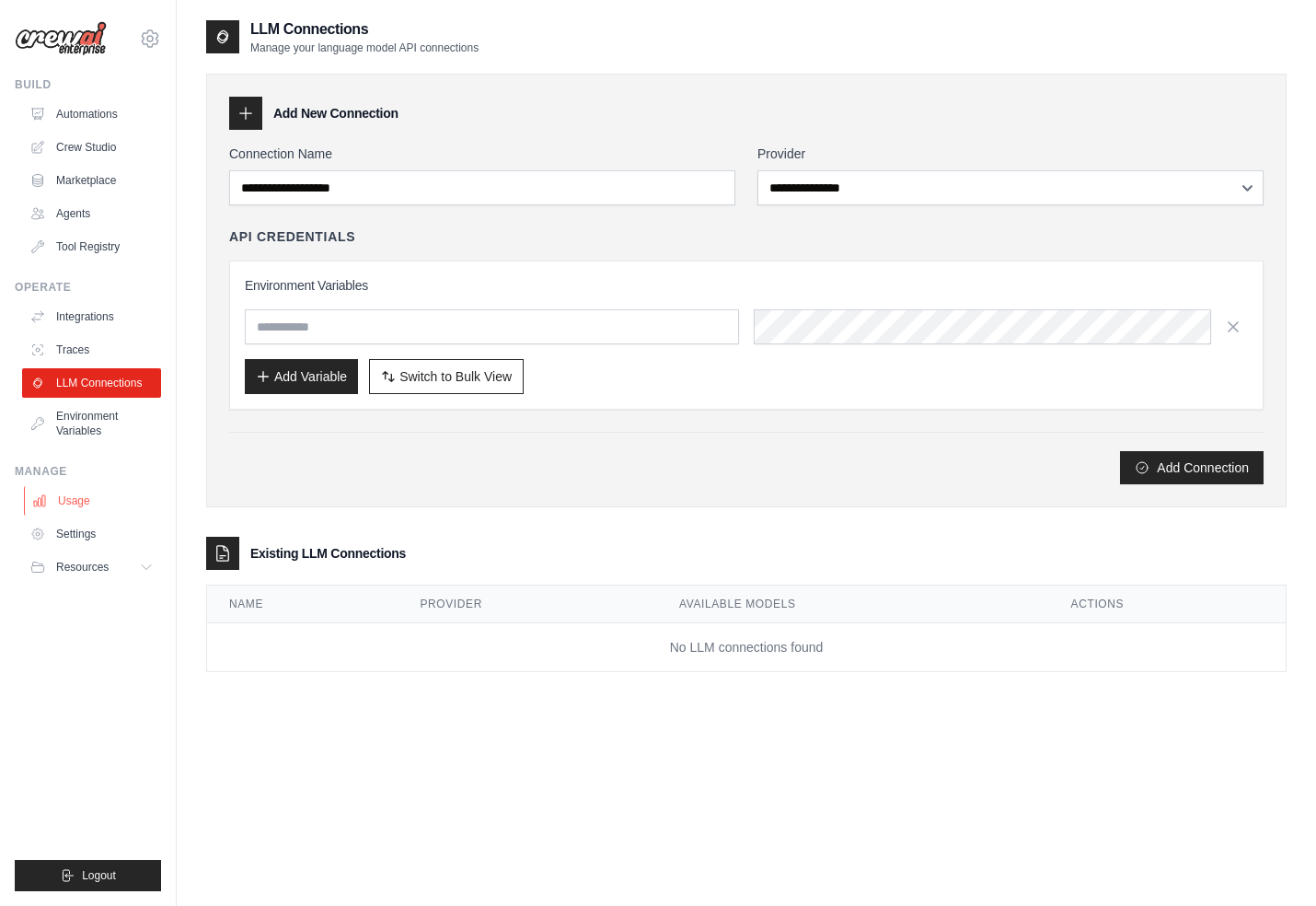
click at [101, 503] on link "Usage" at bounding box center [93, 500] width 139 height 29
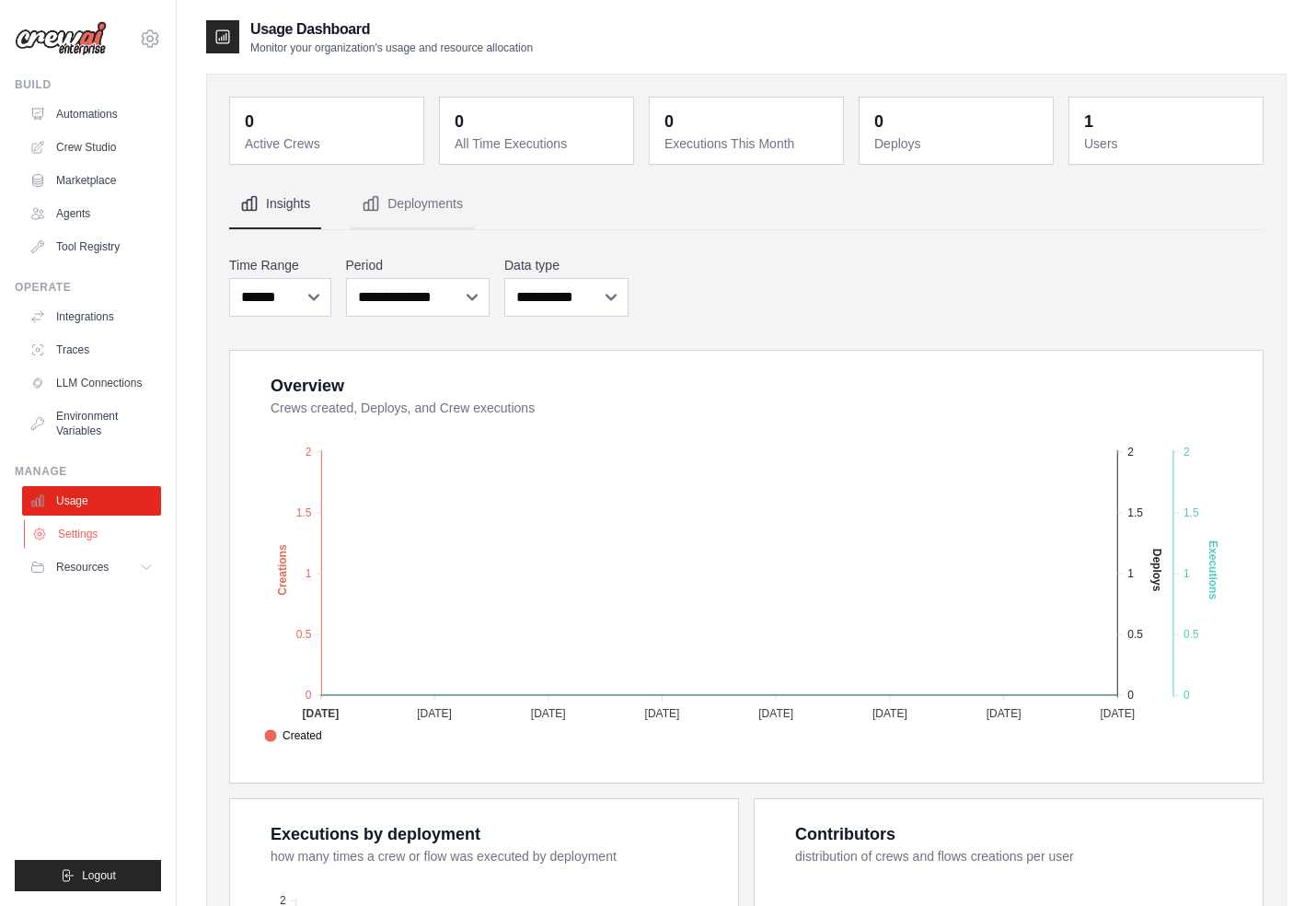
click at [89, 542] on link "Settings" at bounding box center [93, 534] width 139 height 29
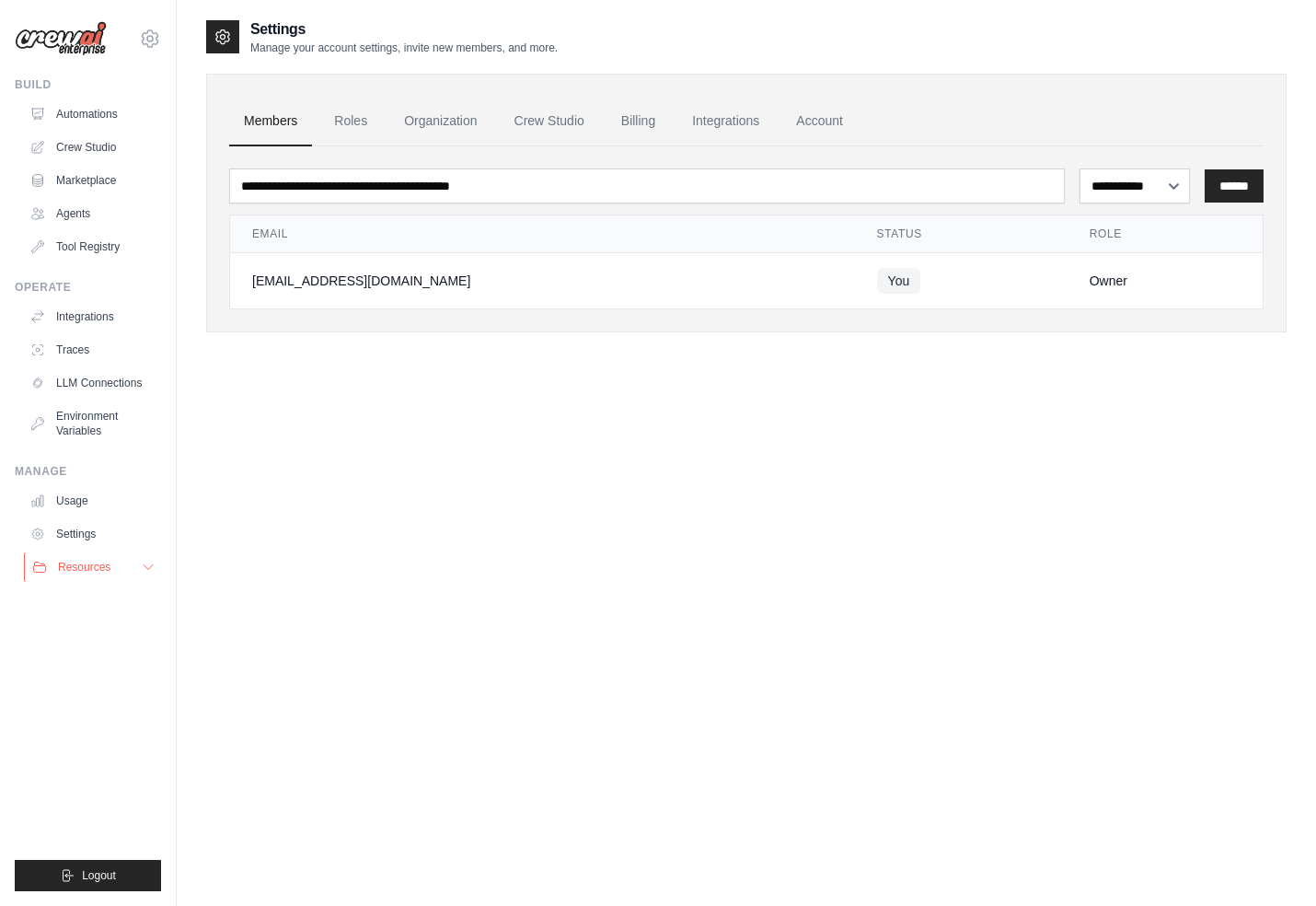
click at [89, 562] on span "Resources" at bounding box center [85, 566] width 53 height 15
click at [95, 674] on link "Video Tutorials" at bounding box center [98, 686] width 127 height 25
